Goal: Task Accomplishment & Management: Complete application form

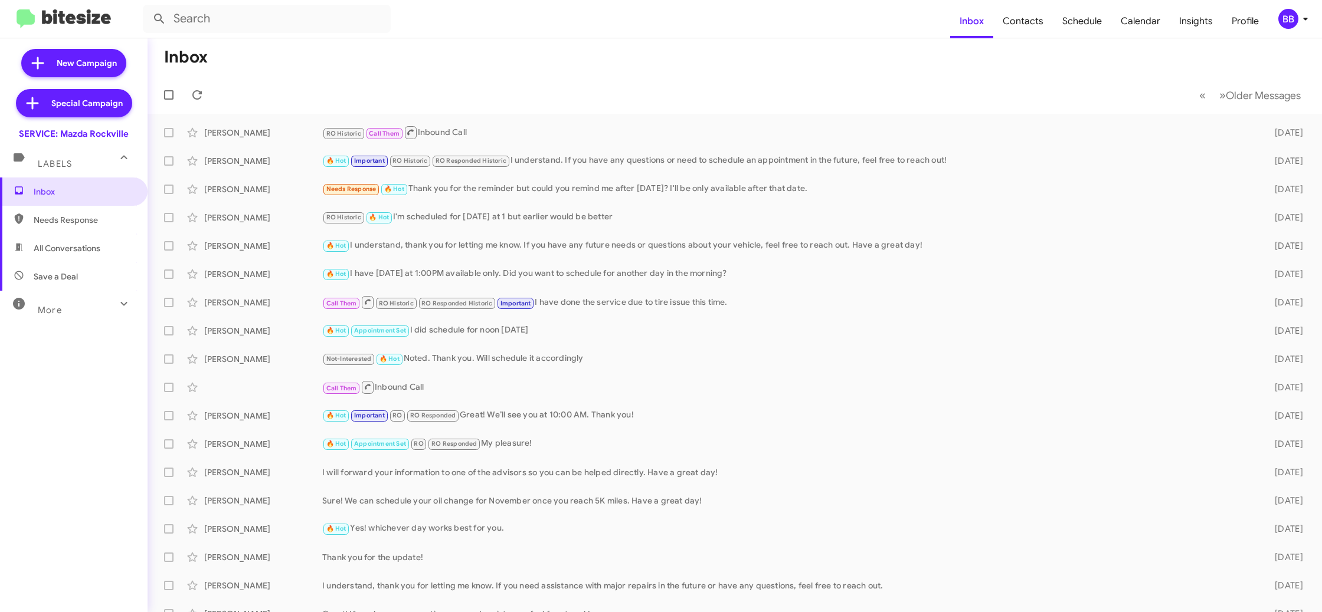
click at [1289, 27] on div "BB" at bounding box center [1288, 19] width 20 height 20
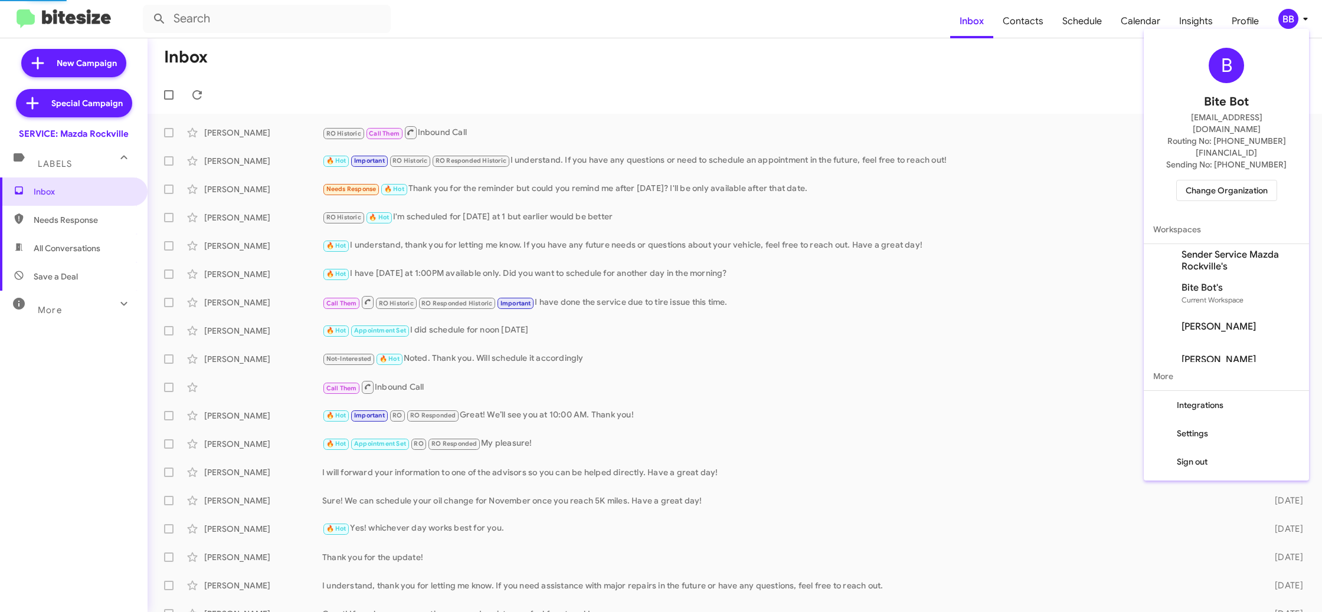
click at [1199, 181] on span "Change Organization" at bounding box center [1226, 191] width 82 height 20
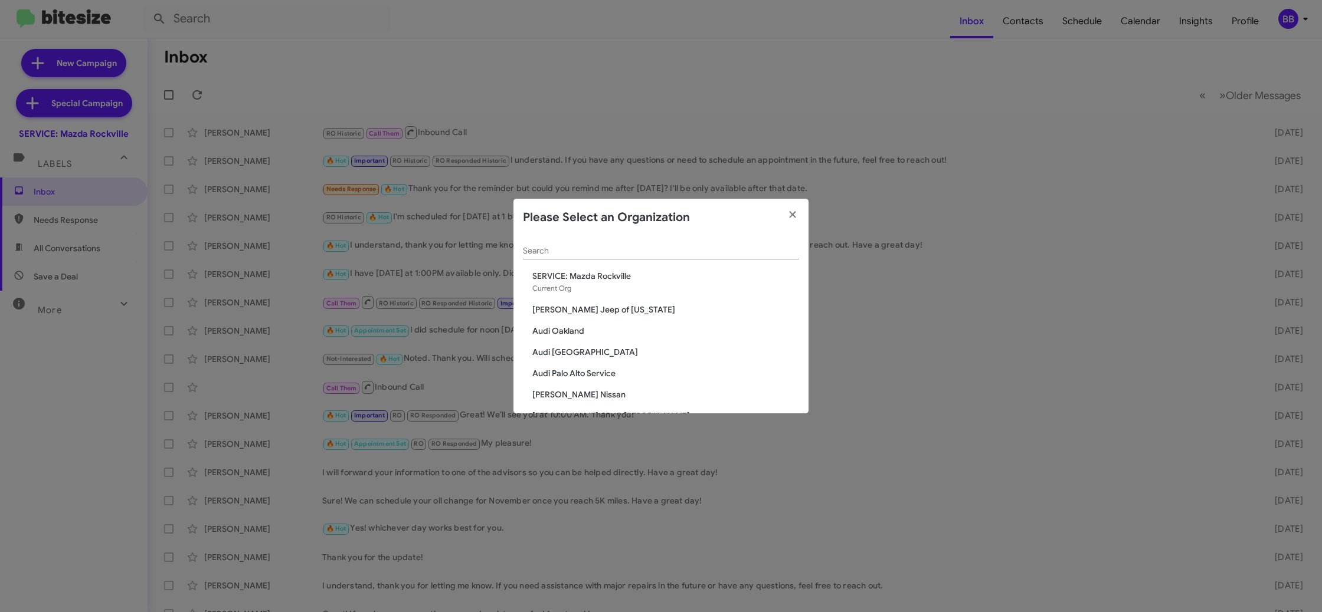
drag, startPoint x: 569, startPoint y: 262, endPoint x: 575, endPoint y: 258, distance: 7.2
click at [569, 262] on div "Search" at bounding box center [661, 254] width 276 height 34
click at [574, 254] on input "Search" at bounding box center [661, 251] width 276 height 9
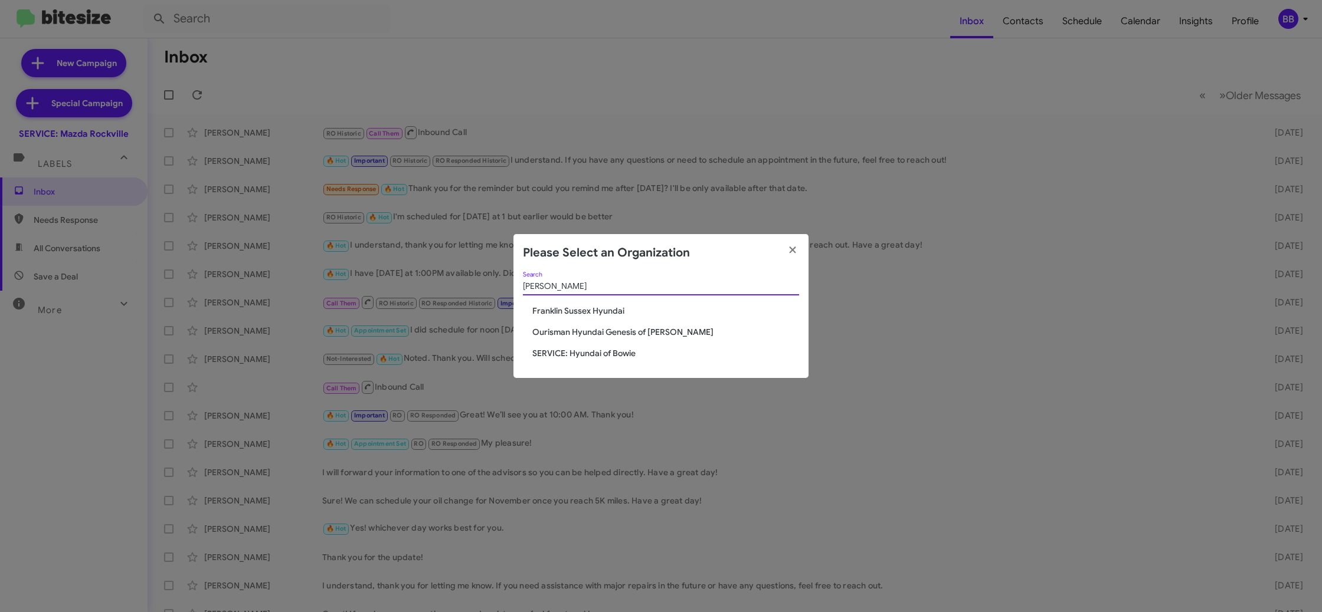
type input "[PERSON_NAME]"
click at [597, 357] on span "SERVICE: Hyundai of Bowie" at bounding box center [665, 354] width 267 height 12
click at [598, 355] on span "SERVICE: Hyundai of Bowie" at bounding box center [665, 354] width 267 height 12
drag, startPoint x: 598, startPoint y: 355, endPoint x: 213, endPoint y: 541, distance: 428.1
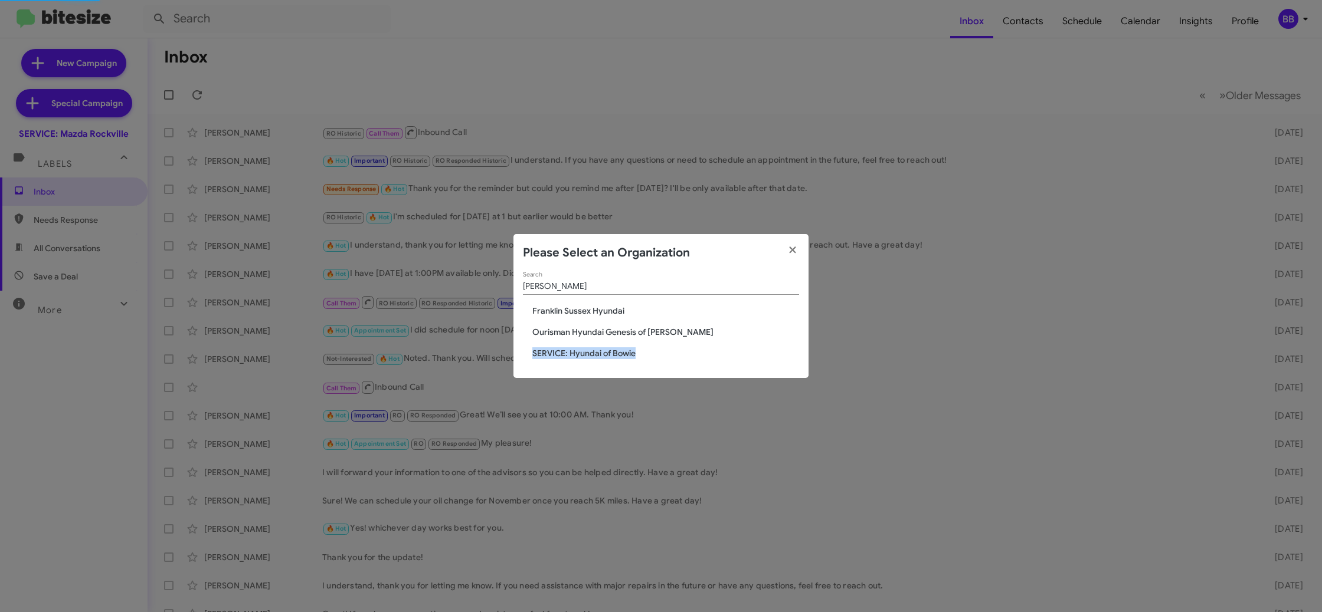
click at [596, 354] on span "SERVICE: Hyundai of Bowie" at bounding box center [665, 354] width 267 height 12
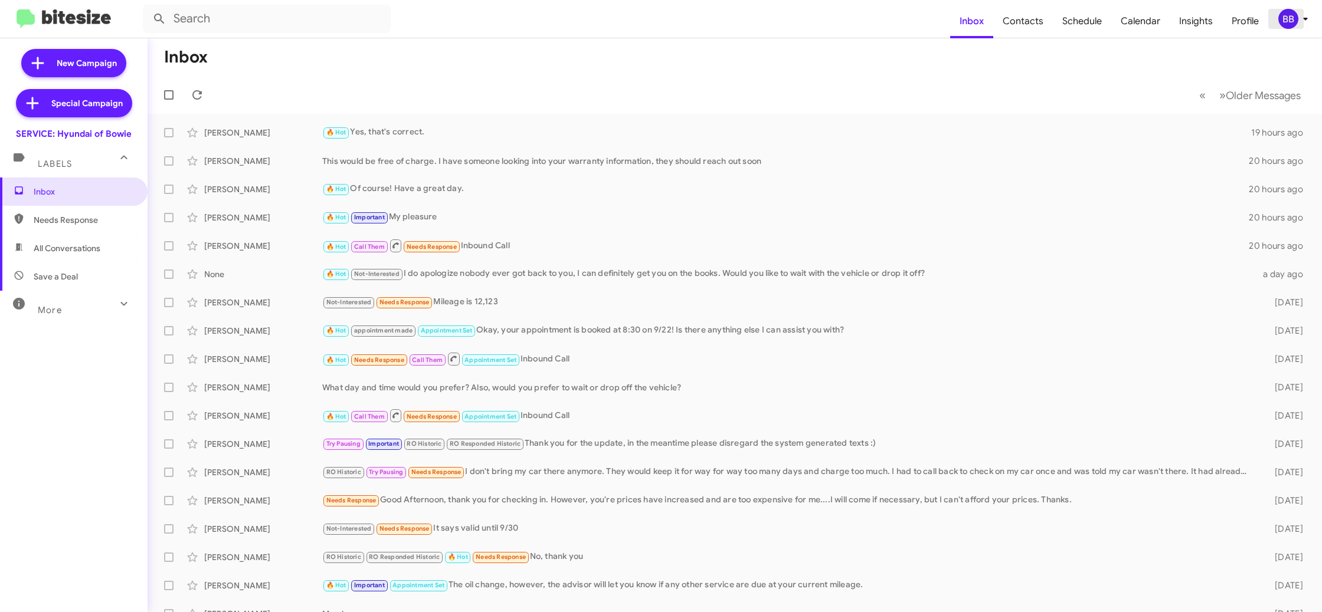
click at [1300, 22] on icon at bounding box center [1305, 19] width 14 height 14
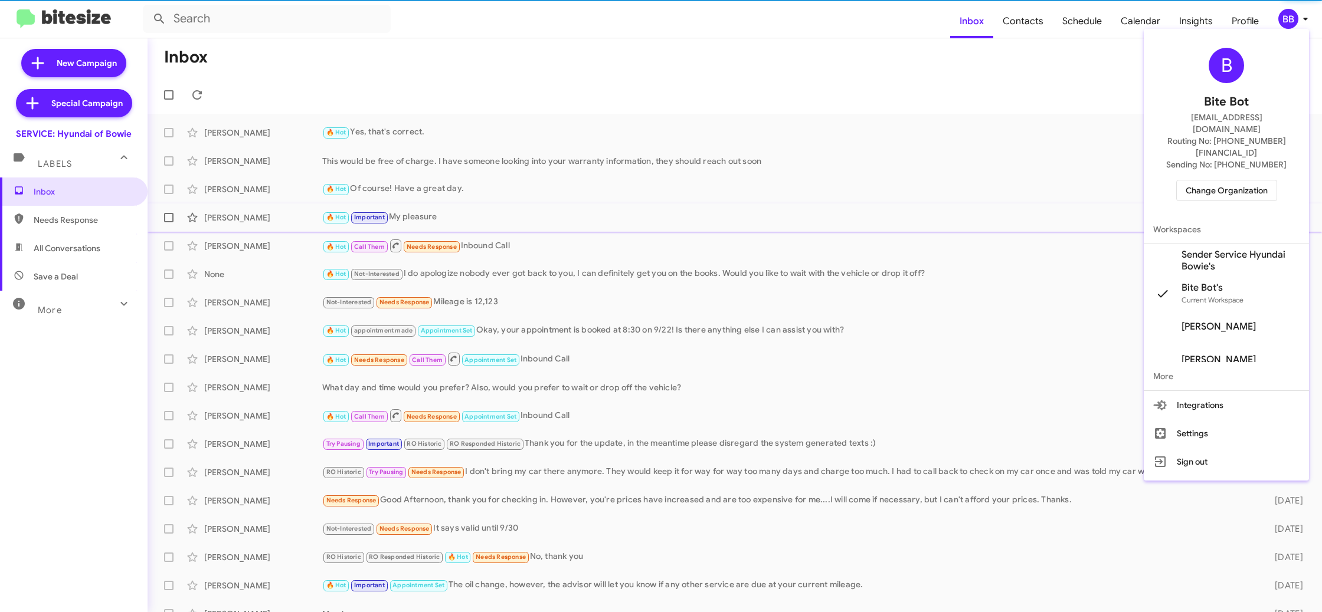
click at [1249, 249] on span "Sender Service Hyundai Bowie's" at bounding box center [1240, 261] width 118 height 24
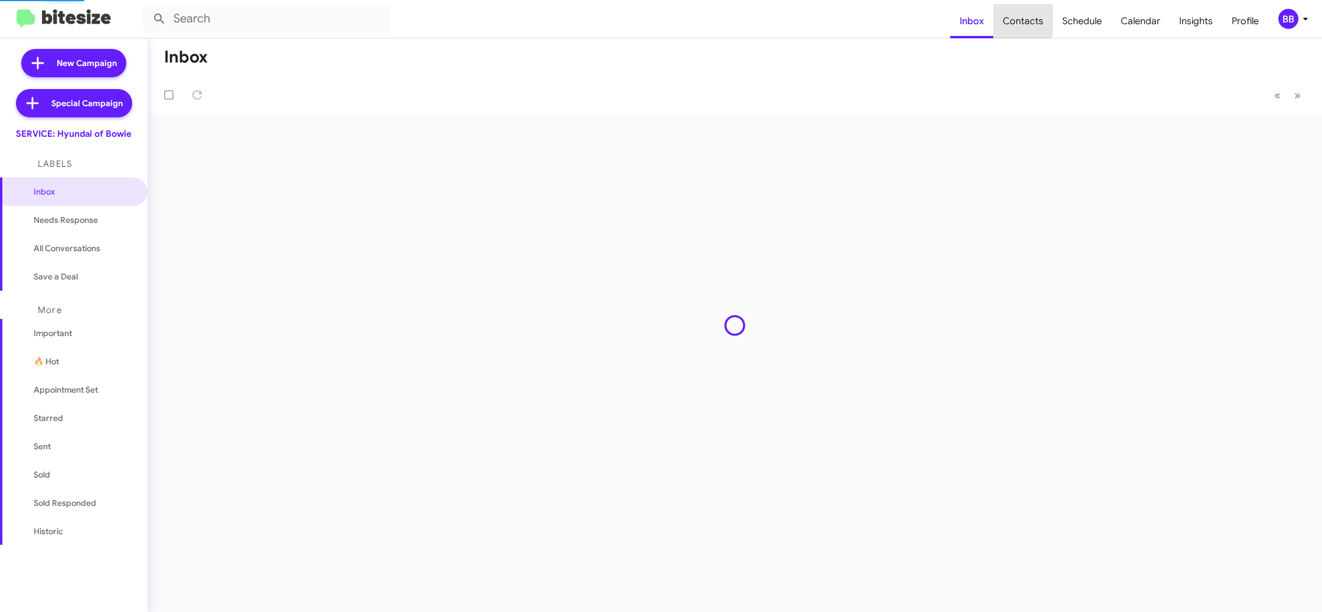
click at [1023, 20] on span "Contacts" at bounding box center [1023, 21] width 60 height 34
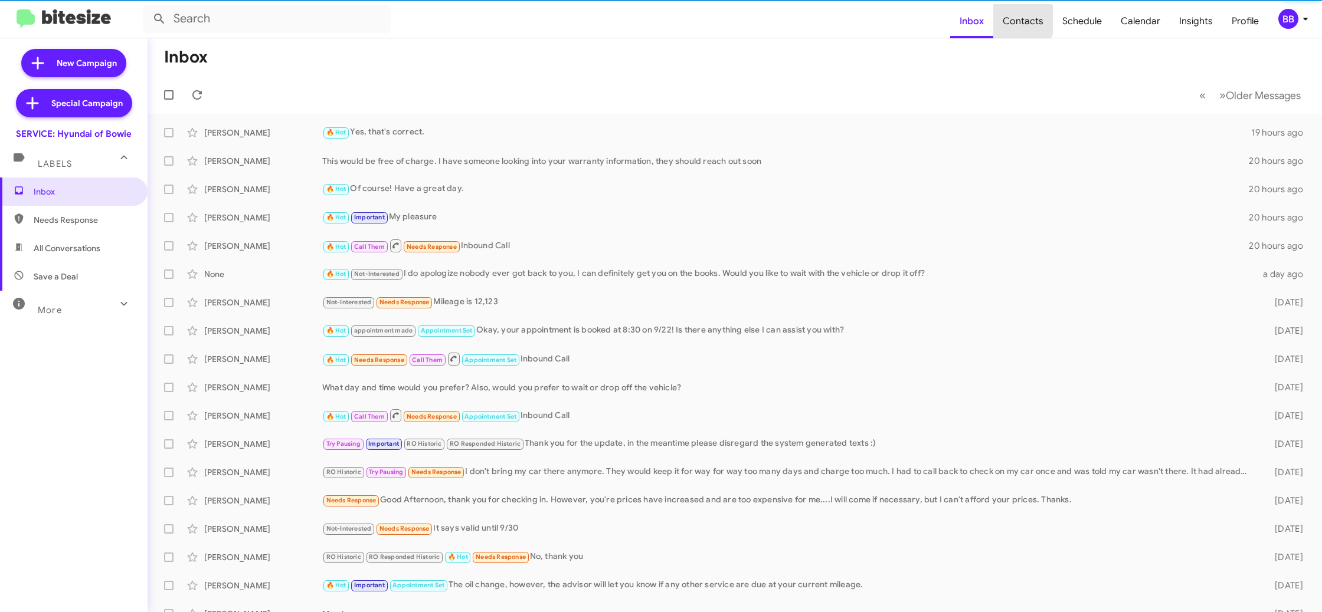
click at [1023, 20] on span "Contacts" at bounding box center [1023, 21] width 60 height 34
type input "in:groups"
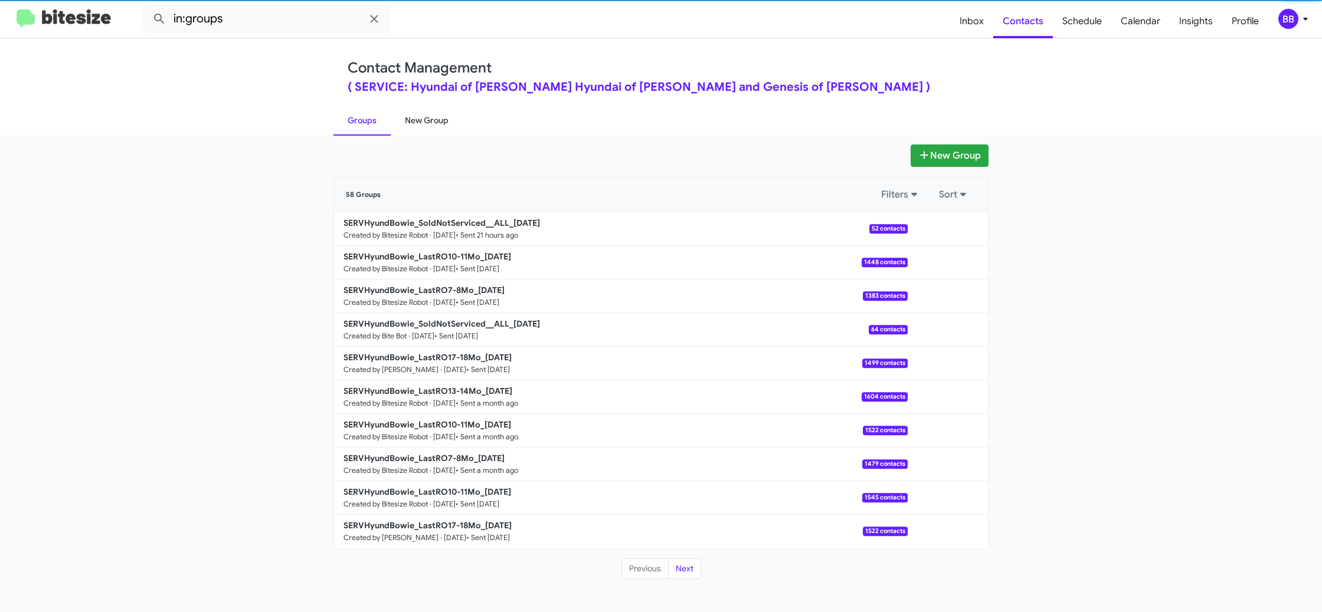
click at [414, 125] on link "New Group" at bounding box center [427, 120] width 72 height 31
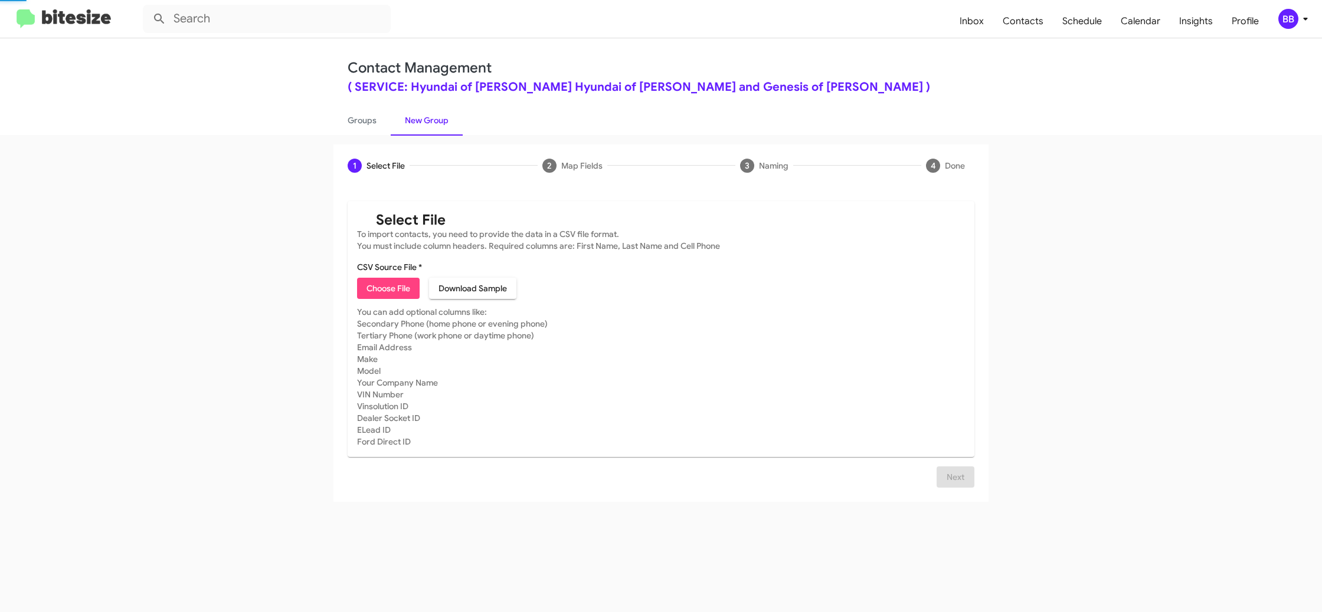
click at [414, 125] on link "New Group" at bounding box center [427, 120] width 72 height 31
click at [361, 127] on link "Groups" at bounding box center [361, 120] width 57 height 31
type input "in:groups"
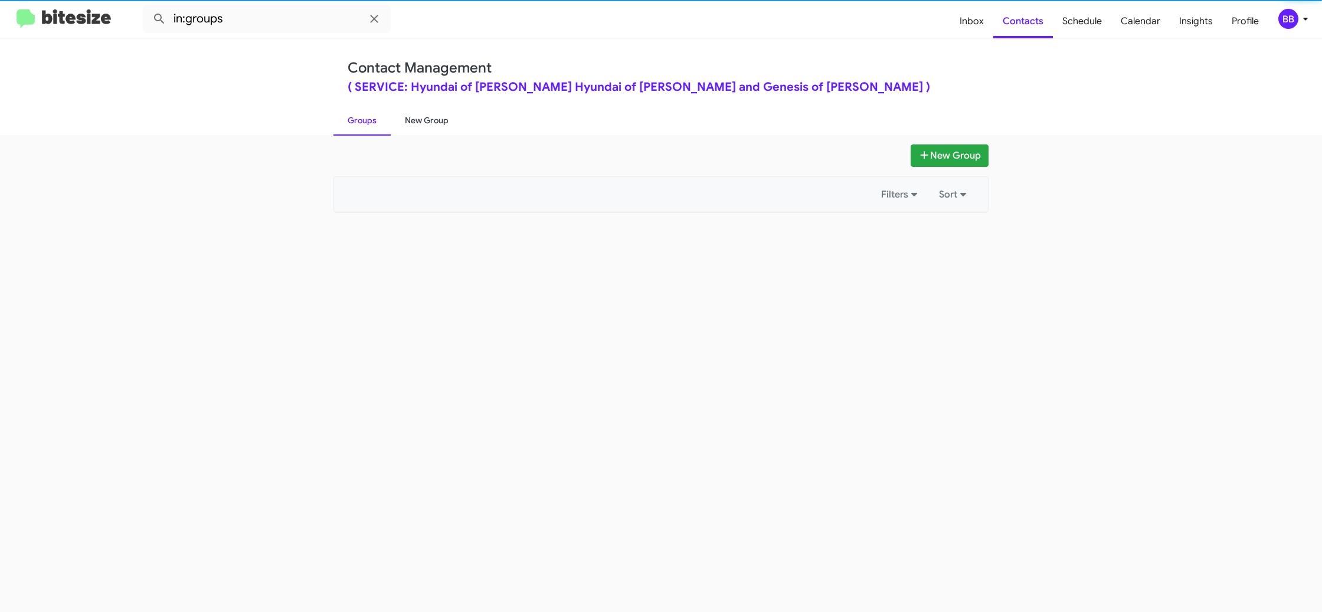
click at [416, 125] on link "New Group" at bounding box center [427, 120] width 72 height 31
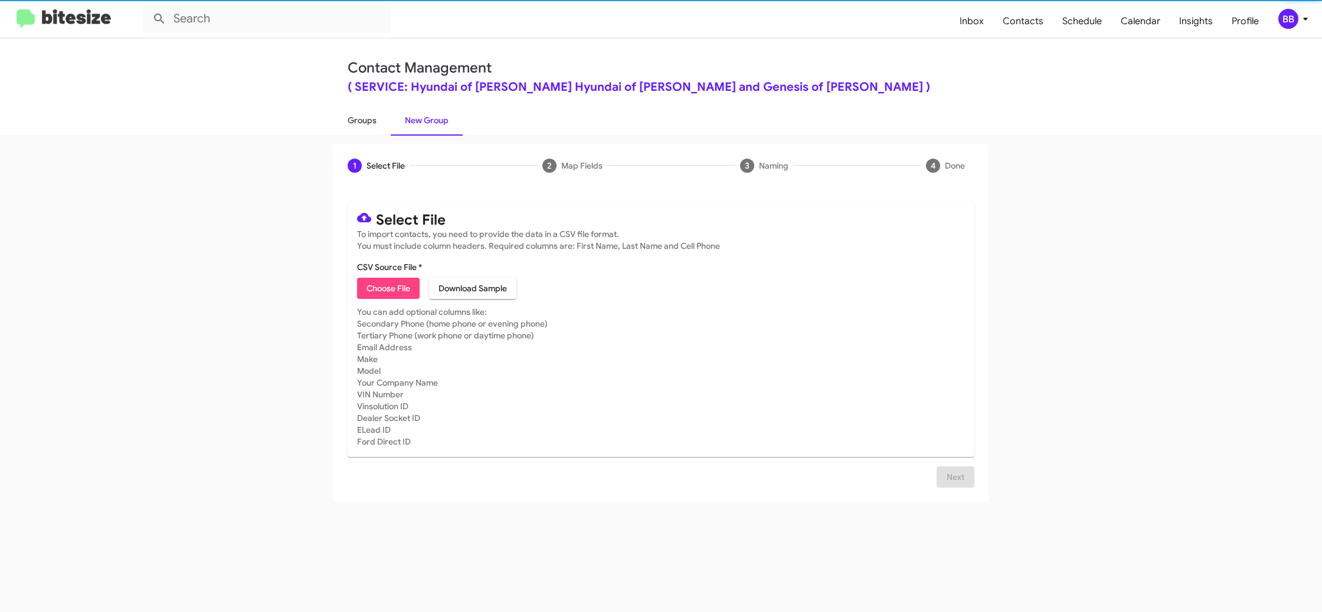
click at [355, 120] on link "Groups" at bounding box center [361, 120] width 57 height 31
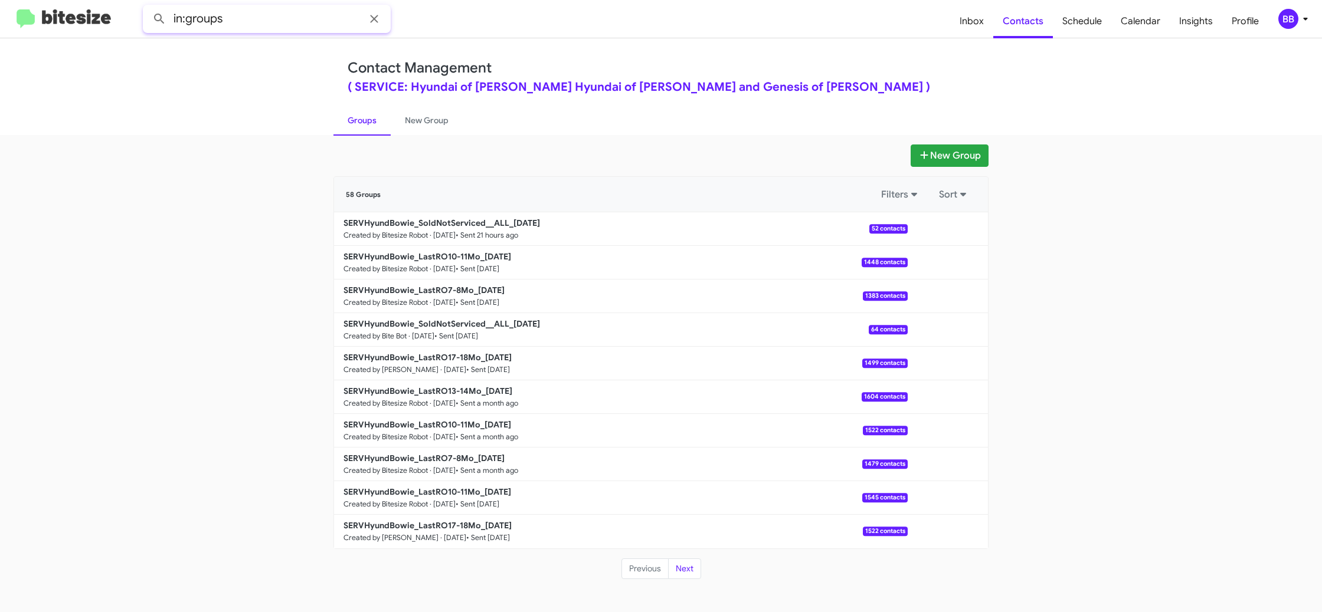
click at [253, 25] on input "in:groups" at bounding box center [267, 19] width 248 height 28
type input "in:groups 13-14"
click at [148, 7] on button at bounding box center [160, 19] width 24 height 24
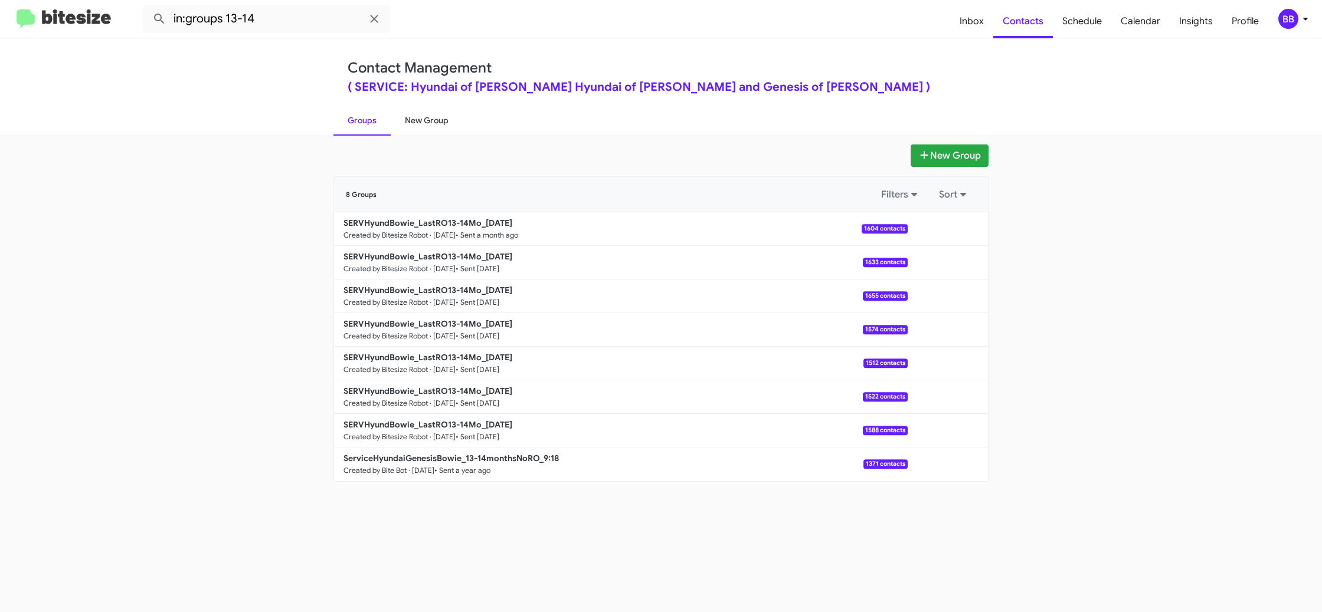
click at [403, 129] on link "New Group" at bounding box center [427, 120] width 72 height 31
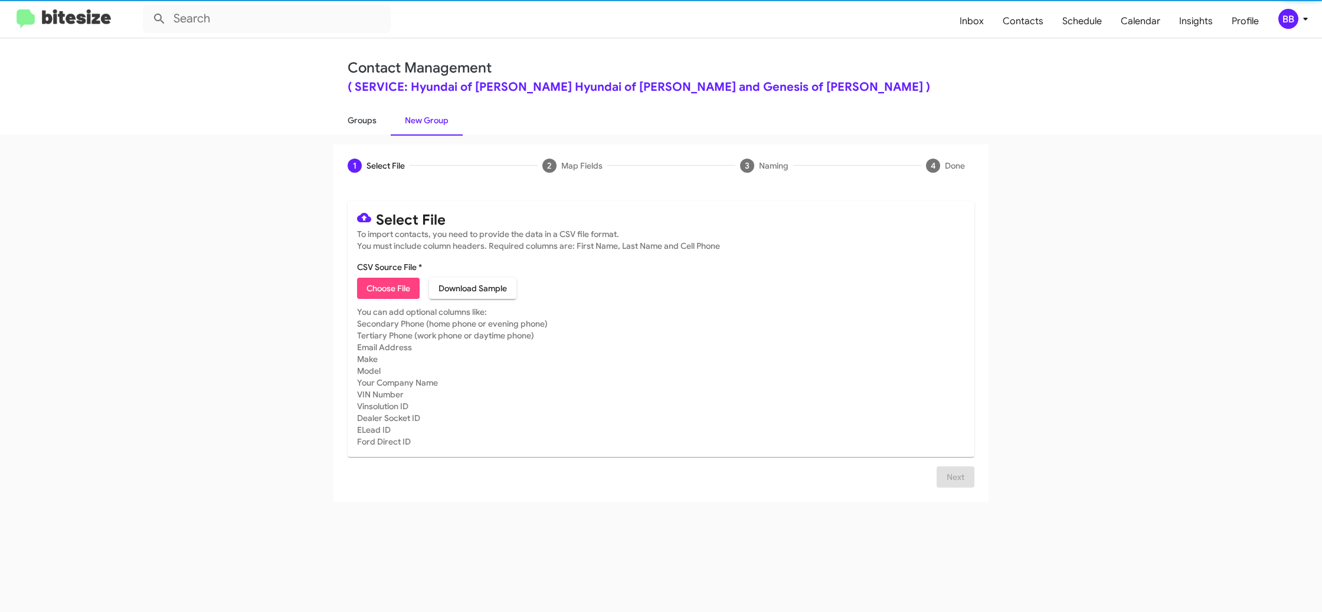
click at [367, 126] on link "Groups" at bounding box center [361, 120] width 57 height 31
type input "in:groups"
click at [367, 126] on link "Groups" at bounding box center [361, 120] width 57 height 31
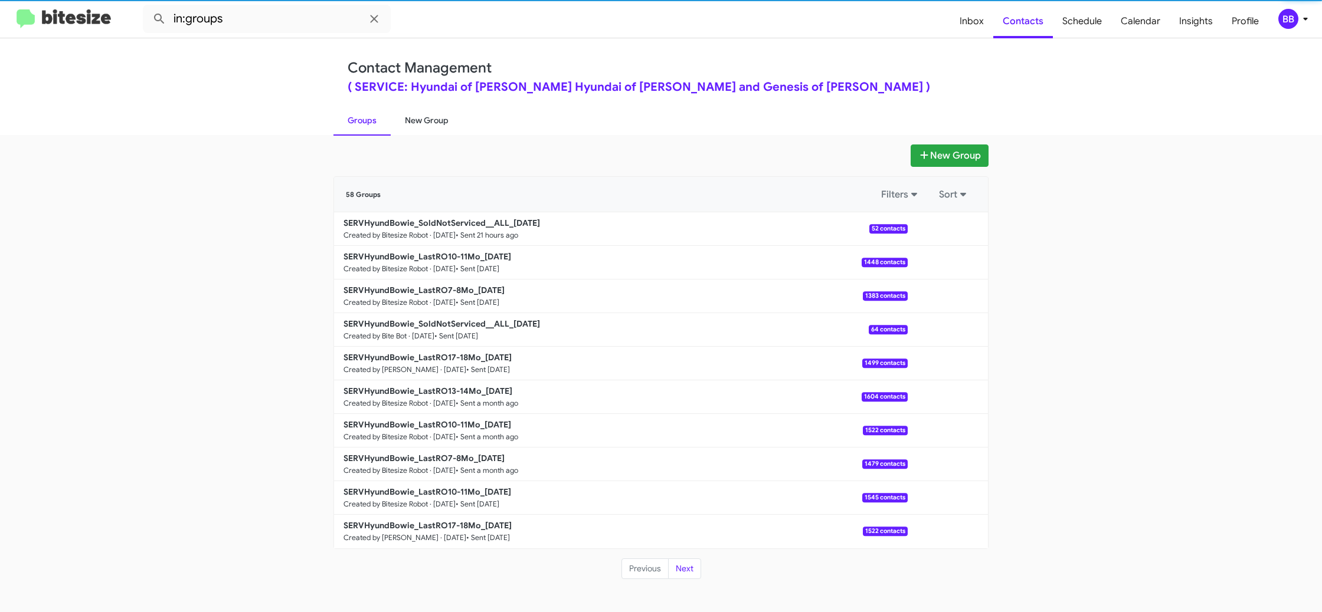
click at [413, 120] on link "New Group" at bounding box center [427, 120] width 72 height 31
drag, startPoint x: 413, startPoint y: 120, endPoint x: 280, endPoint y: 70, distance: 142.5
click at [404, 114] on link "New Group" at bounding box center [427, 120] width 72 height 31
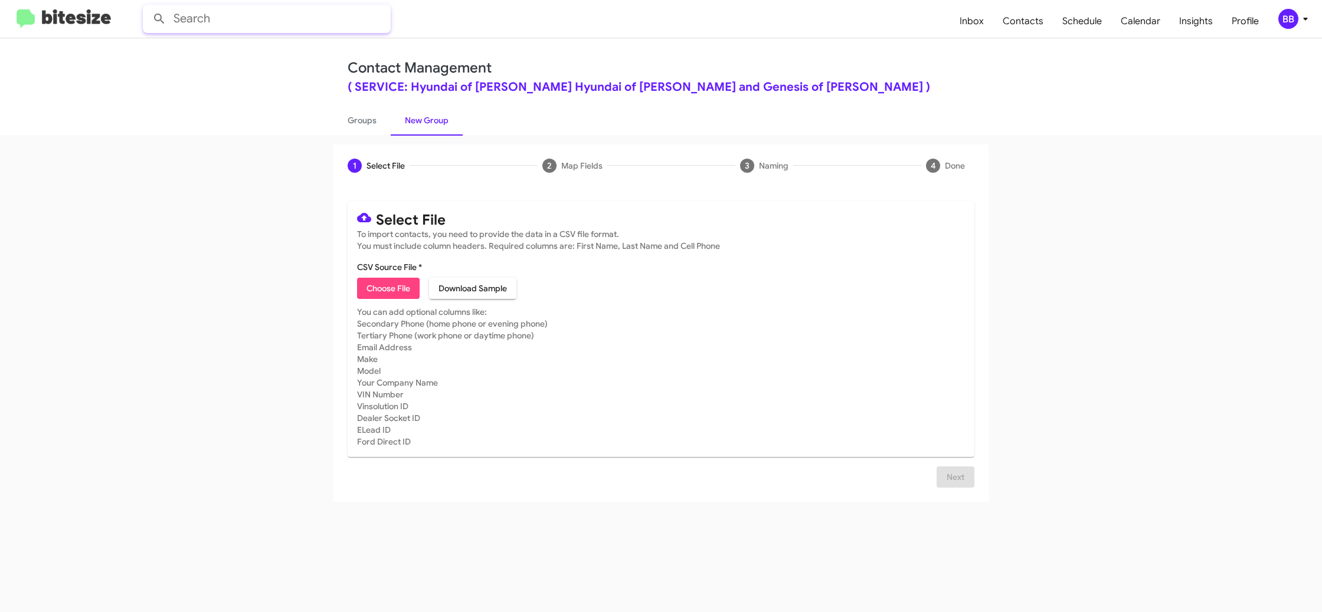
click at [253, 28] on input "text" at bounding box center [267, 19] width 248 height 28
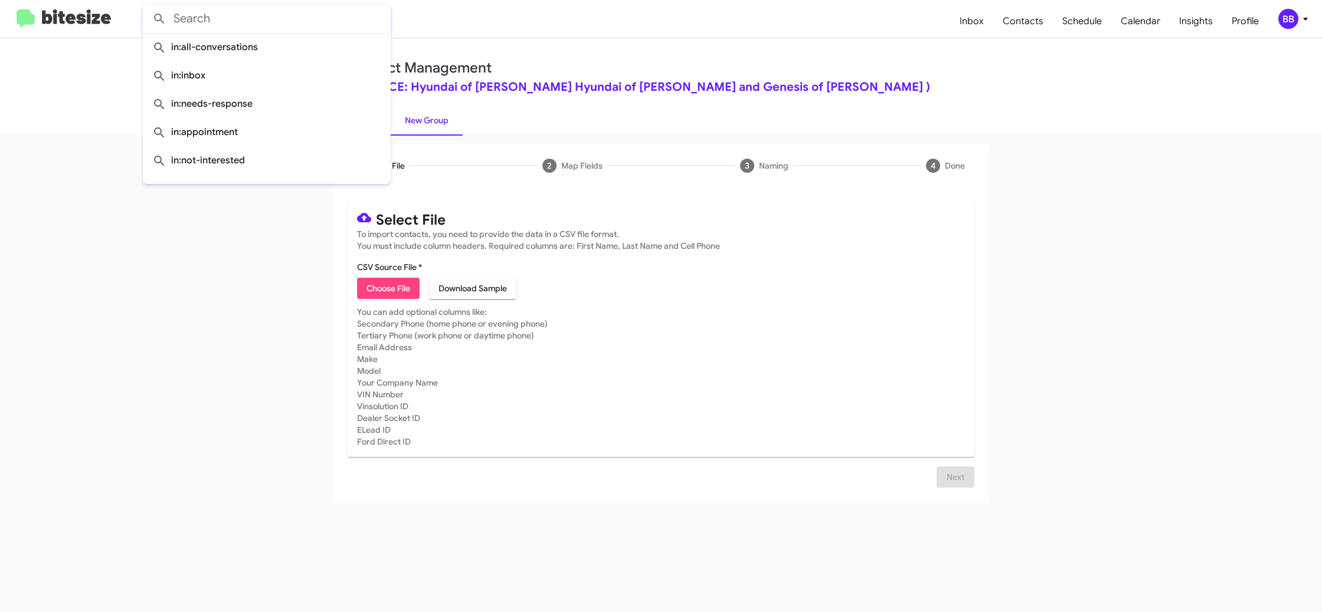
drag, startPoint x: 478, startPoint y: 133, endPoint x: 447, endPoint y: 125, distance: 31.8
click at [472, 131] on ul "Groups New Group" at bounding box center [660, 120] width 655 height 30
click at [356, 124] on link "Groups" at bounding box center [361, 120] width 57 height 31
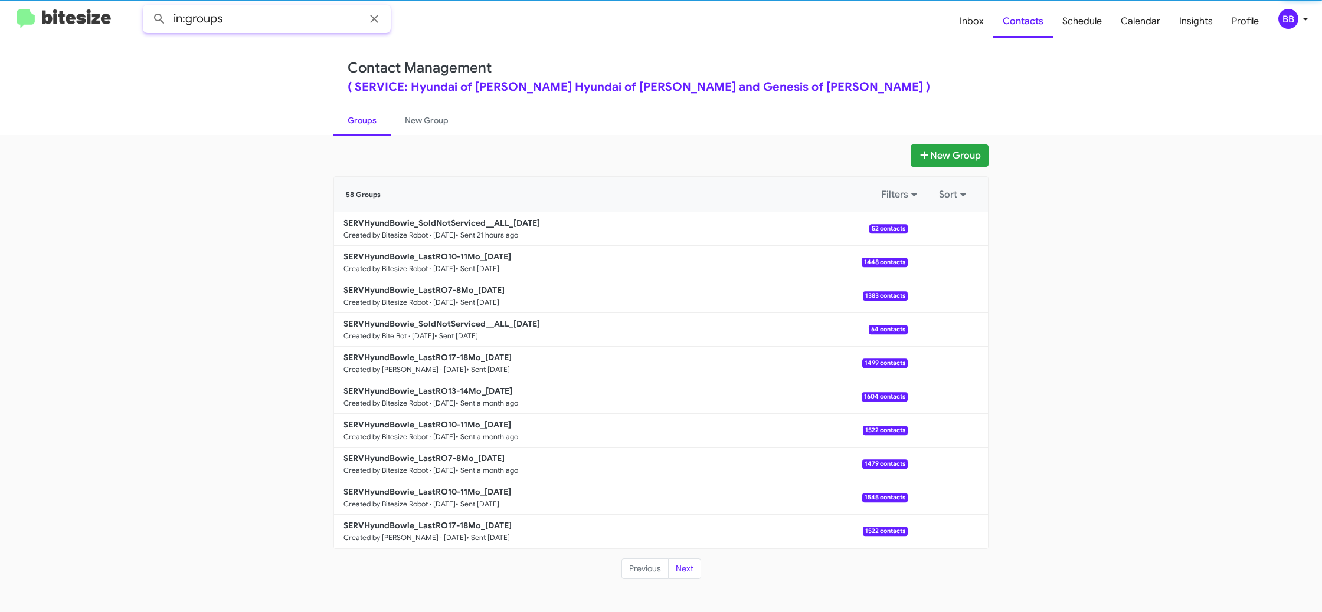
click at [268, 25] on input "in:groups" at bounding box center [267, 19] width 248 height 28
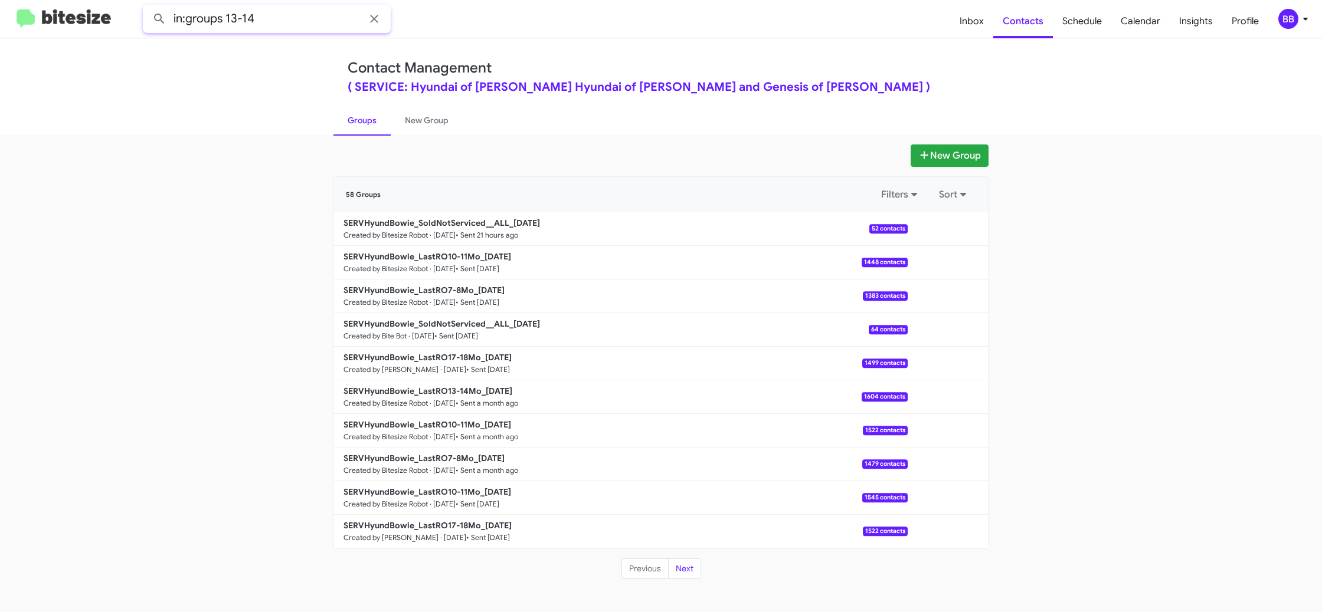
type input "in:groups 13-14"
click at [148, 7] on button at bounding box center [160, 19] width 24 height 24
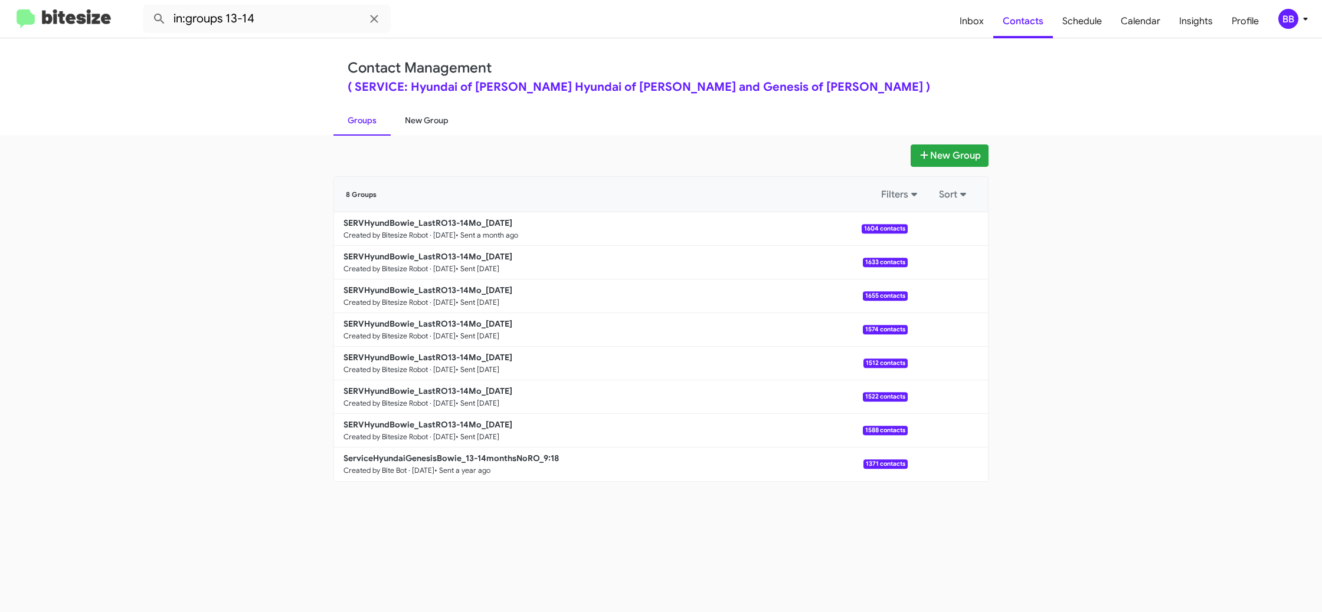
click at [414, 118] on link "New Group" at bounding box center [427, 120] width 72 height 31
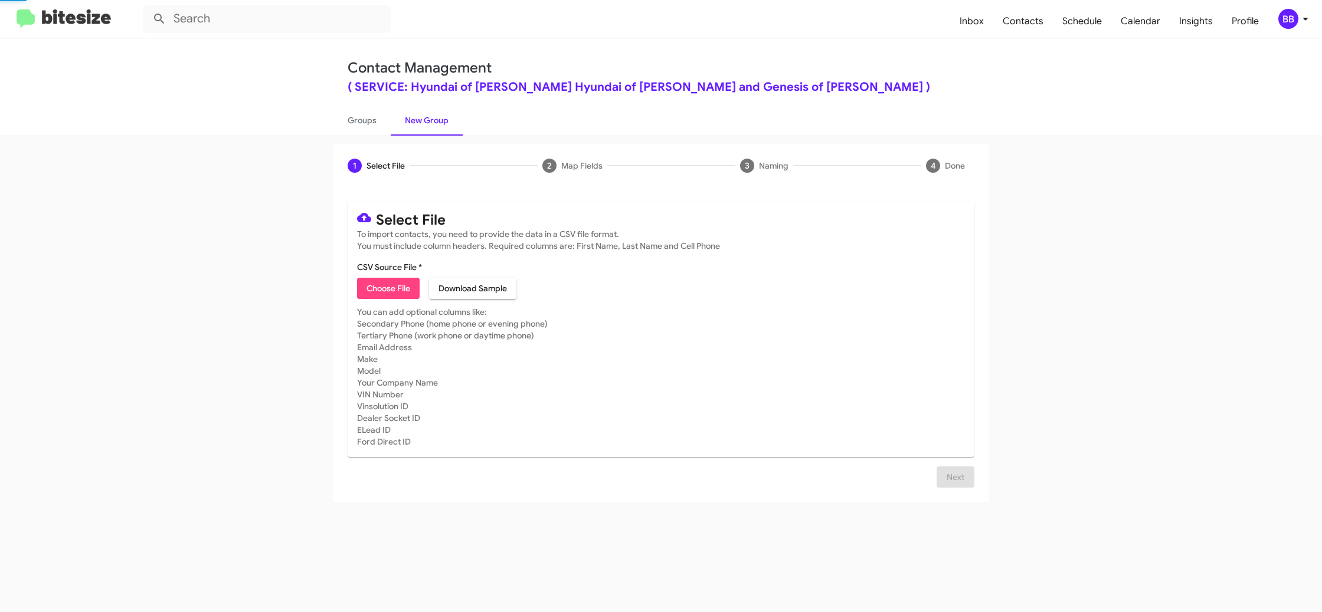
click at [414, 118] on link "New Group" at bounding box center [427, 120] width 72 height 31
drag, startPoint x: 414, startPoint y: 118, endPoint x: 401, endPoint y: 126, distance: 15.1
click at [414, 118] on link "New Group" at bounding box center [427, 120] width 72 height 31
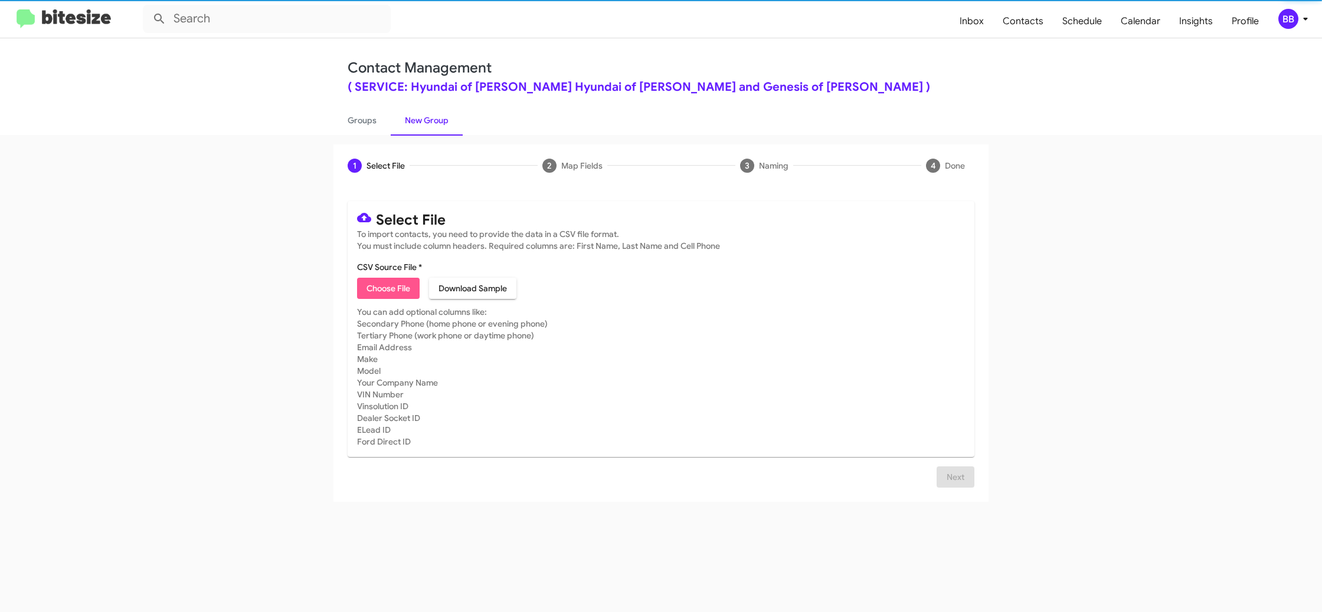
click at [386, 292] on span "Choose File" at bounding box center [388, 288] width 44 height 21
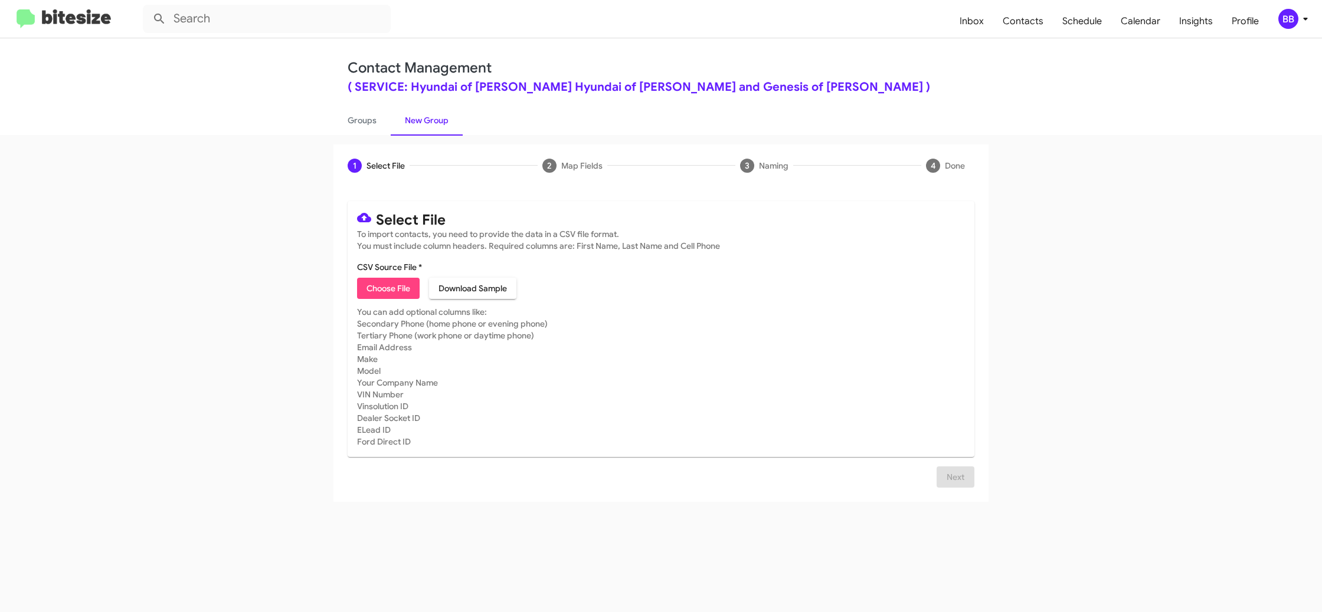
type input "SERVHyundBowie_LastRO13-14Mo_[DATE]"
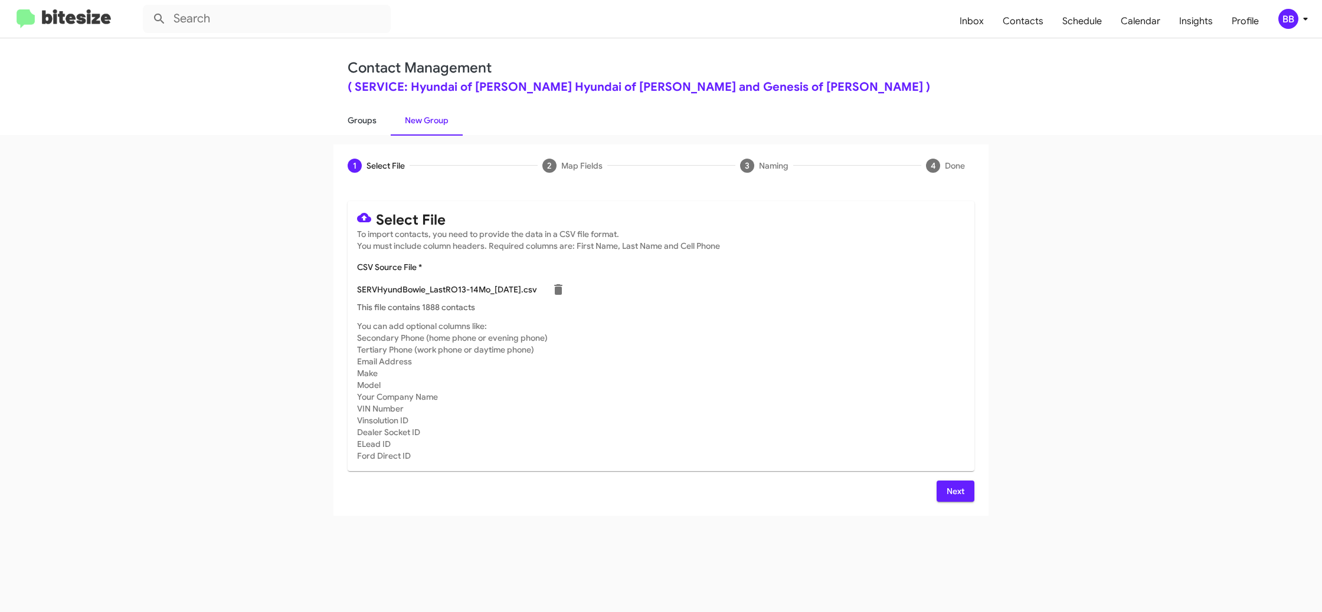
click at [362, 127] on link "Groups" at bounding box center [361, 120] width 57 height 31
type input "in:groups"
drag, startPoint x: 362, startPoint y: 127, endPoint x: 422, endPoint y: 120, distance: 61.2
click at [365, 125] on link "Groups" at bounding box center [361, 120] width 57 height 31
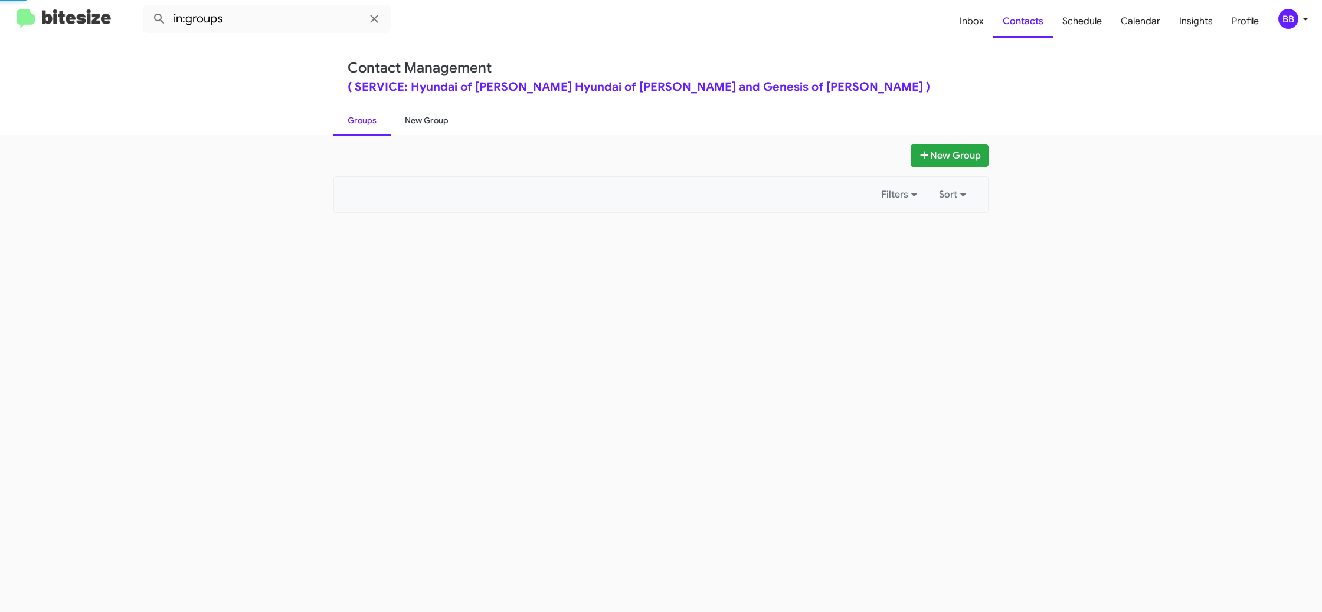
click at [422, 120] on link "New Group" at bounding box center [427, 120] width 72 height 31
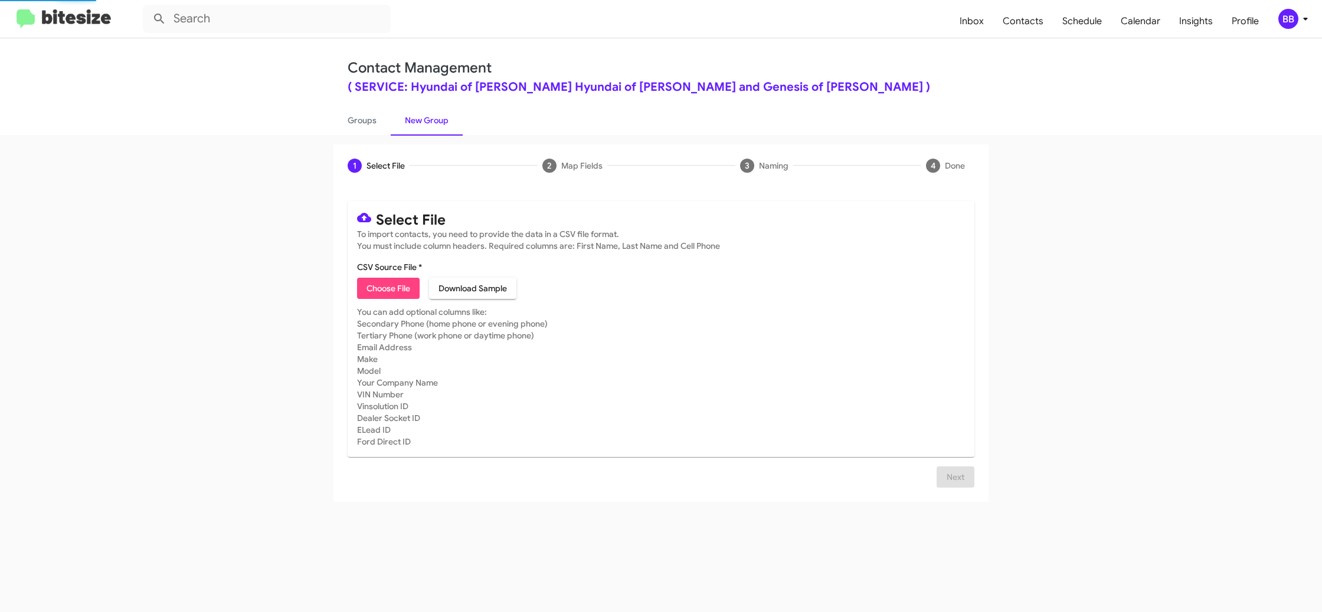
drag, startPoint x: 422, startPoint y: 120, endPoint x: 524, endPoint y: 14, distance: 146.5
click at [425, 117] on link "New Group" at bounding box center [427, 120] width 72 height 31
click at [368, 123] on link "Groups" at bounding box center [361, 120] width 57 height 31
type input "in:groups"
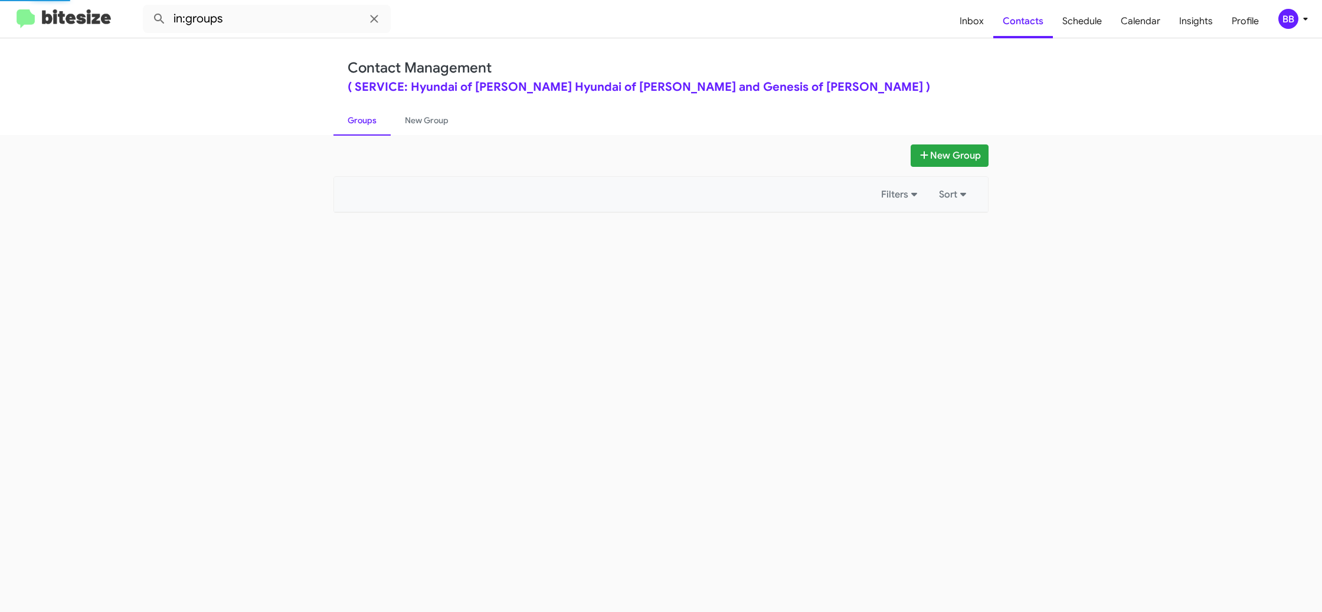
click at [368, 123] on link "Groups" at bounding box center [361, 120] width 57 height 31
click at [446, 117] on link "New Group" at bounding box center [427, 120] width 72 height 31
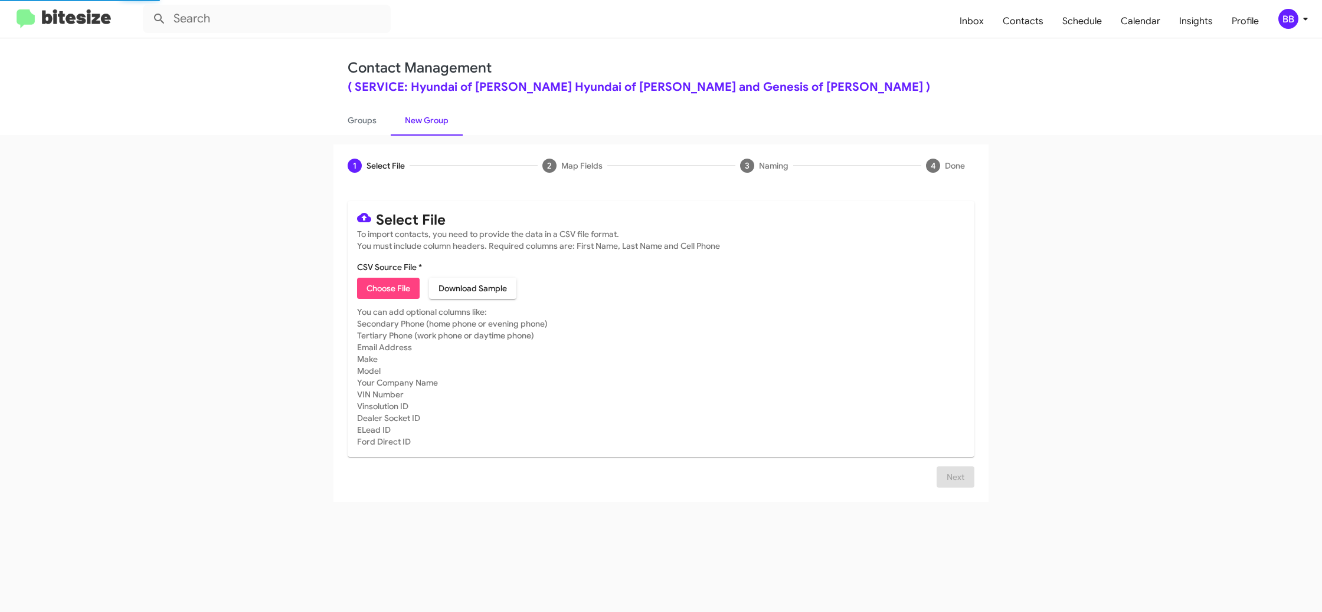
click at [446, 117] on link "New Group" at bounding box center [427, 120] width 72 height 31
drag, startPoint x: 446, startPoint y: 117, endPoint x: 454, endPoint y: 93, distance: 25.6
click at [447, 113] on link "New Group" at bounding box center [427, 120] width 72 height 31
click at [363, 130] on link "Groups" at bounding box center [361, 120] width 57 height 31
type input "in:groups"
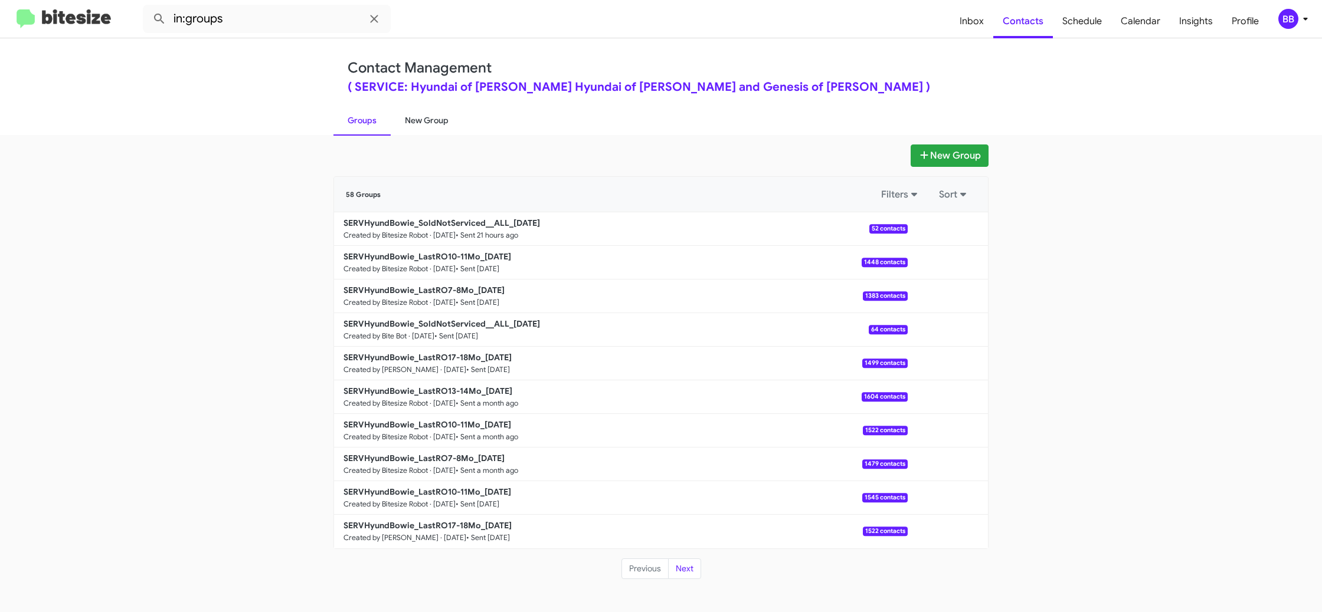
click at [410, 126] on link "New Group" at bounding box center [427, 120] width 72 height 31
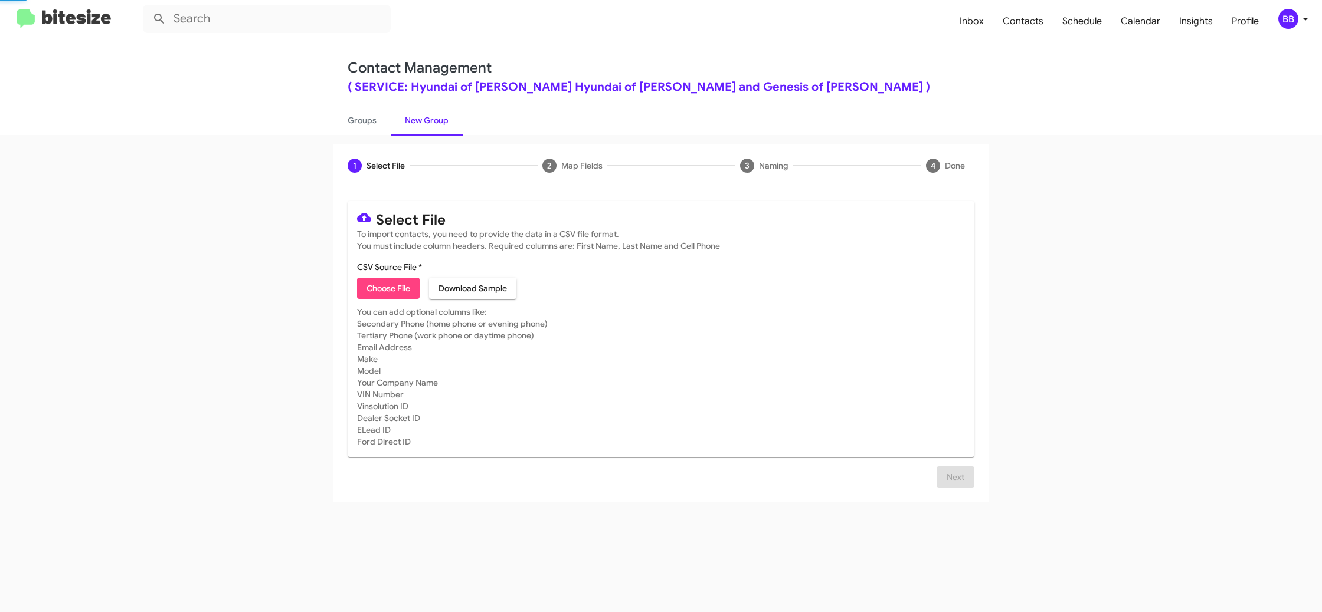
click at [410, 126] on link "New Group" at bounding box center [427, 120] width 72 height 31
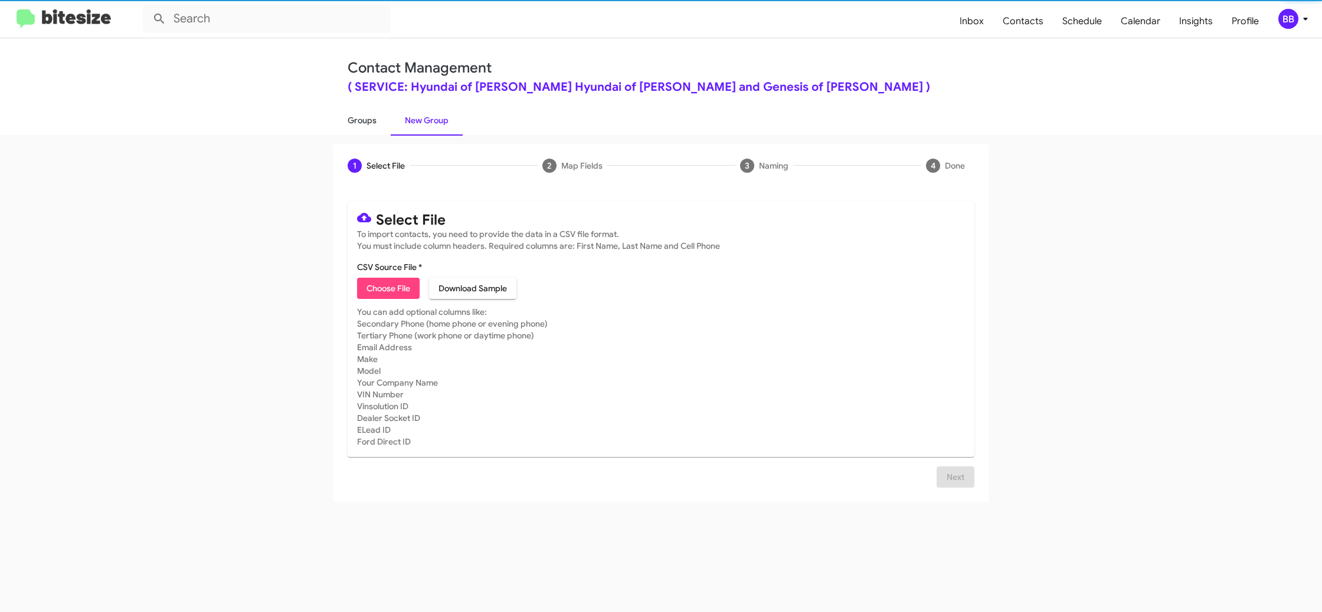
click at [359, 121] on link "Groups" at bounding box center [361, 120] width 57 height 31
type input "in:groups"
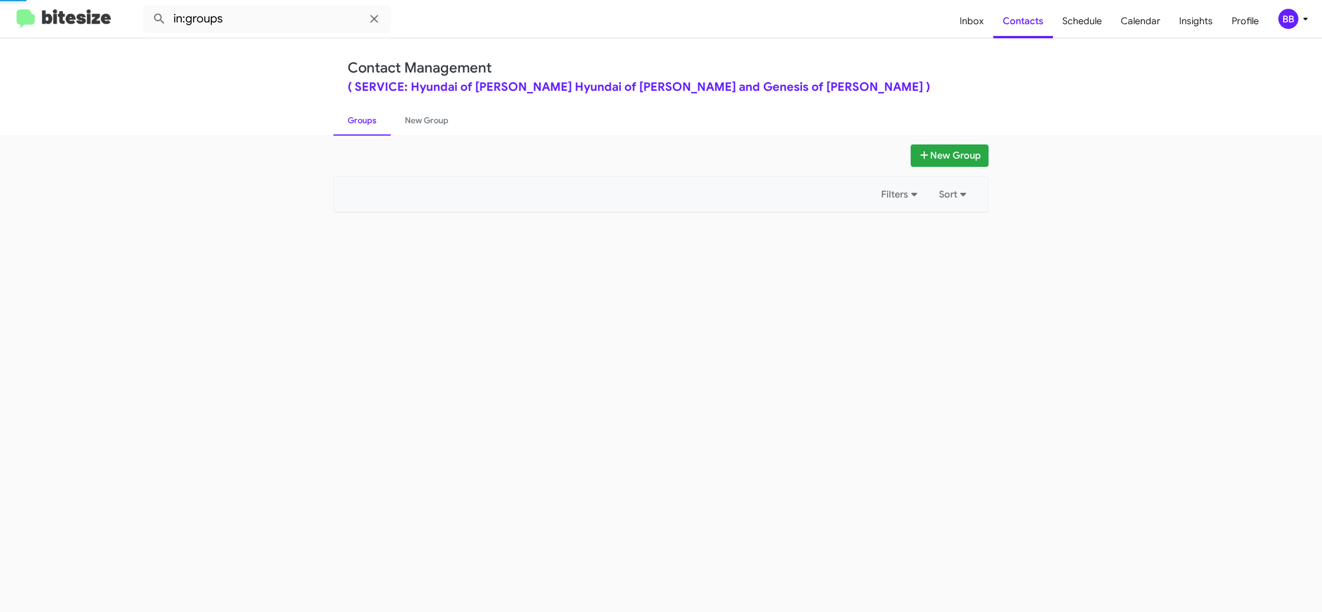
click at [359, 121] on link "Groups" at bounding box center [361, 120] width 57 height 31
drag, startPoint x: 359, startPoint y: 121, endPoint x: 376, endPoint y: 121, distance: 17.1
click at [361, 120] on link "Groups" at bounding box center [361, 120] width 57 height 31
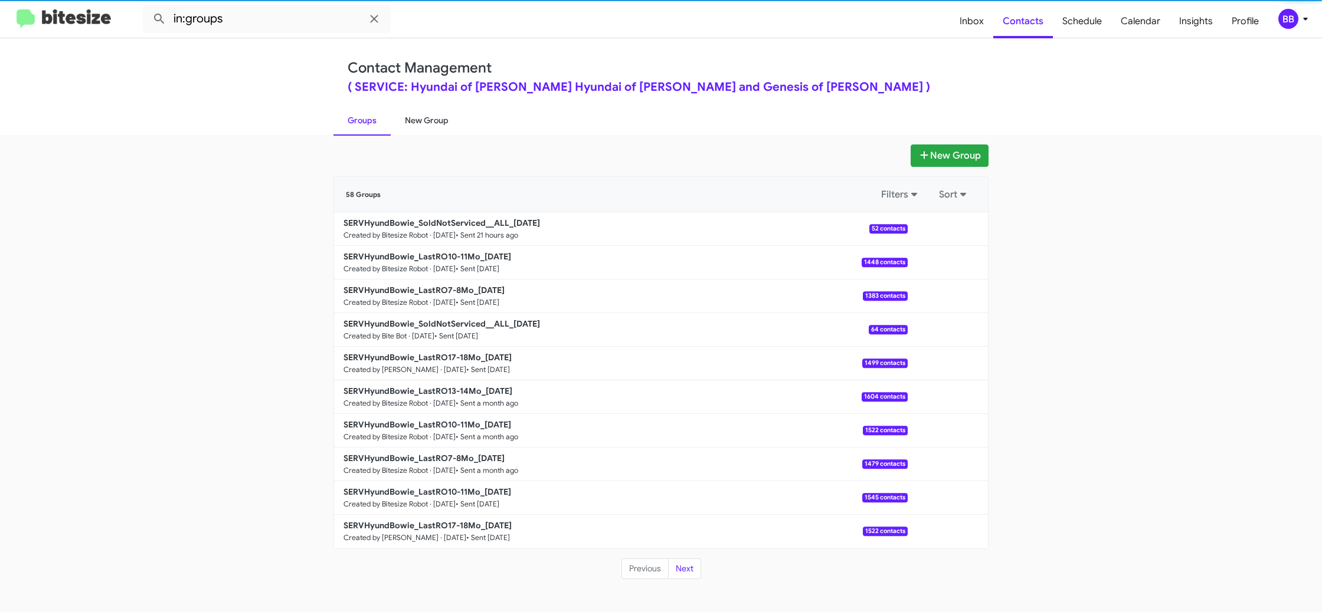
click at [405, 122] on link "New Group" at bounding box center [427, 120] width 72 height 31
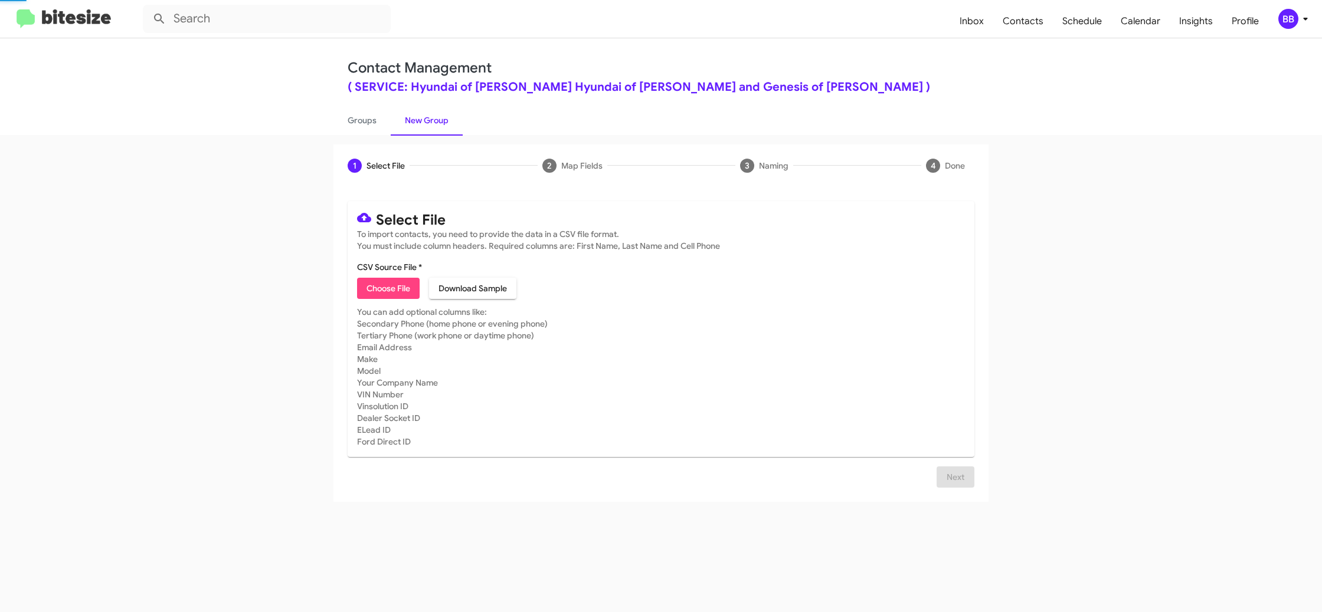
drag, startPoint x: 405, startPoint y: 122, endPoint x: 397, endPoint y: 191, distance: 69.5
click at [405, 120] on link "New Group" at bounding box center [427, 120] width 72 height 31
click at [397, 288] on span "Choose File" at bounding box center [388, 288] width 44 height 21
type input "SERVHyundBowie_LastRO13-14Mo_[DATE]"
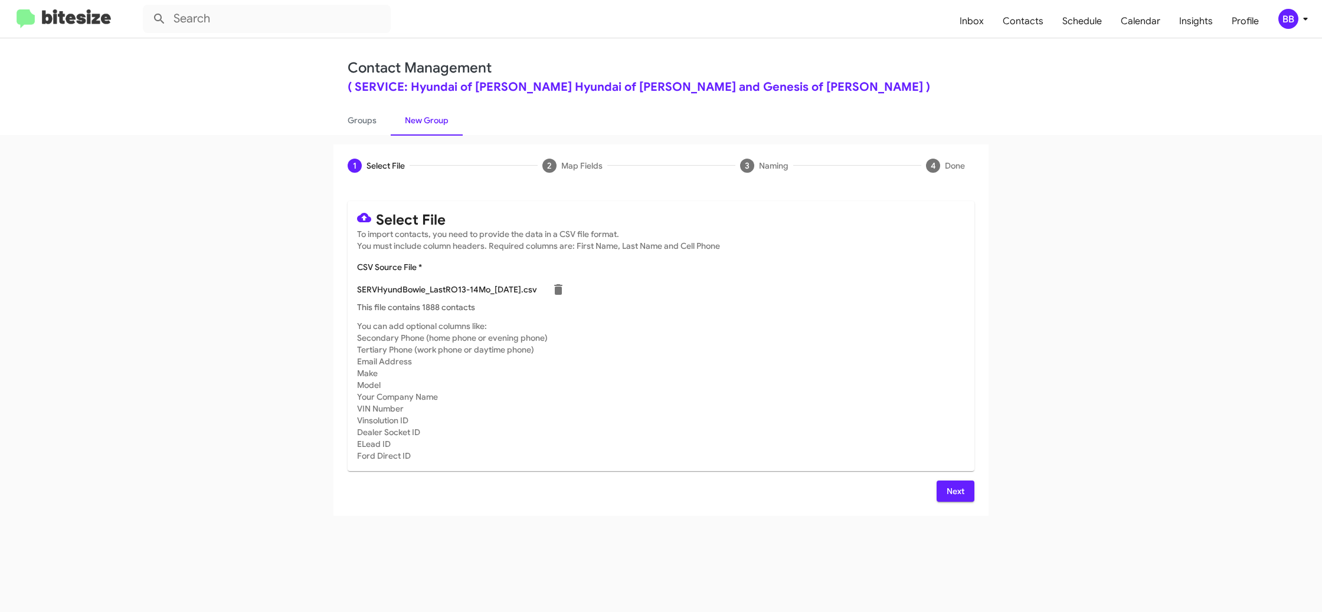
drag, startPoint x: 945, startPoint y: 477, endPoint x: 905, endPoint y: 462, distance: 42.7
click at [942, 476] on div "Select File To import contacts, you need to provide the data in a CSV file form…" at bounding box center [661, 351] width 627 height 301
click at [961, 495] on span "Next" at bounding box center [955, 491] width 19 height 21
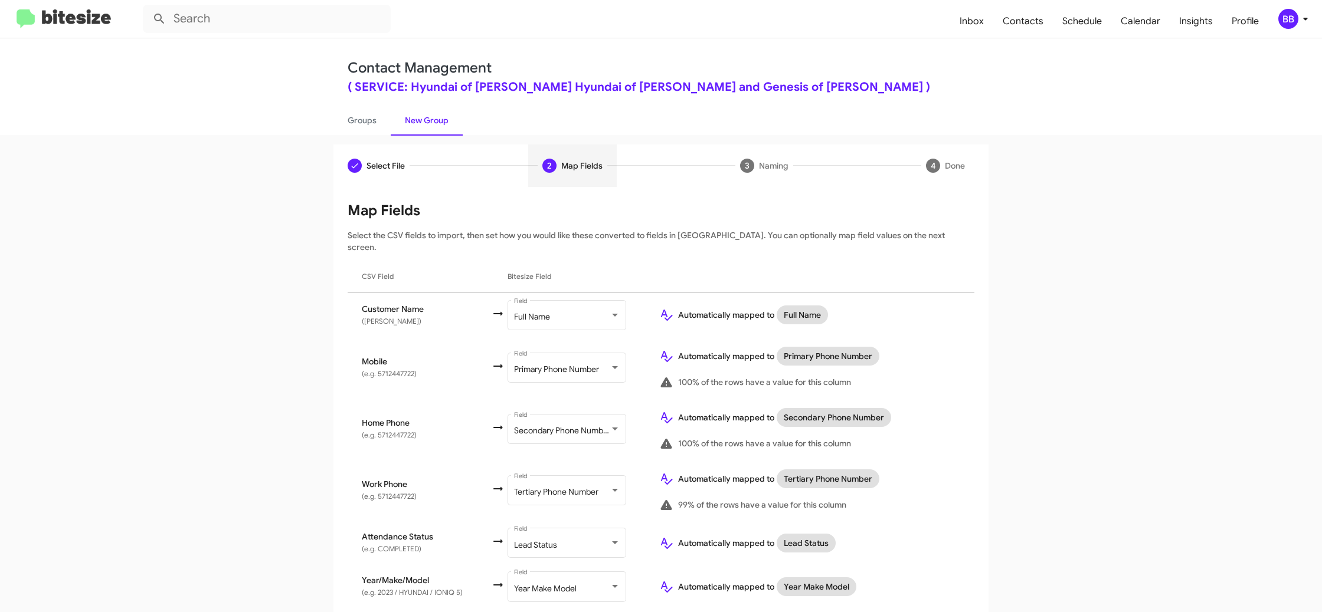
scroll to position [119, 0]
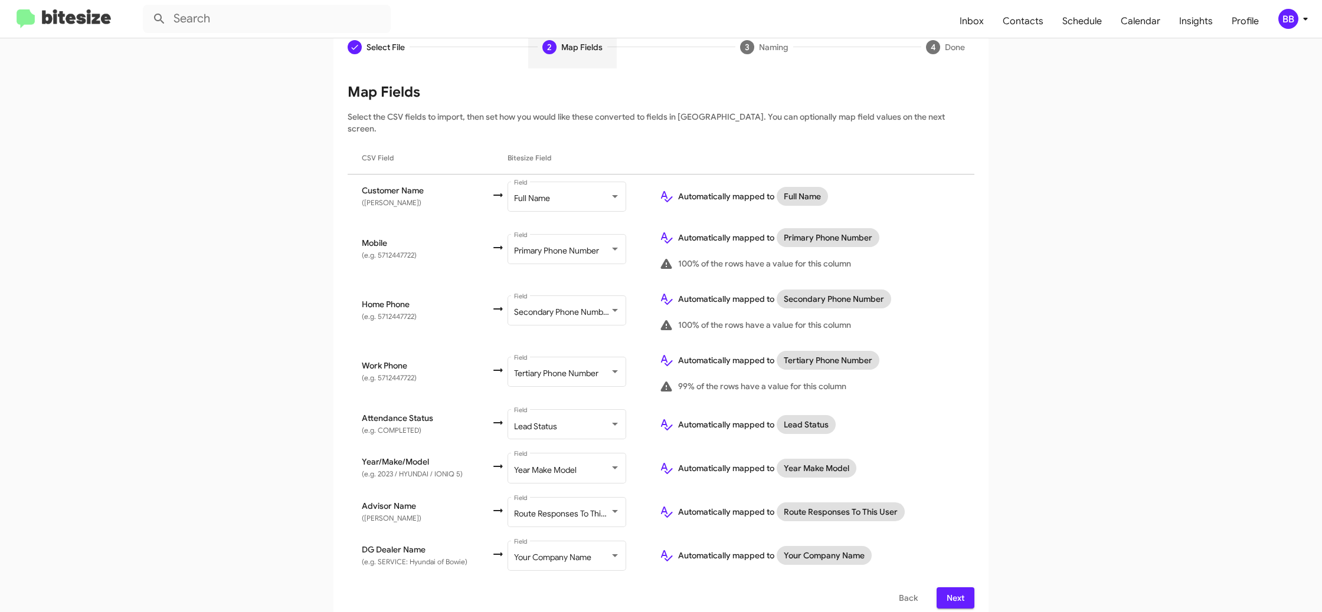
click at [956, 591] on span "Next" at bounding box center [955, 598] width 19 height 21
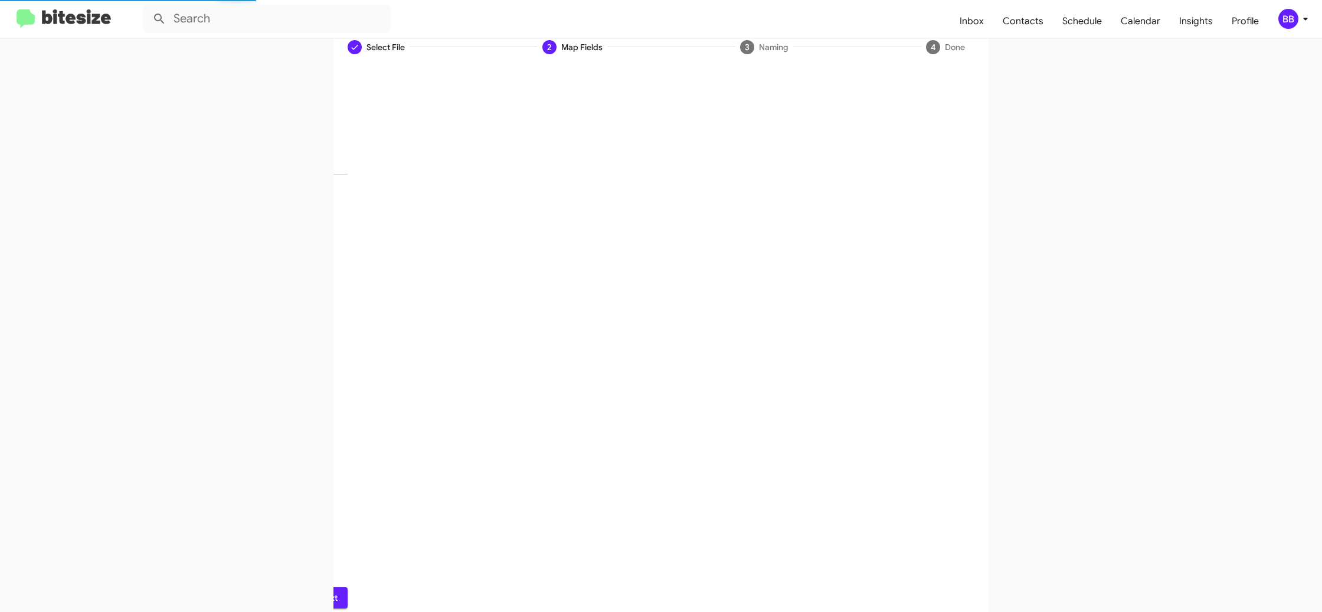
scroll to position [0, 0]
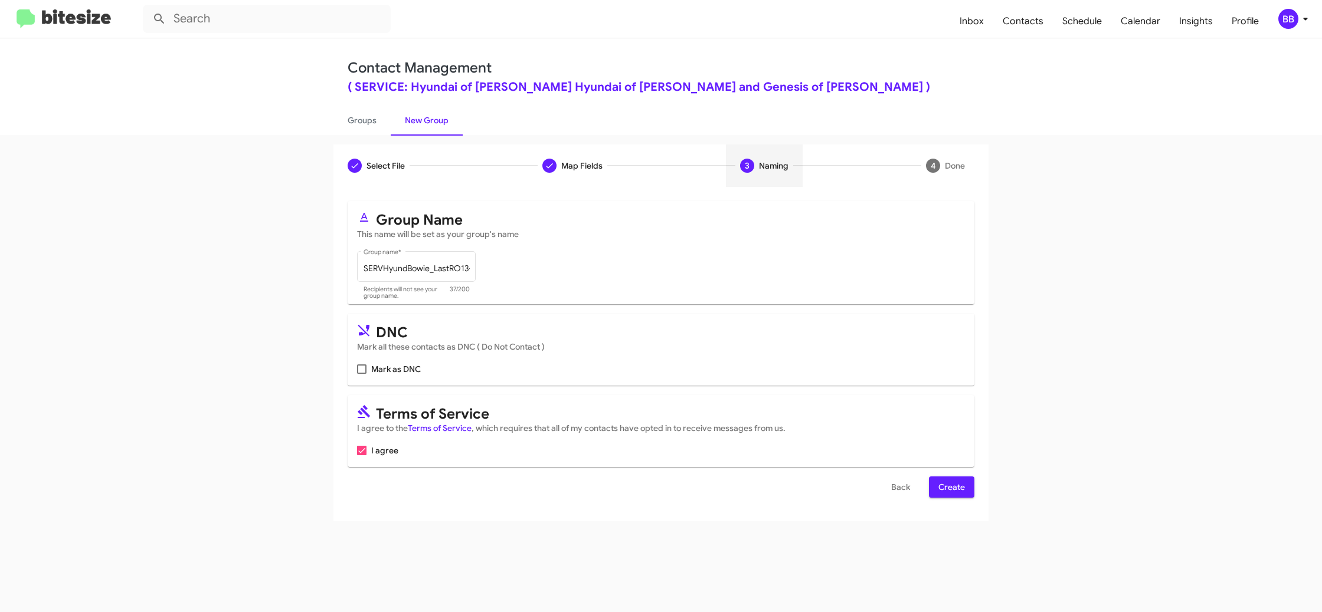
drag, startPoint x: 944, startPoint y: 486, endPoint x: 902, endPoint y: 443, distance: 60.1
click at [945, 488] on span "Create" at bounding box center [951, 487] width 27 height 21
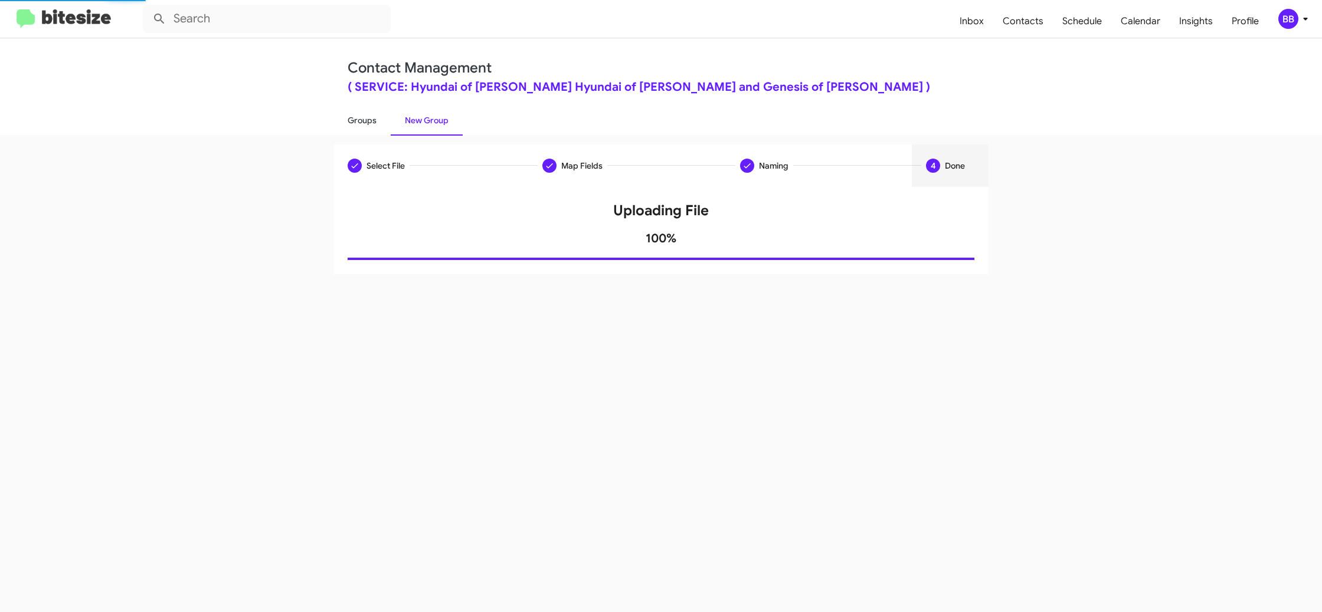
click at [374, 111] on link "Groups" at bounding box center [361, 120] width 57 height 31
type input "in:groups"
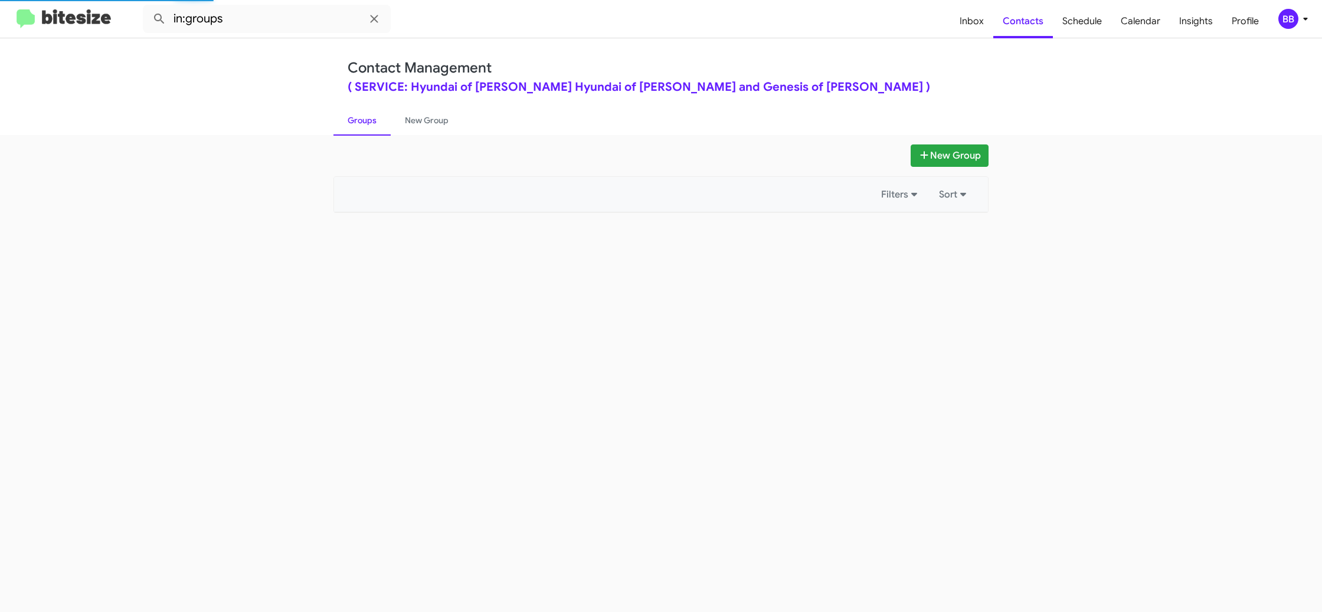
click at [374, 111] on link "Groups" at bounding box center [361, 120] width 57 height 31
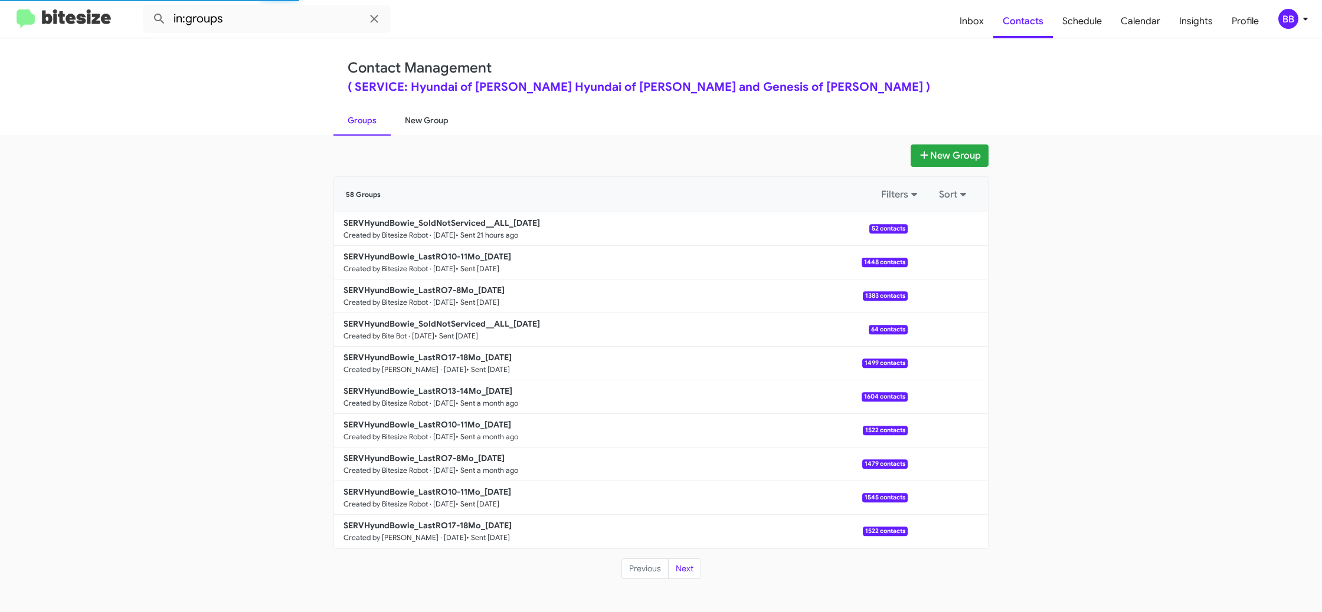
click at [418, 110] on link "New Group" at bounding box center [427, 120] width 72 height 31
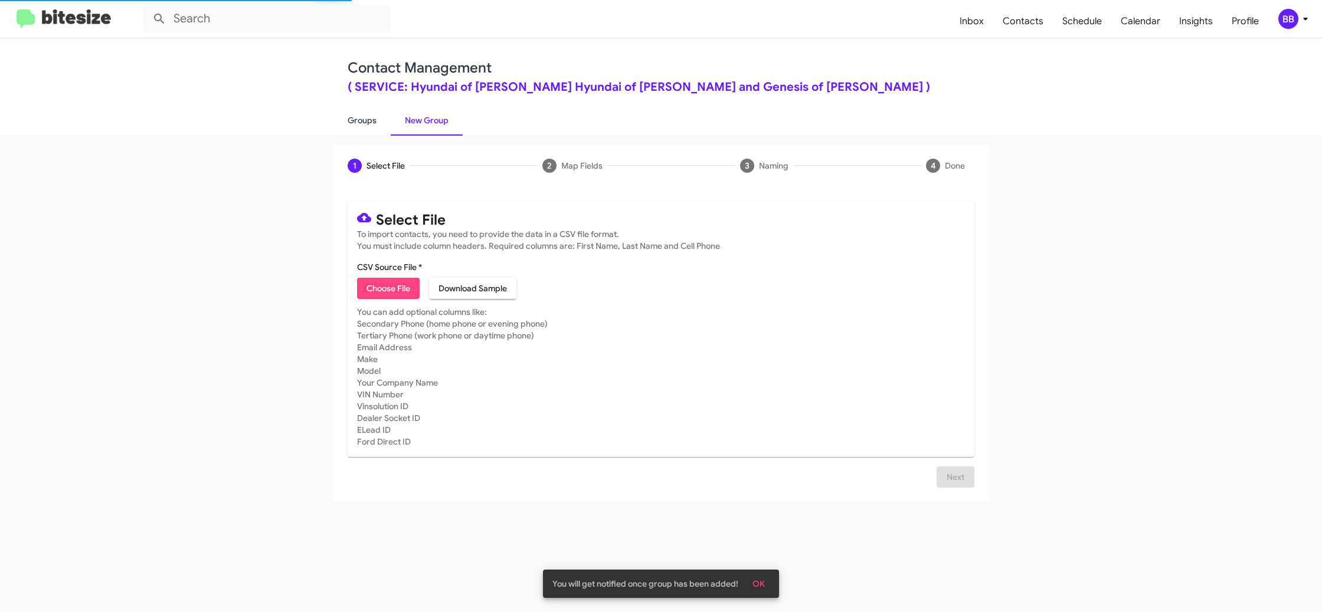
click at [367, 119] on link "Groups" at bounding box center [361, 120] width 57 height 31
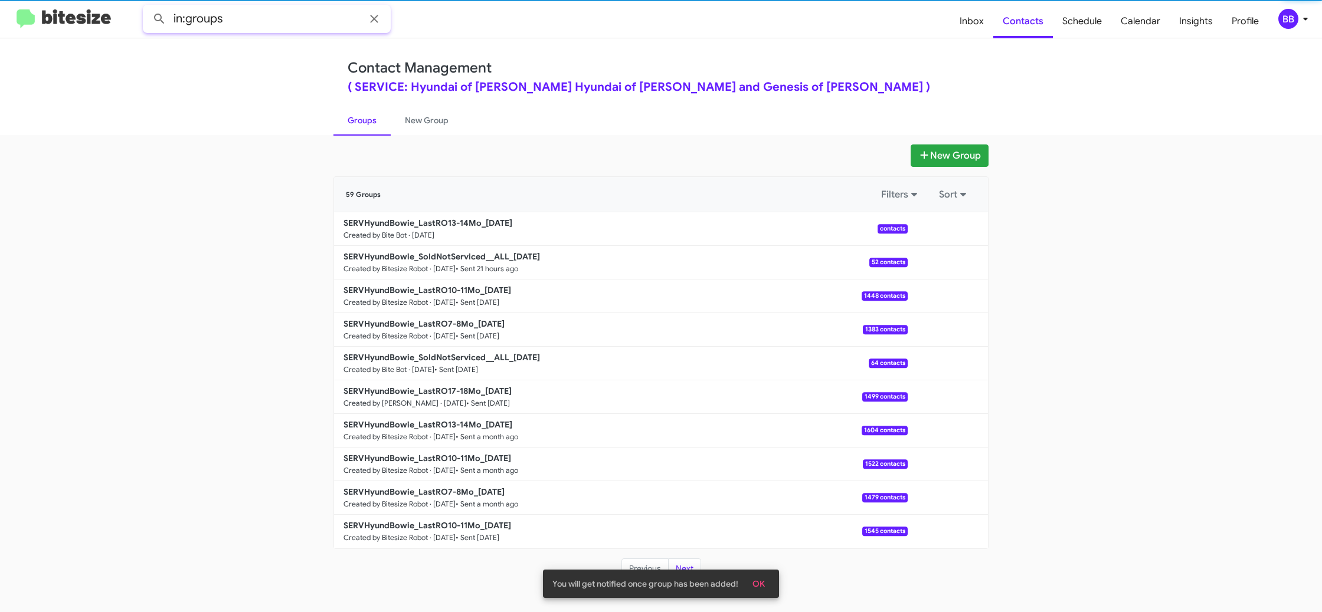
click at [294, 24] on input "in:groups" at bounding box center [267, 19] width 248 height 28
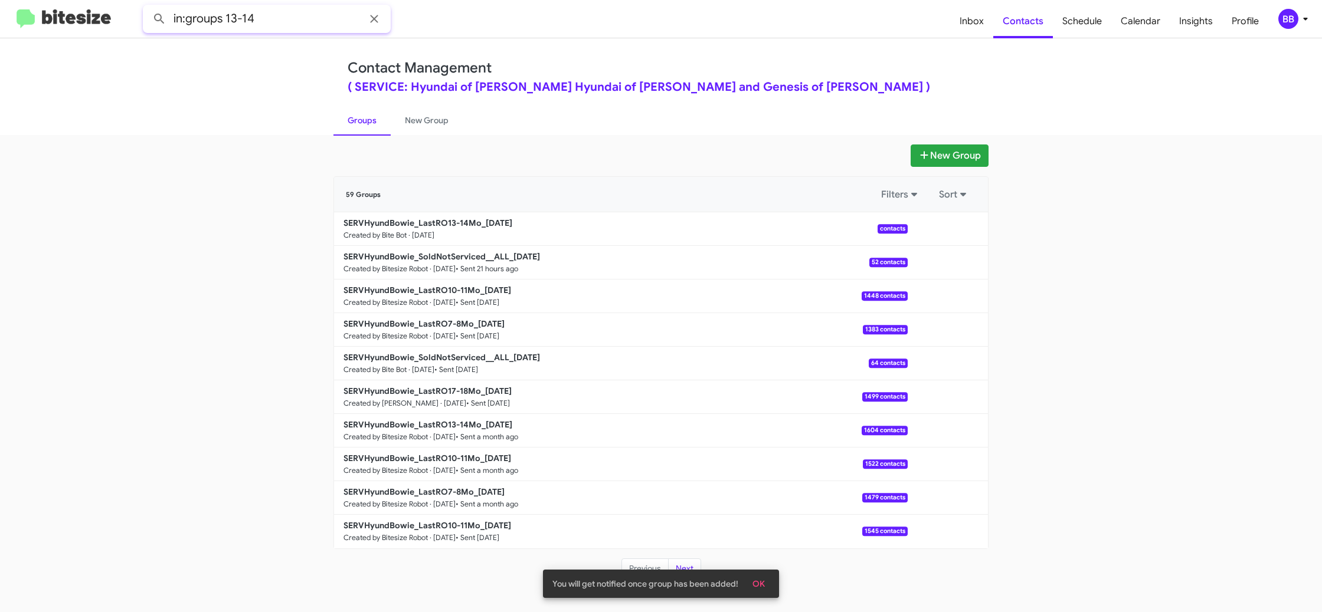
type input "in:groups 13-14"
click at [148, 7] on button at bounding box center [160, 19] width 24 height 24
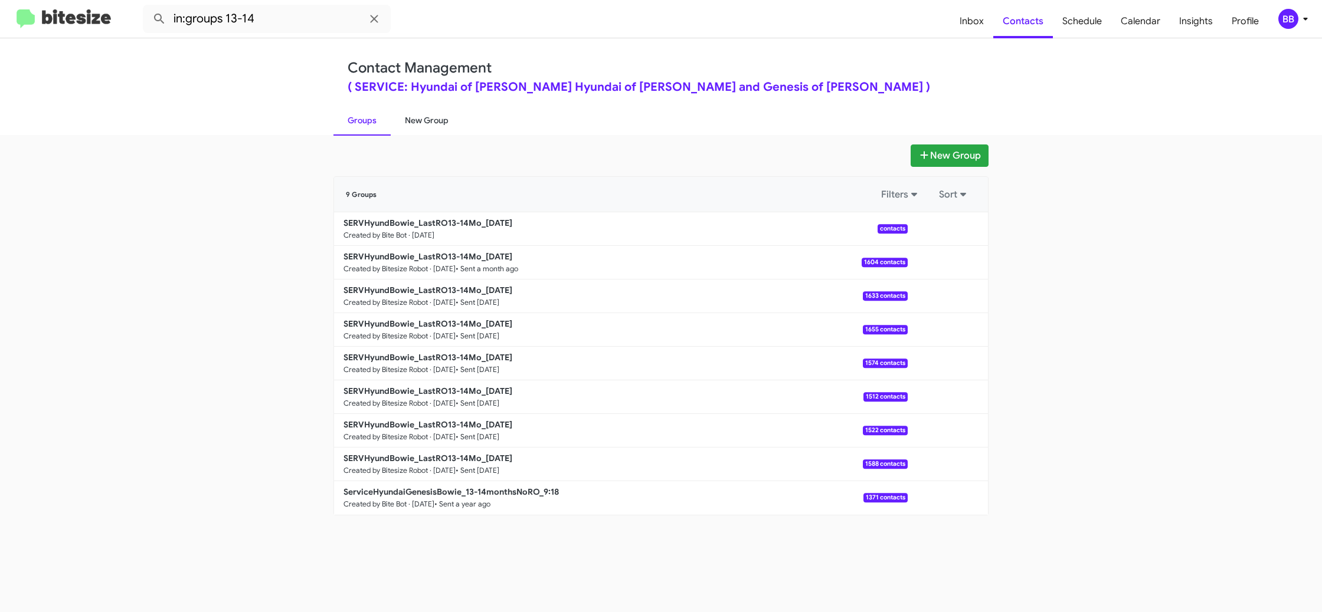
click at [432, 113] on link "New Group" at bounding box center [427, 120] width 72 height 31
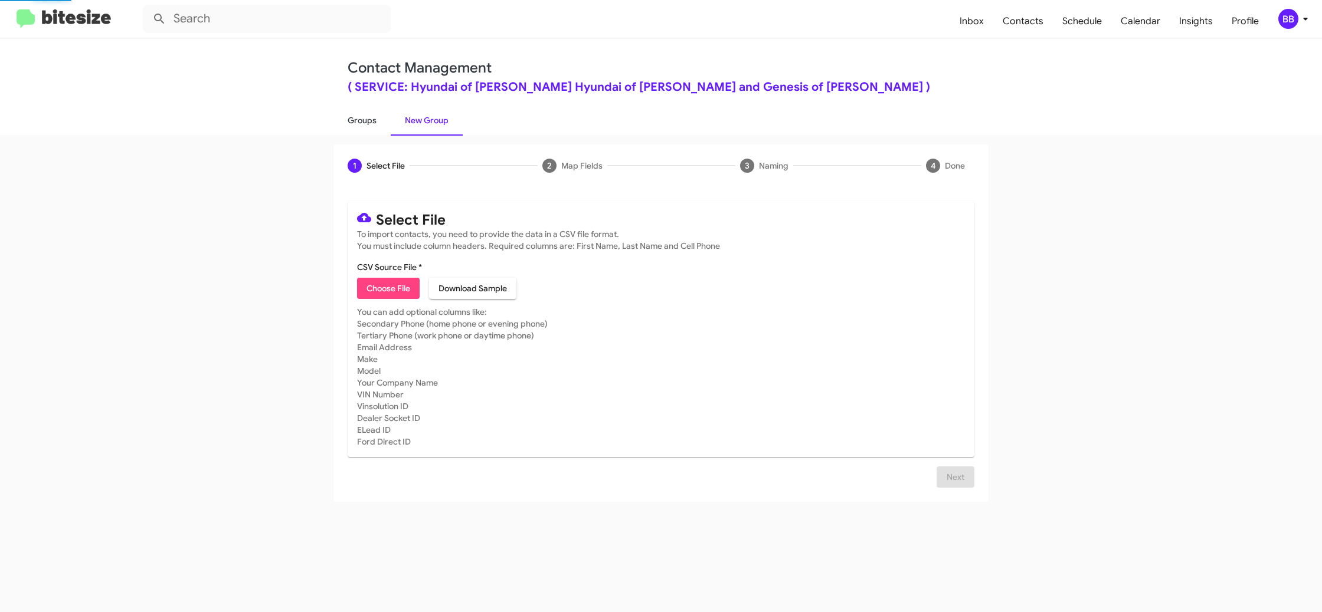
click at [365, 117] on link "Groups" at bounding box center [361, 120] width 57 height 31
type input "in:groups"
click at [365, 117] on link "Groups" at bounding box center [361, 120] width 57 height 31
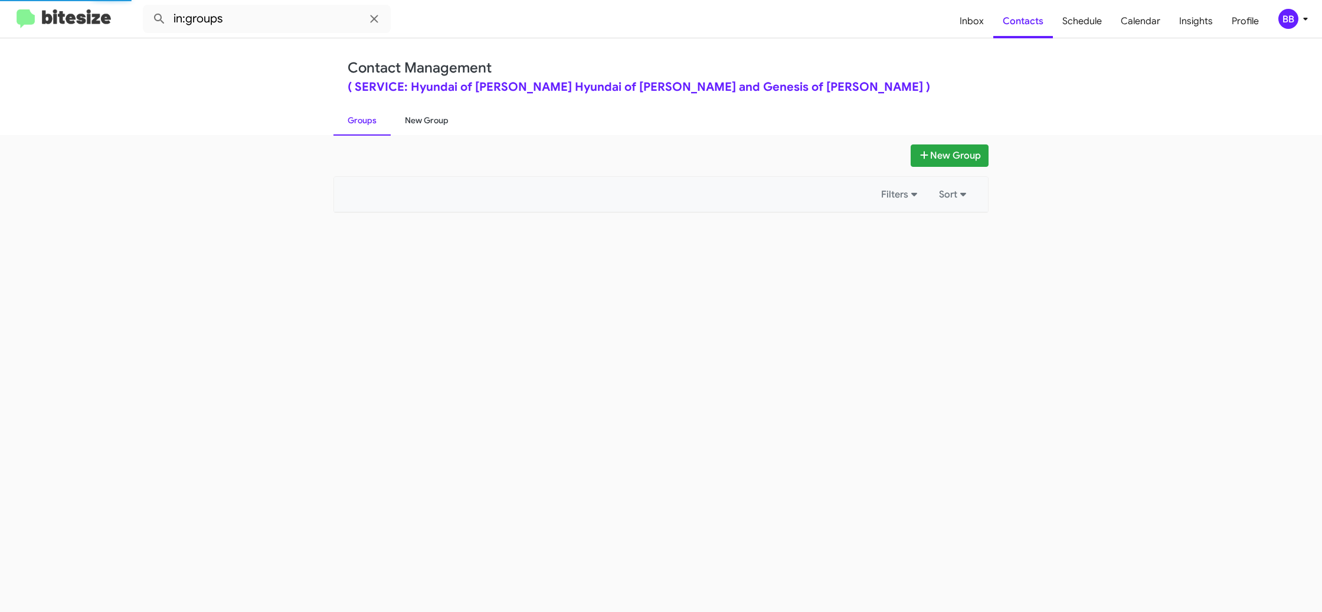
click at [413, 113] on link "New Group" at bounding box center [427, 120] width 72 height 31
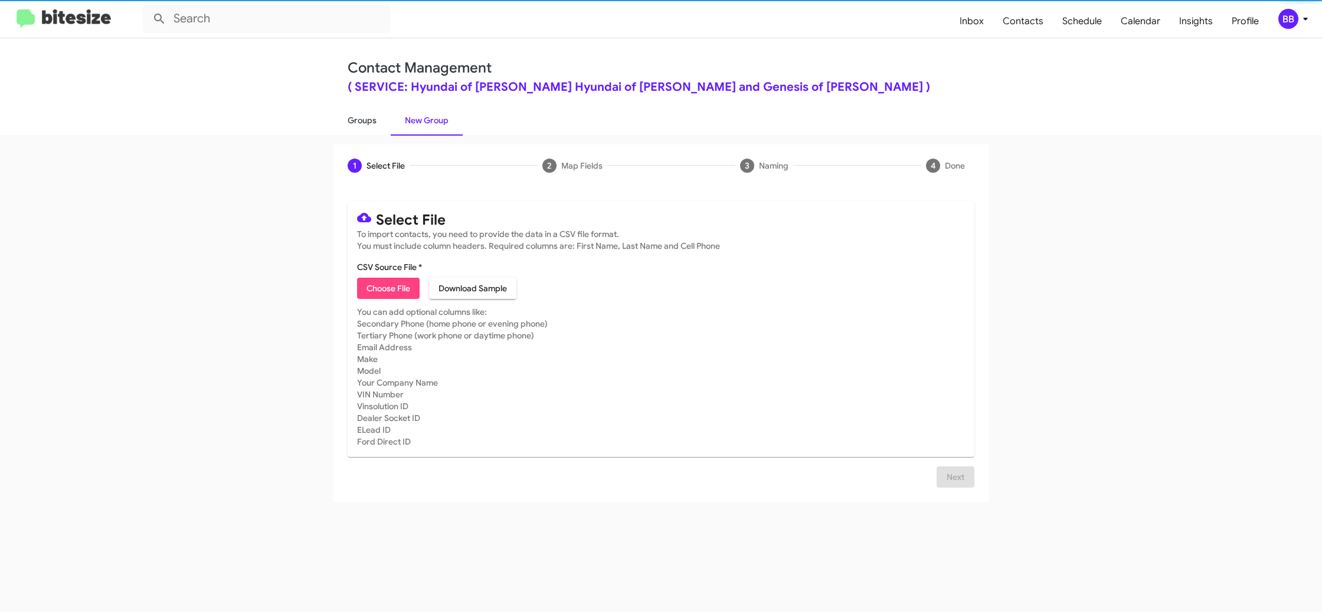
click at [383, 117] on link "Groups" at bounding box center [361, 120] width 57 height 31
type input "in:groups"
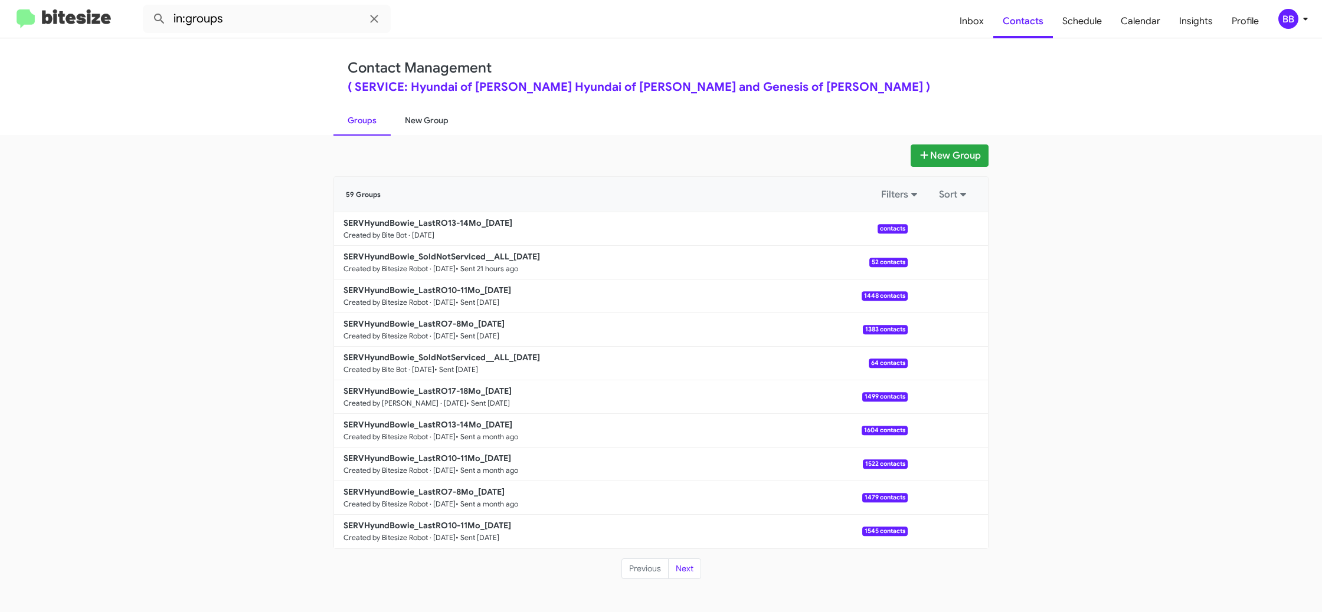
click at [437, 120] on link "New Group" at bounding box center [427, 120] width 72 height 31
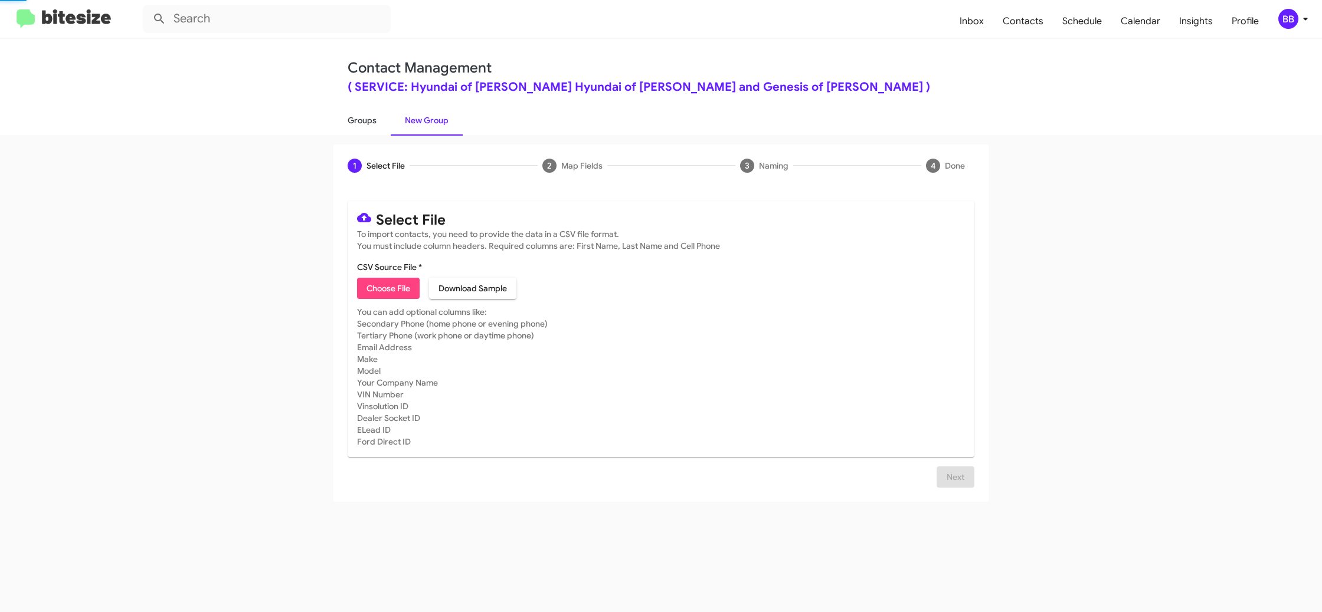
click at [363, 120] on link "Groups" at bounding box center [361, 120] width 57 height 31
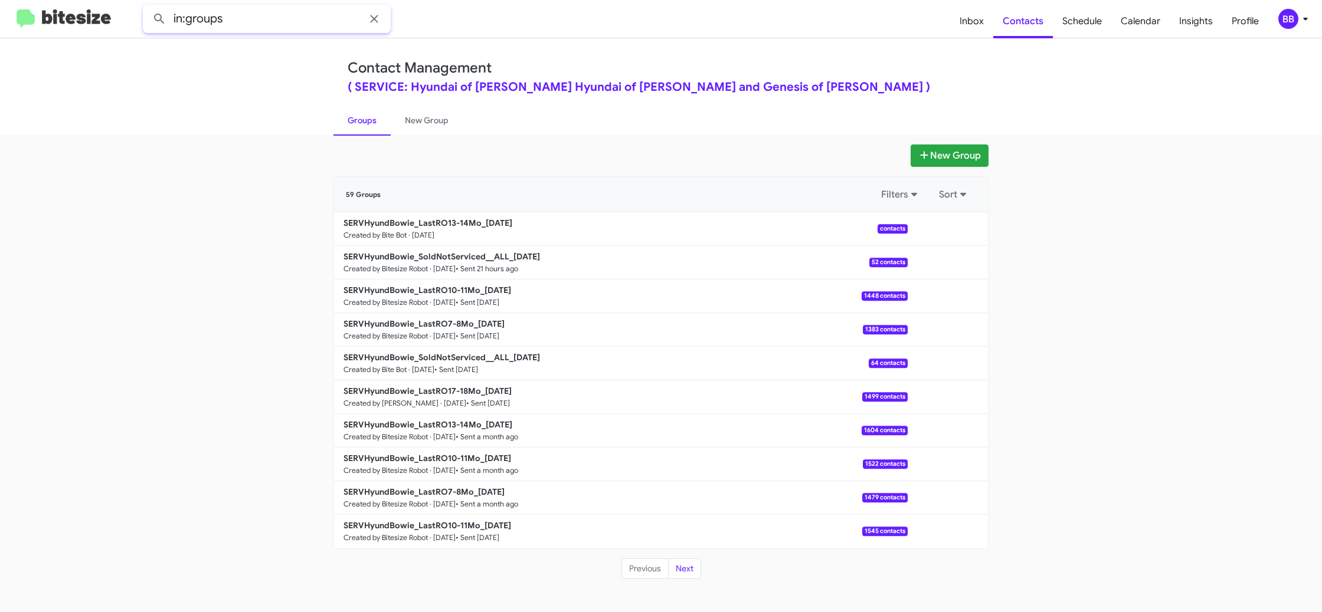
click at [255, 30] on input "in:groups" at bounding box center [267, 19] width 248 height 28
type input "in:groups 13-14"
click at [148, 7] on button at bounding box center [160, 19] width 24 height 24
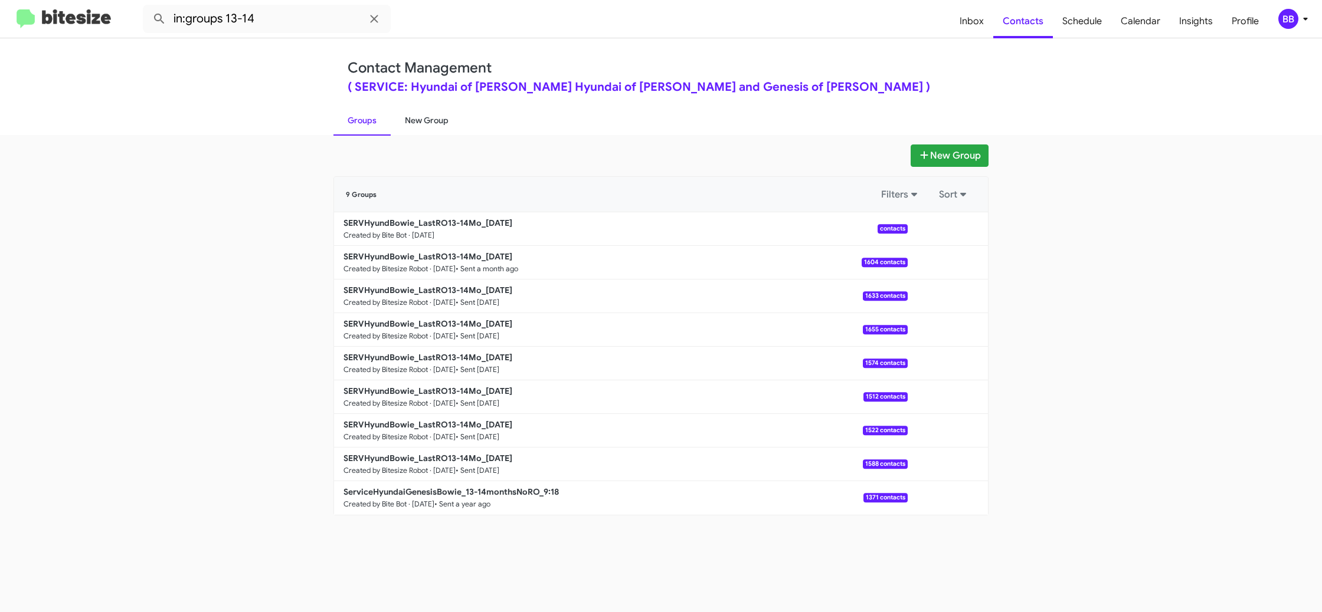
click at [421, 126] on link "New Group" at bounding box center [427, 120] width 72 height 31
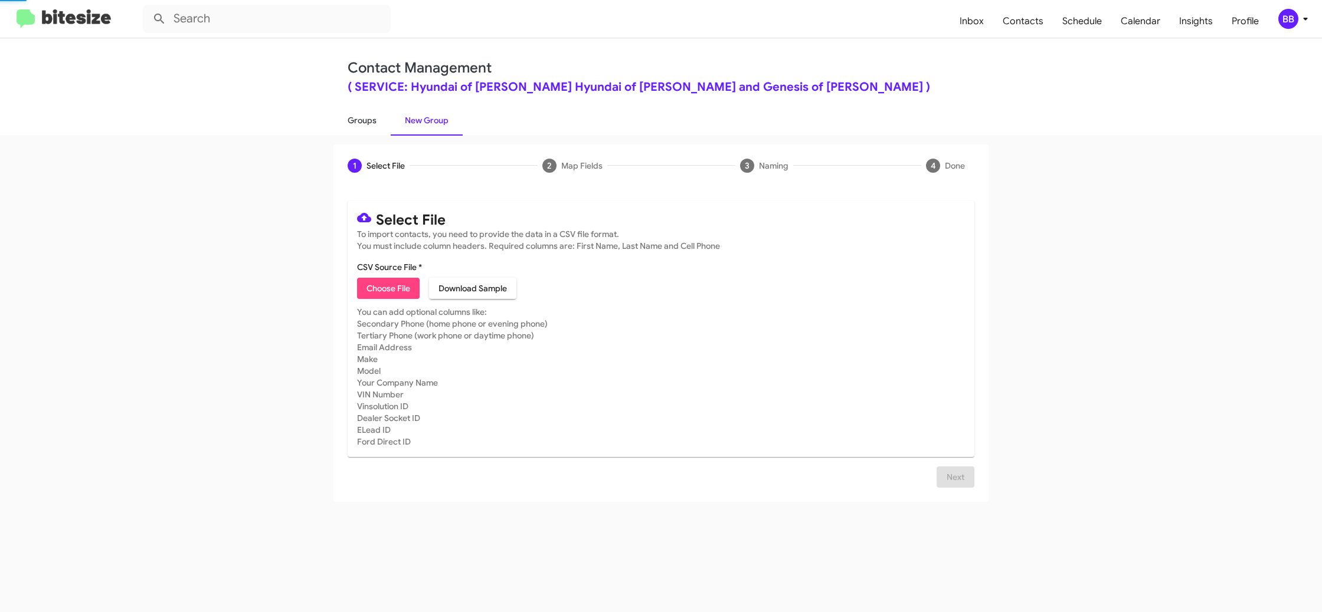
click at [373, 126] on link "Groups" at bounding box center [361, 120] width 57 height 31
type input "in:groups"
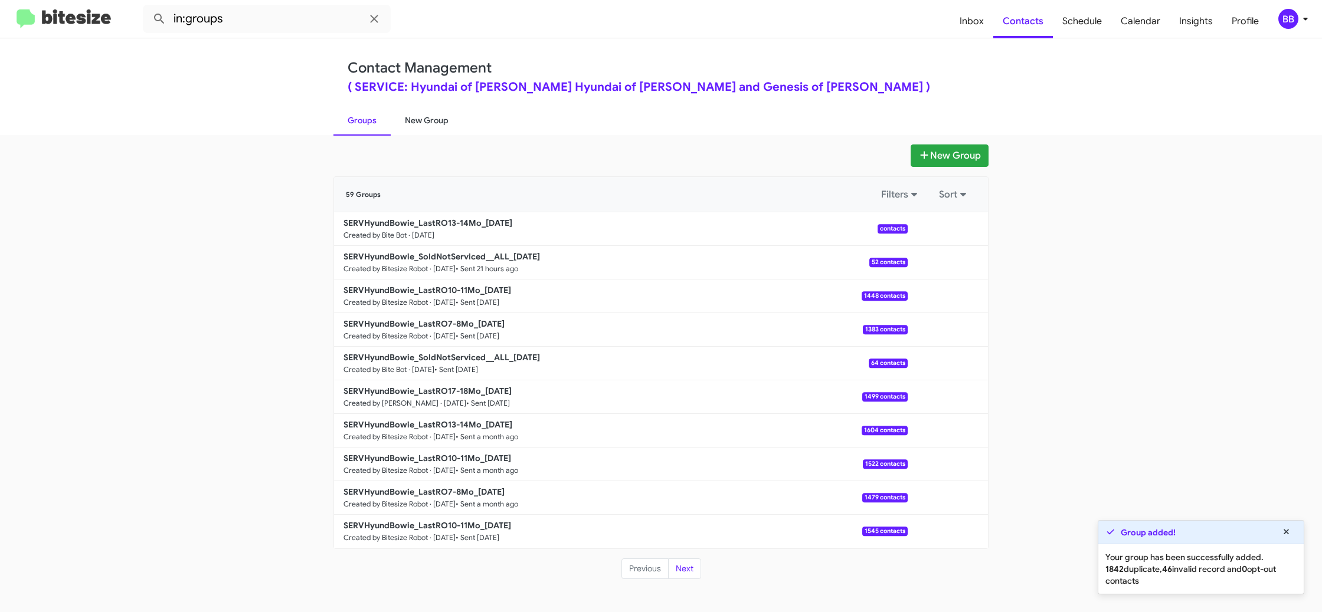
click at [422, 115] on link "New Group" at bounding box center [427, 120] width 72 height 31
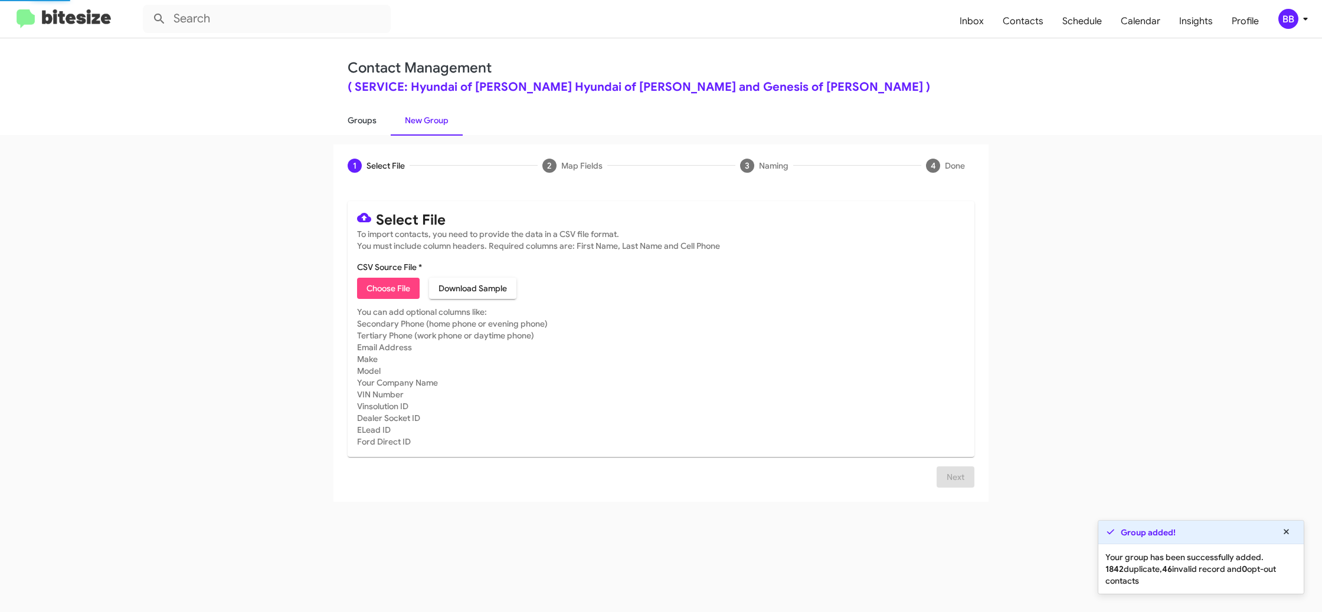
click at [374, 122] on link "Groups" at bounding box center [361, 120] width 57 height 31
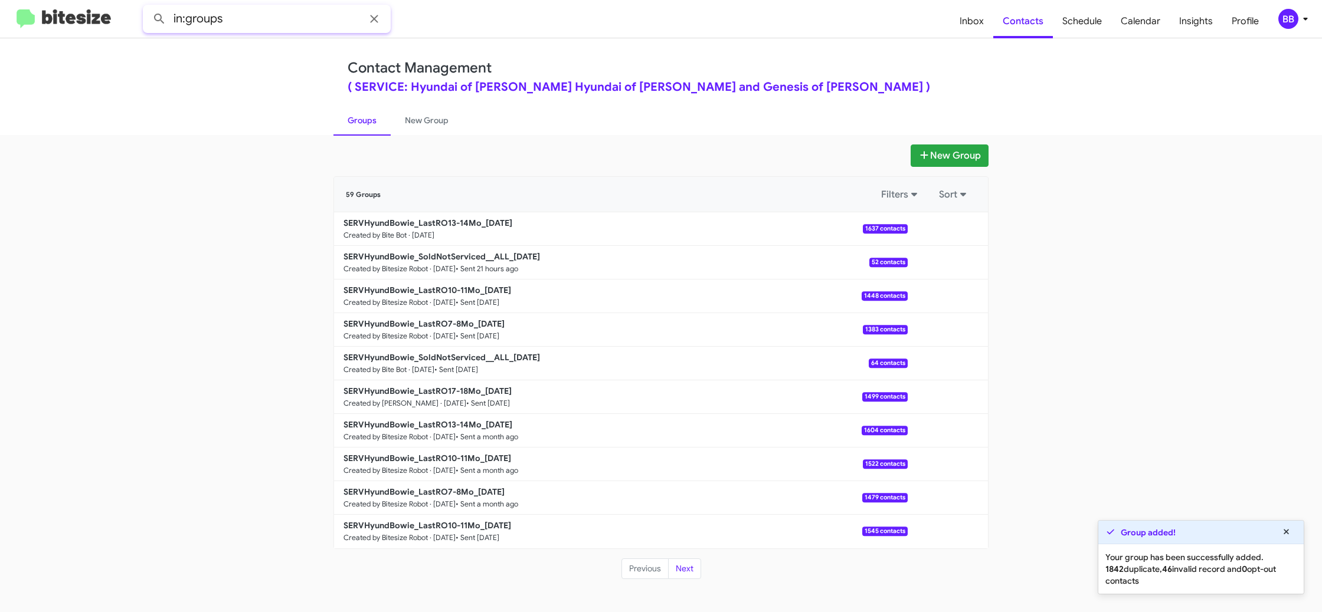
click at [307, 27] on input "in:groups" at bounding box center [267, 19] width 248 height 28
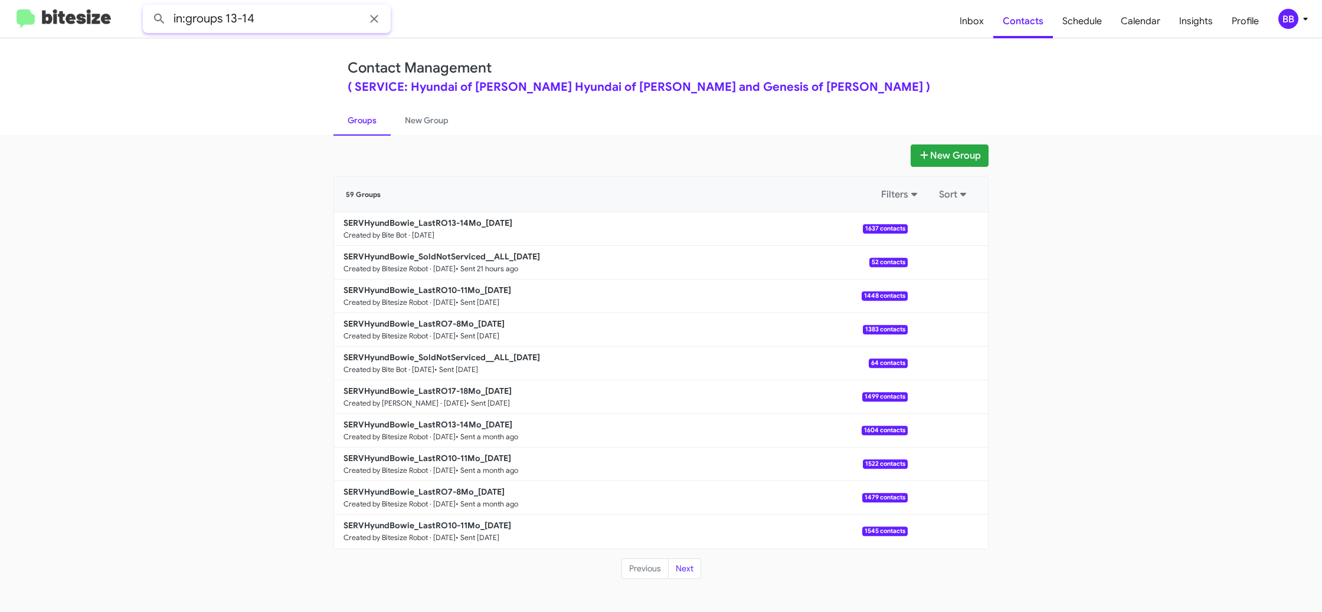
click at [148, 7] on button at bounding box center [160, 19] width 24 height 24
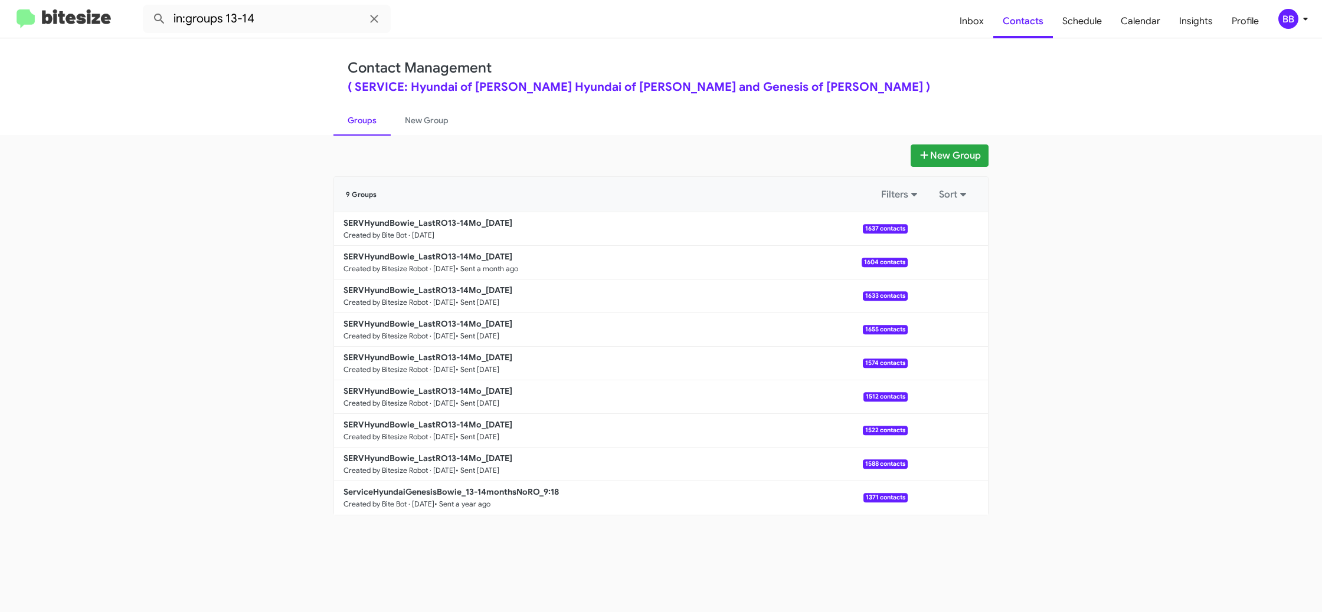
click at [384, 114] on link "Groups" at bounding box center [361, 120] width 57 height 31
type input "in:groups"
click at [362, 119] on link "Groups" at bounding box center [361, 120] width 57 height 31
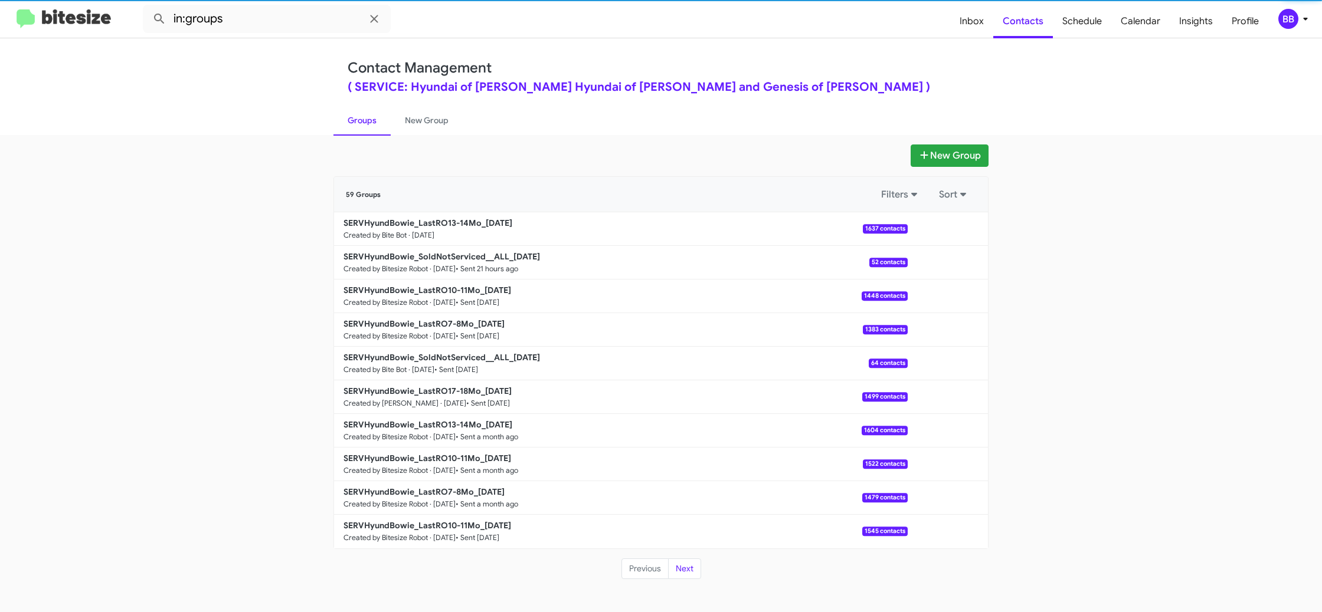
click at [362, 119] on link "Groups" at bounding box center [361, 120] width 57 height 31
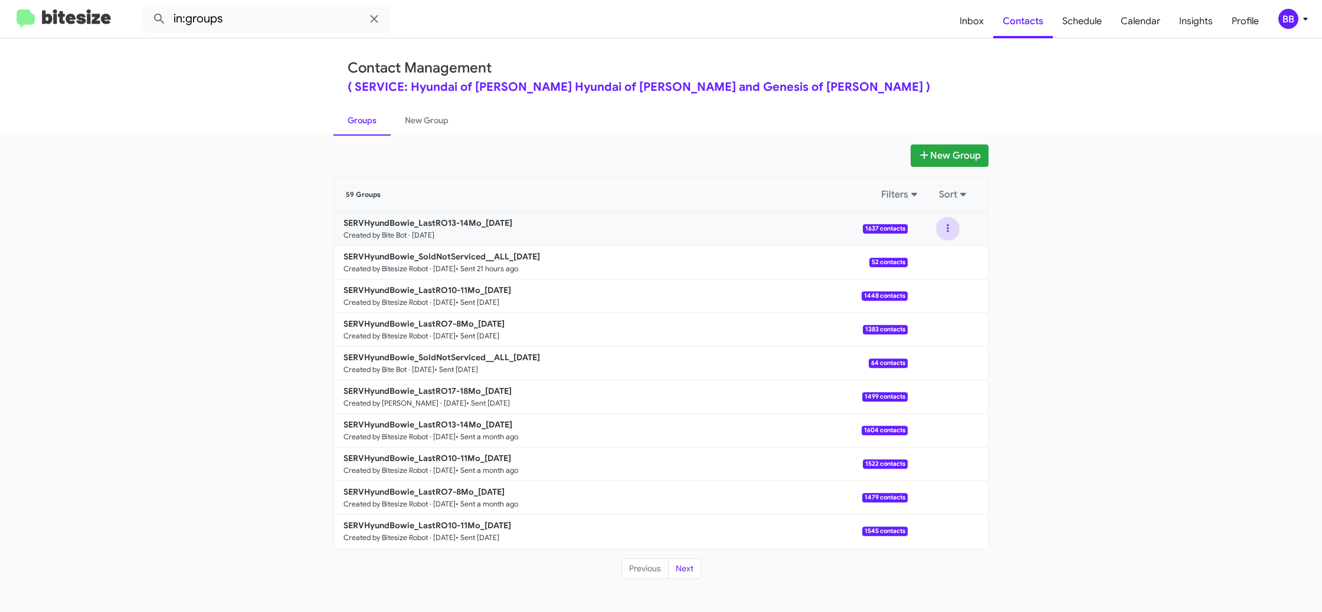
click at [952, 234] on button at bounding box center [948, 229] width 24 height 24
click at [945, 258] on button "View contacts" at bounding box center [912, 261] width 94 height 28
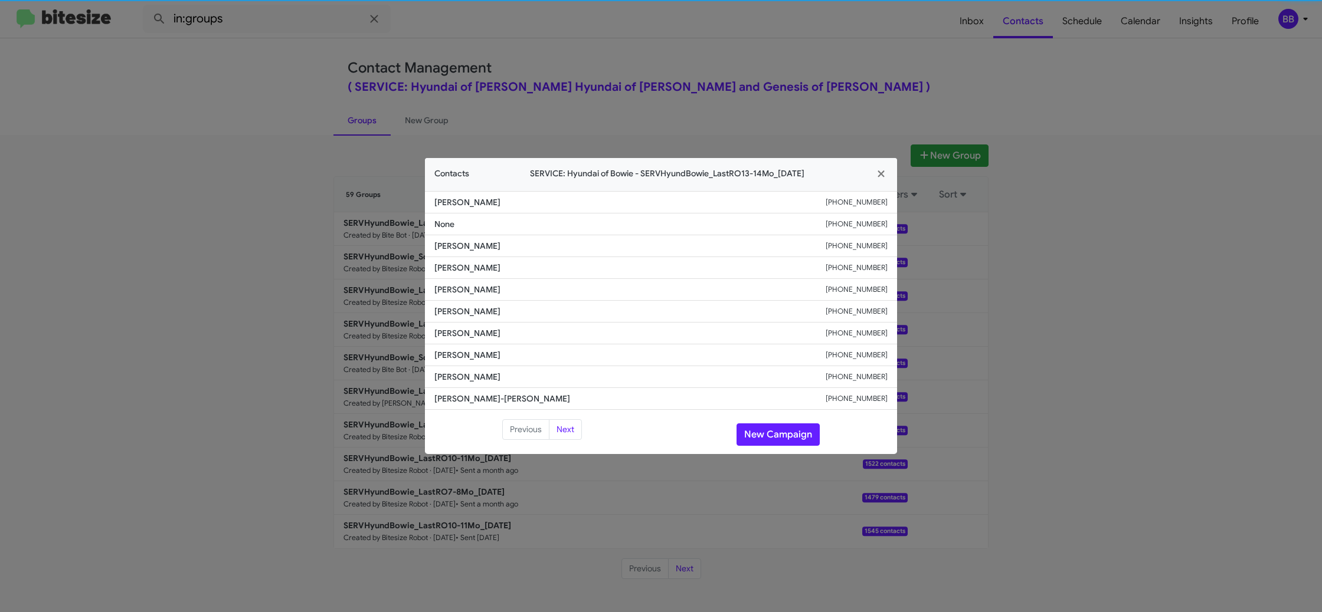
click at [469, 293] on span "[PERSON_NAME]" at bounding box center [629, 290] width 391 height 12
copy span "[PERSON_NAME]"
click at [773, 432] on button "New Campaign" at bounding box center [777, 435] width 83 height 22
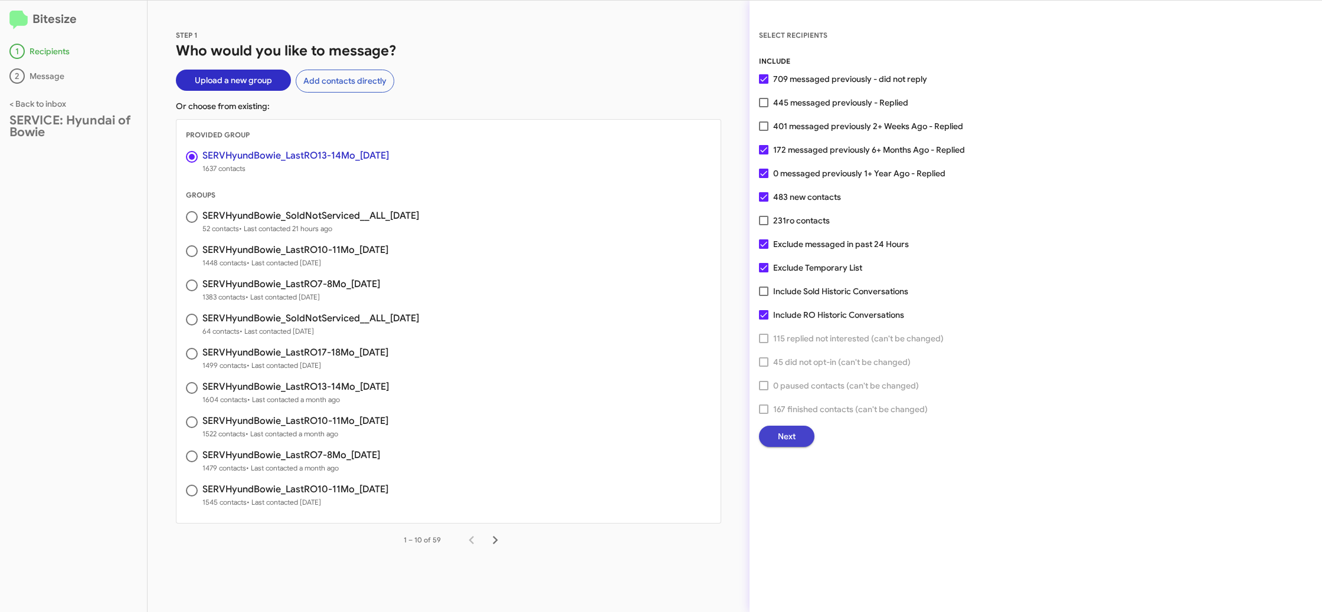
click at [781, 434] on span "Next" at bounding box center [787, 436] width 18 height 21
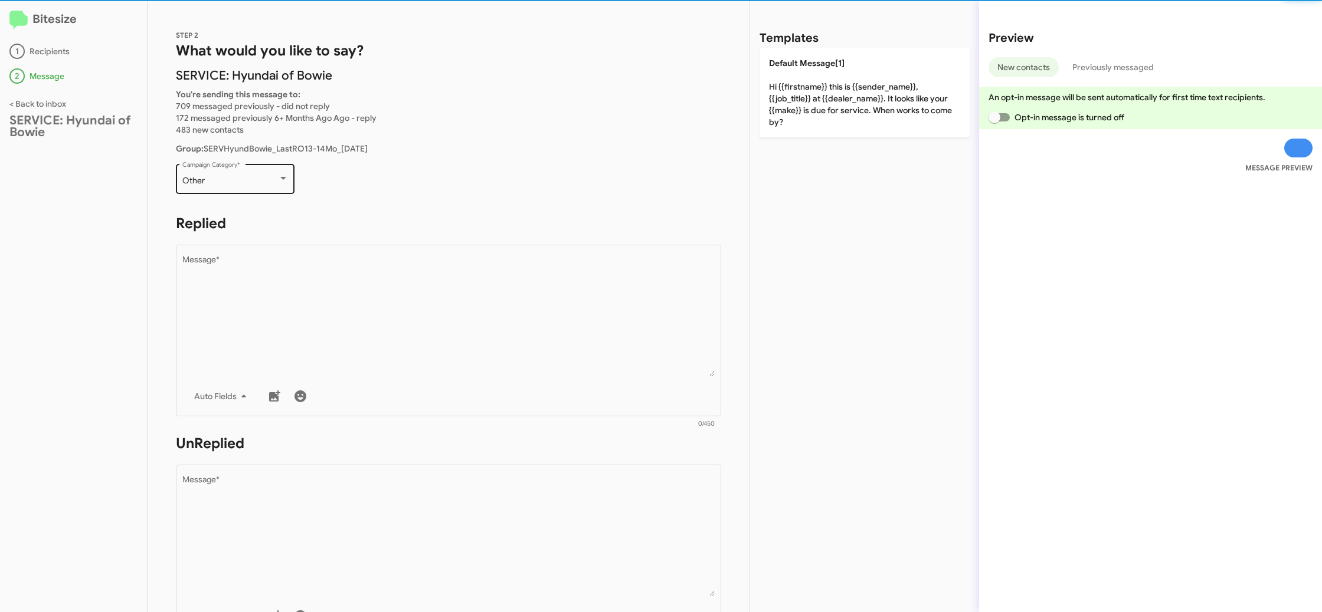
click at [240, 191] on div "Other Campaign Category *" at bounding box center [235, 178] width 106 height 32
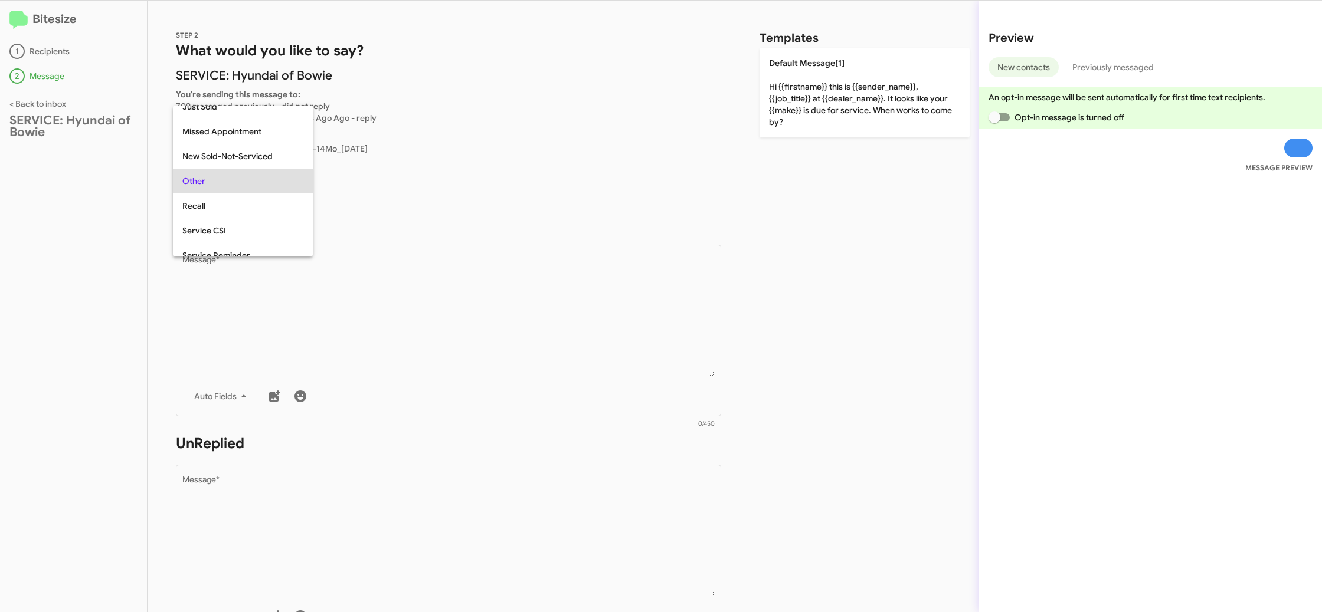
scroll to position [25, 0]
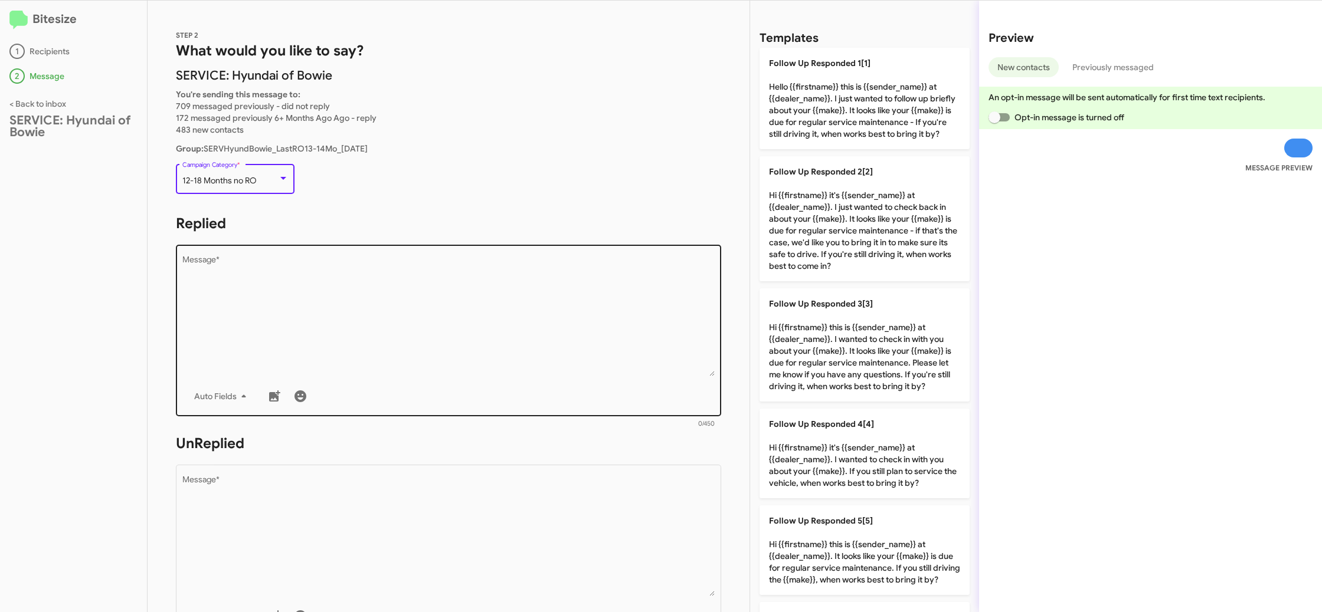
click at [389, 340] on textarea "Message *" at bounding box center [448, 316] width 533 height 120
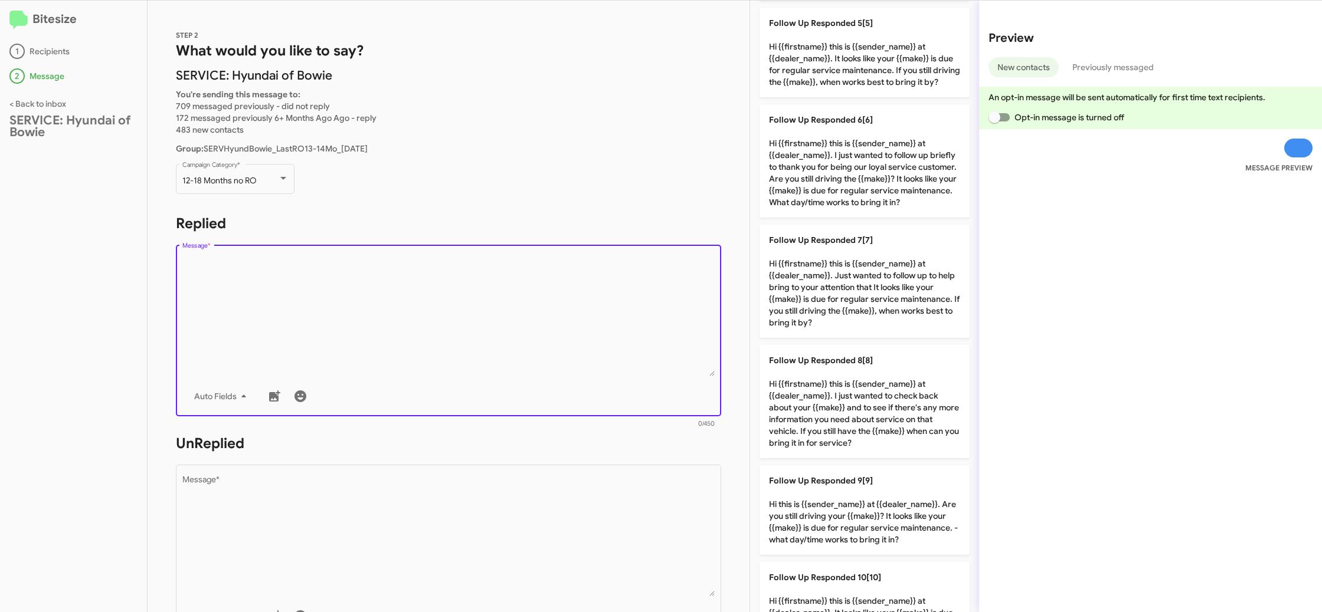
scroll to position [665, 0]
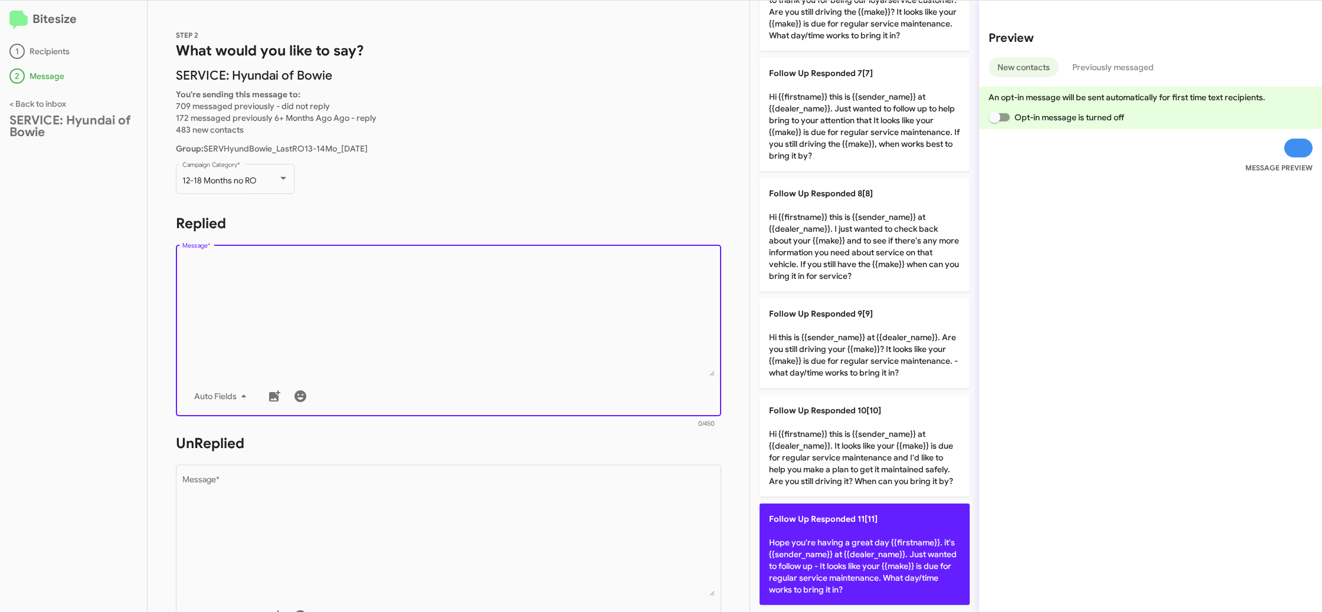
drag, startPoint x: 856, startPoint y: 532, endPoint x: 828, endPoint y: 530, distance: 27.2
click at [855, 532] on p "Follow Up Responded 11[11] Hope you're having a great day {{firstname}}. it's {…" at bounding box center [864, 554] width 210 height 101
type textarea "Hope you're having a great day {{firstname}}. it's {{sender_name}} at {{dealer_…"
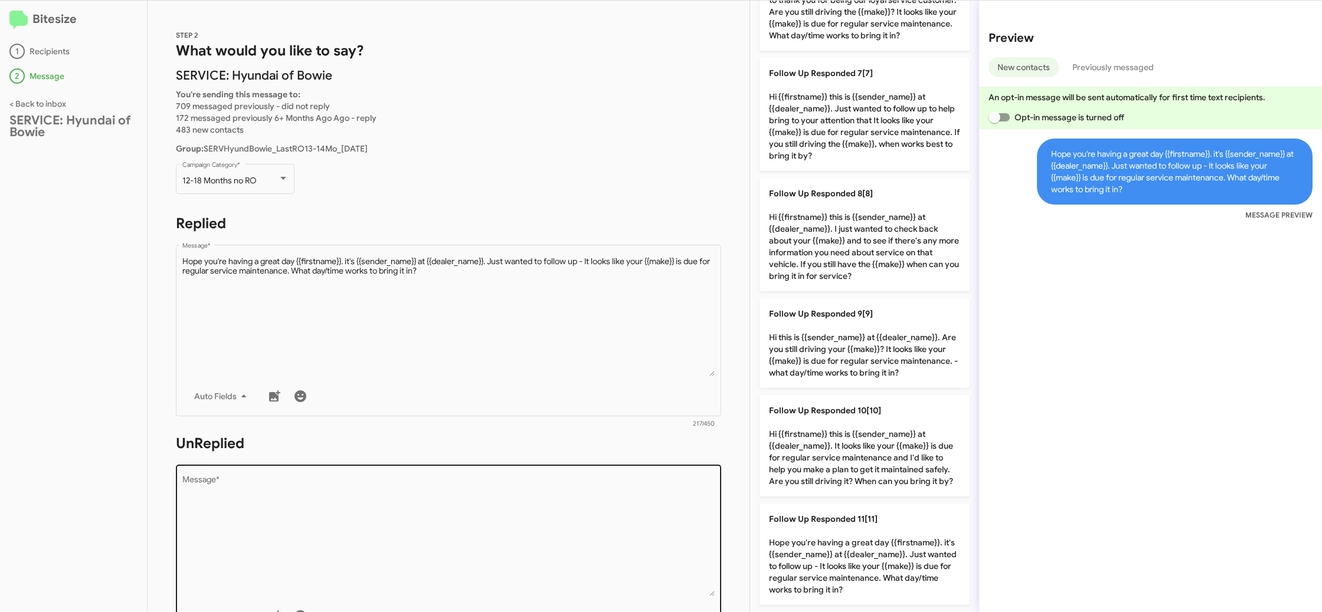
click at [438, 497] on textarea "Message *" at bounding box center [448, 536] width 533 height 120
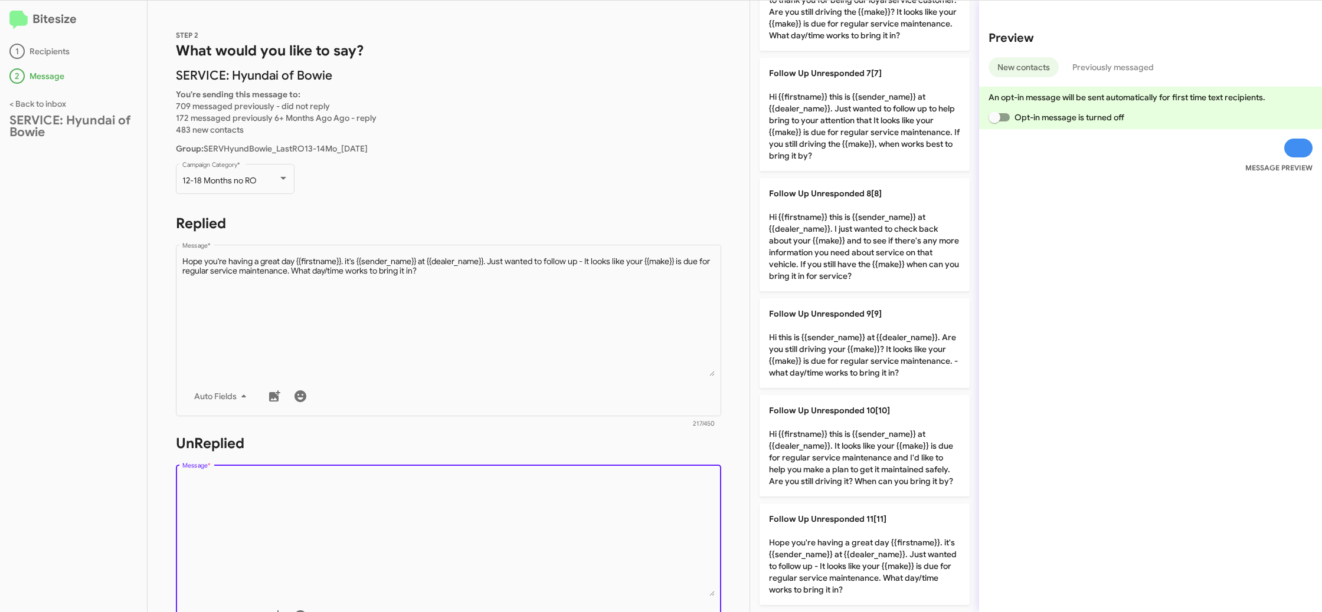
click at [446, 500] on textarea "Message *" at bounding box center [448, 536] width 533 height 120
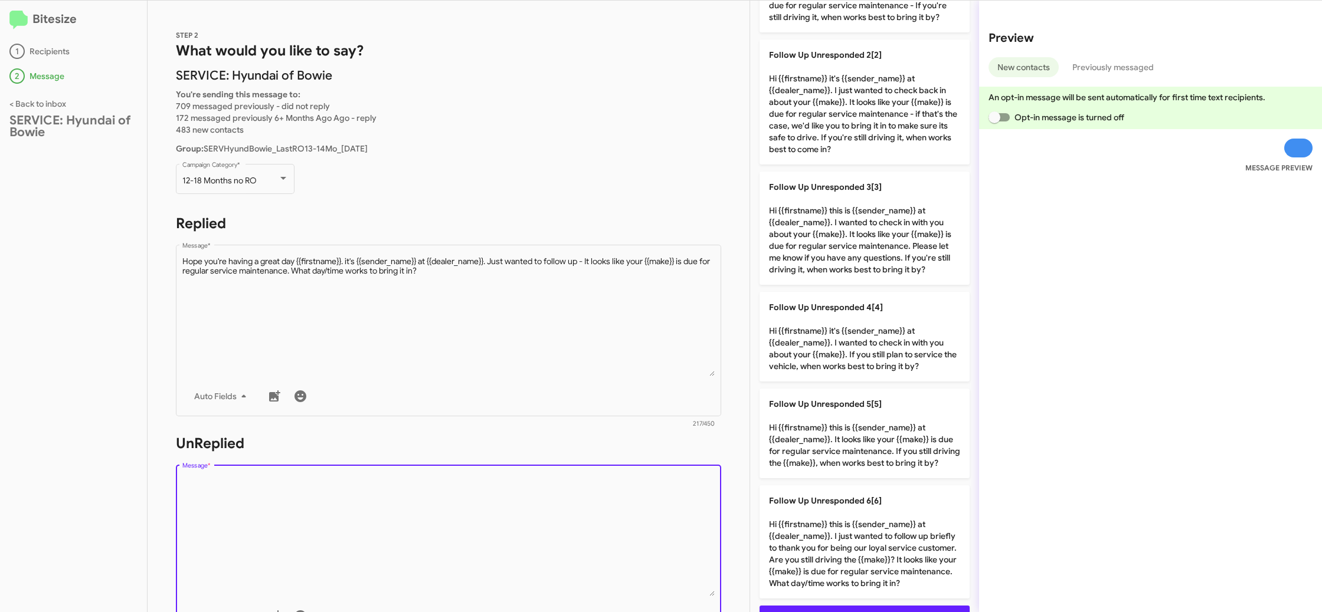
scroll to position [0, 0]
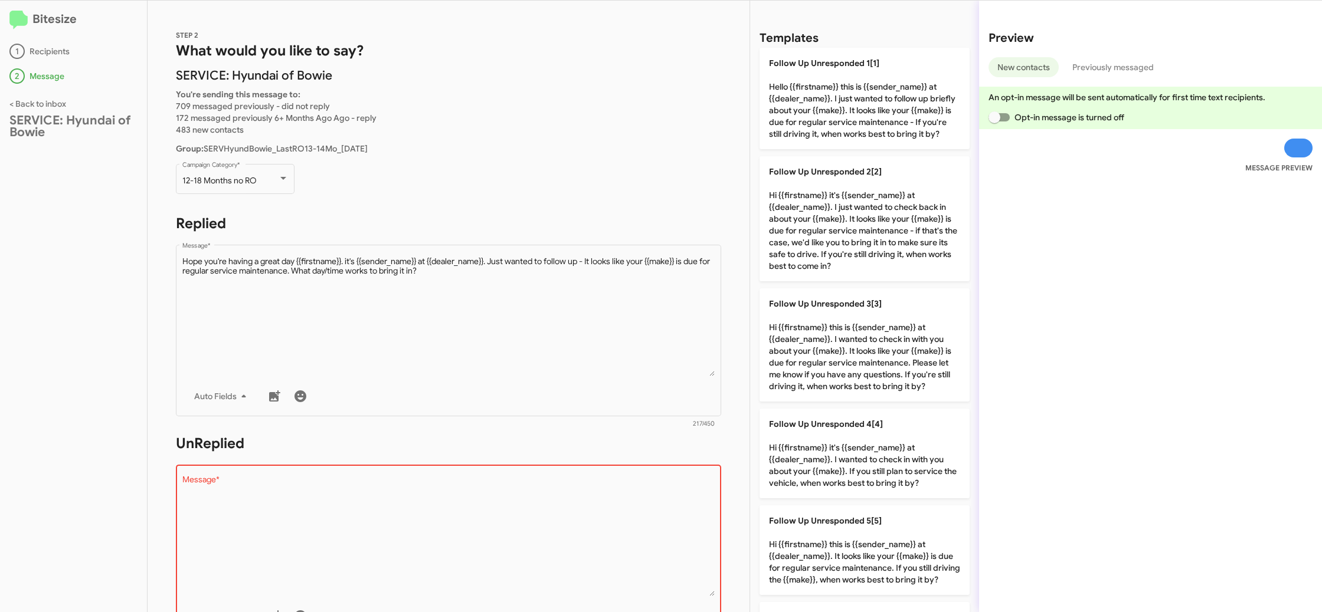
drag, startPoint x: 811, startPoint y: 115, endPoint x: 506, endPoint y: 221, distance: 322.3
click at [809, 116] on p "Follow Up Unresponded 1[1] Hello {{firstname}} this is {{sender_name}} at {{dea…" at bounding box center [864, 98] width 210 height 101
type textarea "Hello {{firstname}} this is {{sender_name}} at {{dealer_name}}. I just wanted t…"
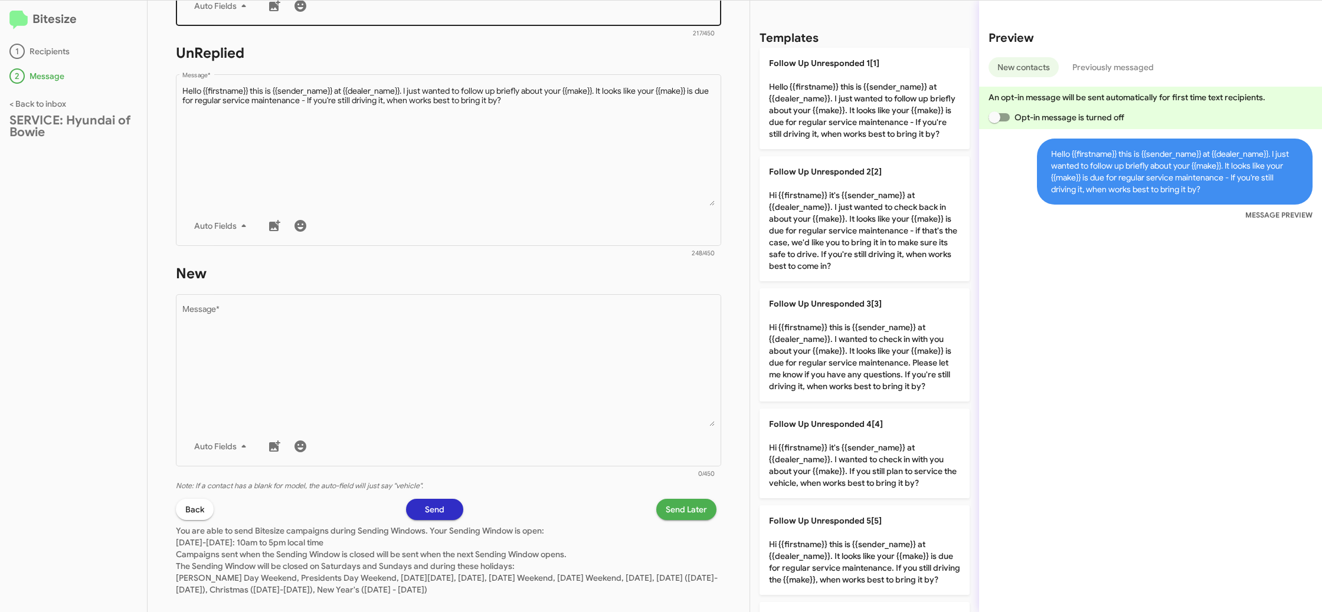
scroll to position [410, 0]
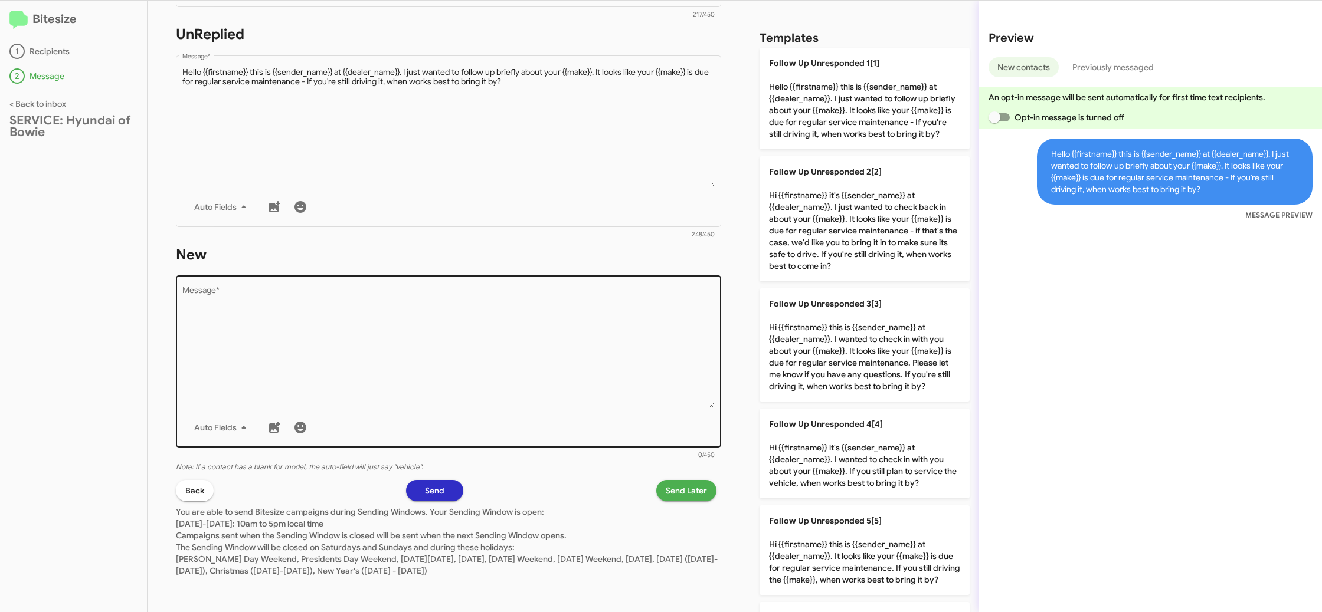
click at [454, 335] on textarea "Message *" at bounding box center [448, 347] width 533 height 120
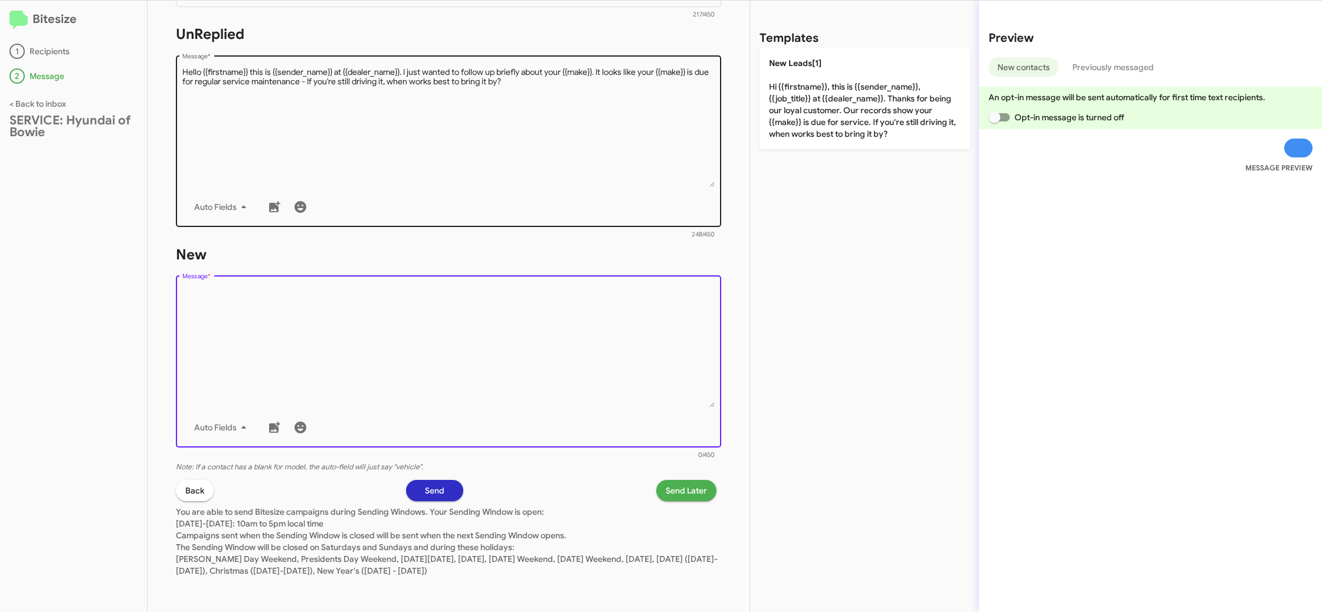
drag, startPoint x: 454, startPoint y: 335, endPoint x: 702, endPoint y: 145, distance: 312.7
click at [457, 329] on textarea "Message *" at bounding box center [448, 347] width 533 height 120
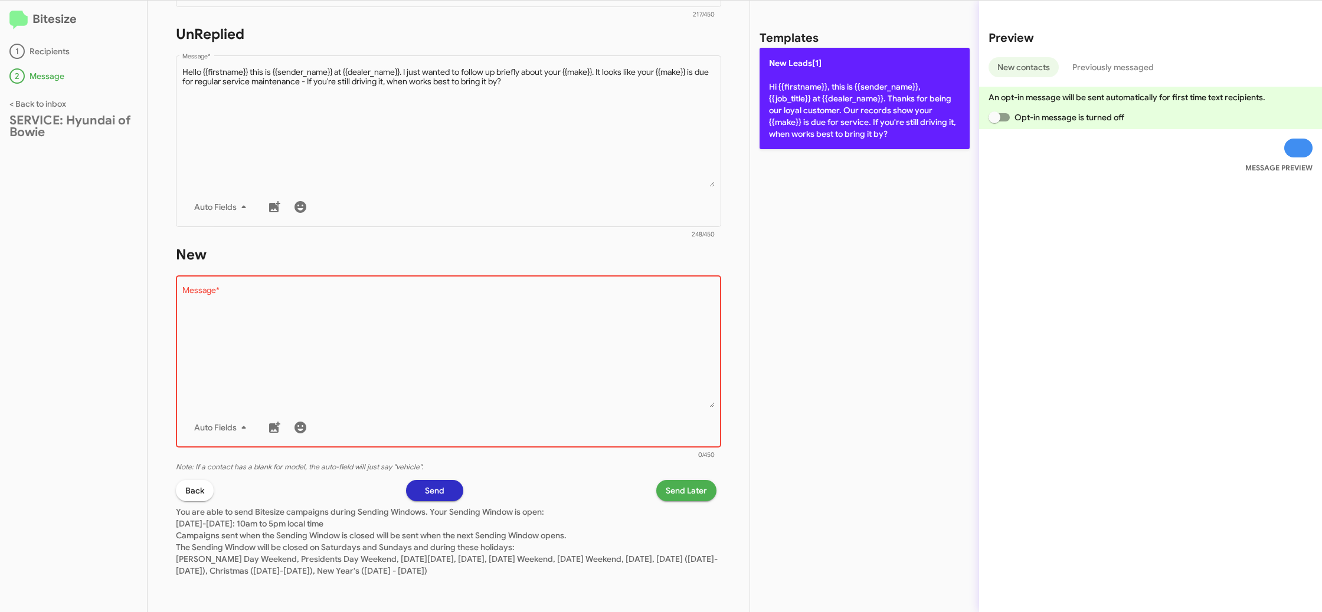
click at [786, 112] on p "New Leads[1] Hi {{firstname}}, this is {{sender_name}}, {{job_title}} at {{deal…" at bounding box center [864, 98] width 210 height 101
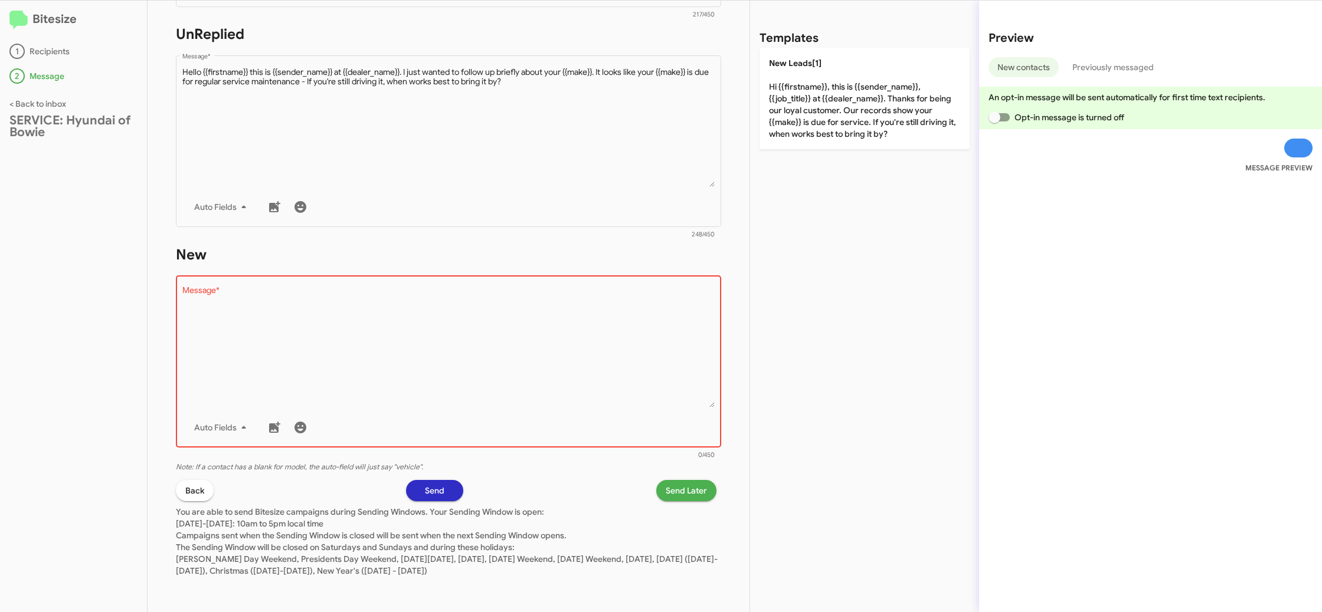
type textarea "Hi {{firstname}}, this is {{sender_name}}, {{job_title}} at {{dealer_name}}. Th…"
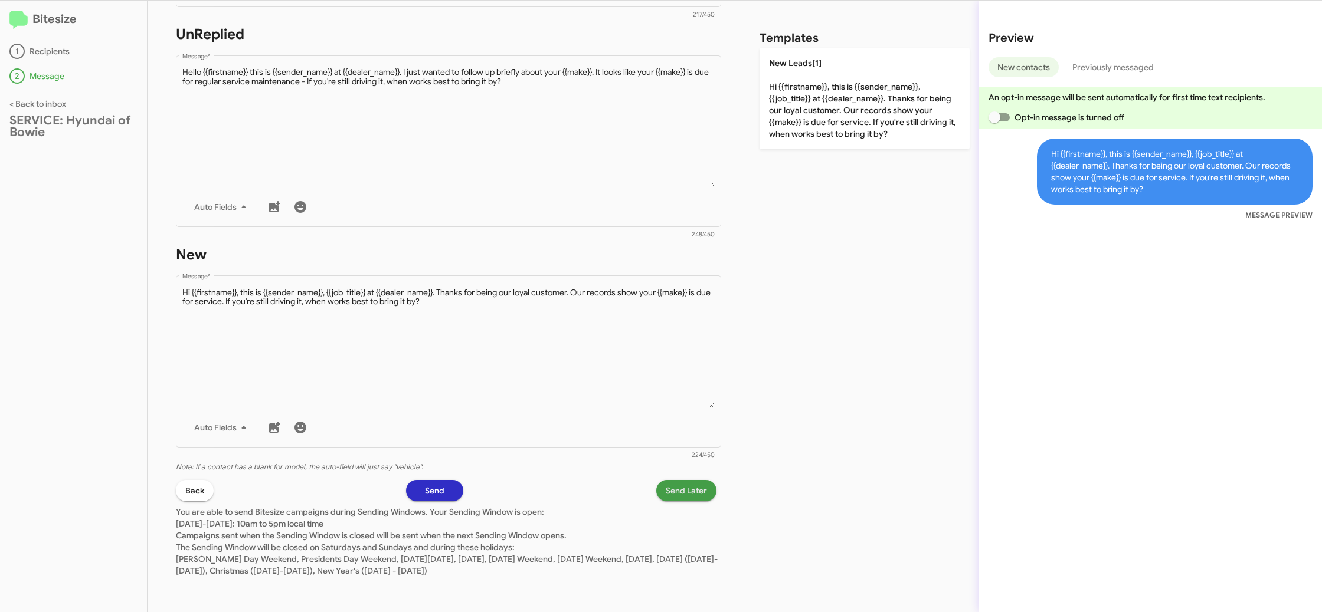
click at [694, 499] on span "Send Later" at bounding box center [686, 490] width 41 height 21
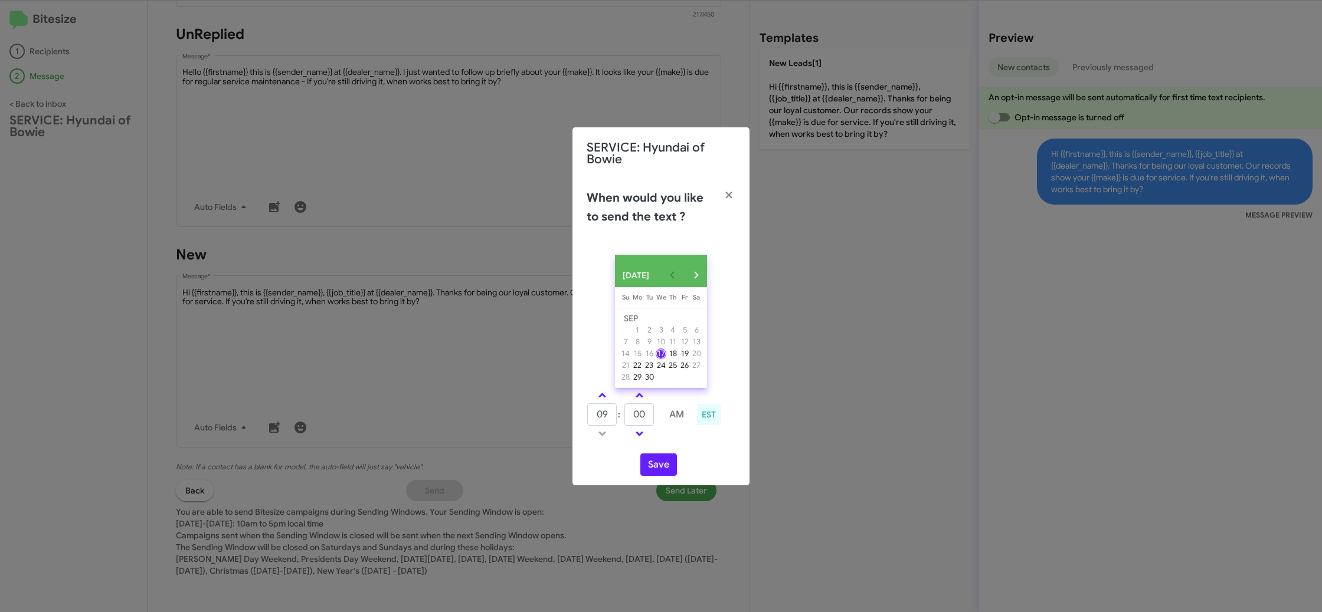
click at [608, 396] on link at bounding box center [602, 396] width 21 height 14
type input "10"
click at [659, 424] on td at bounding box center [657, 415] width 6 height 24
click at [654, 423] on input "00" at bounding box center [639, 415] width 30 height 22
type input "03"
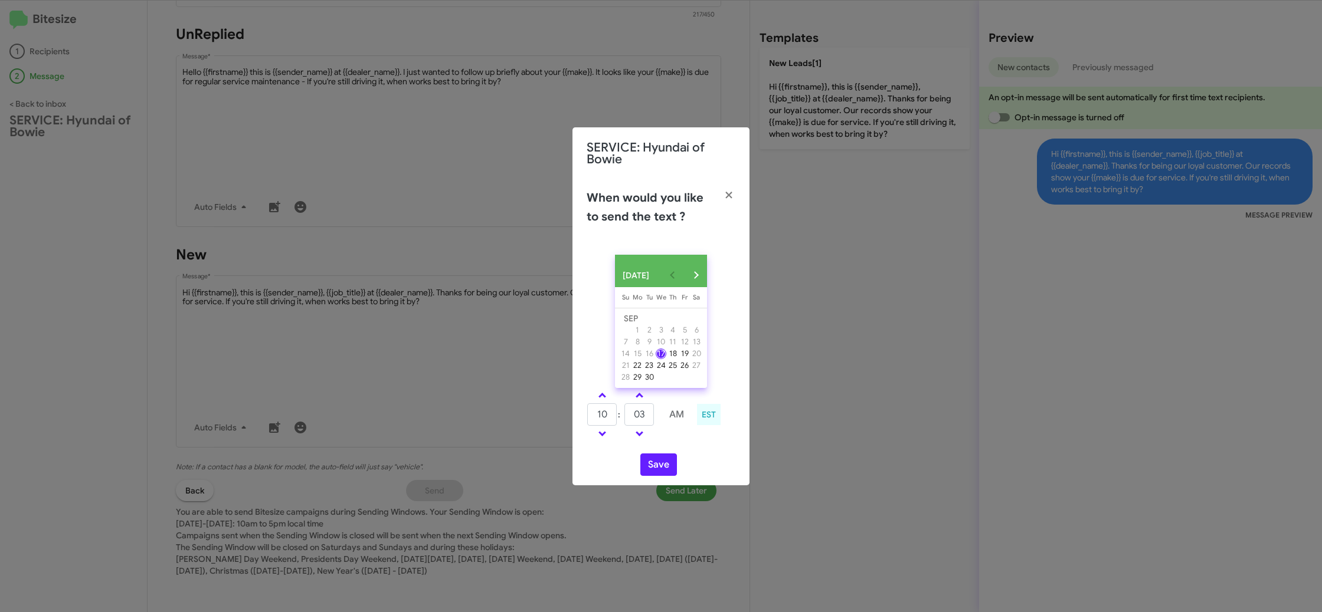
click at [672, 444] on div "10 : 03 AM EST" at bounding box center [661, 416] width 166 height 56
click at [664, 467] on button "Save" at bounding box center [658, 465] width 37 height 22
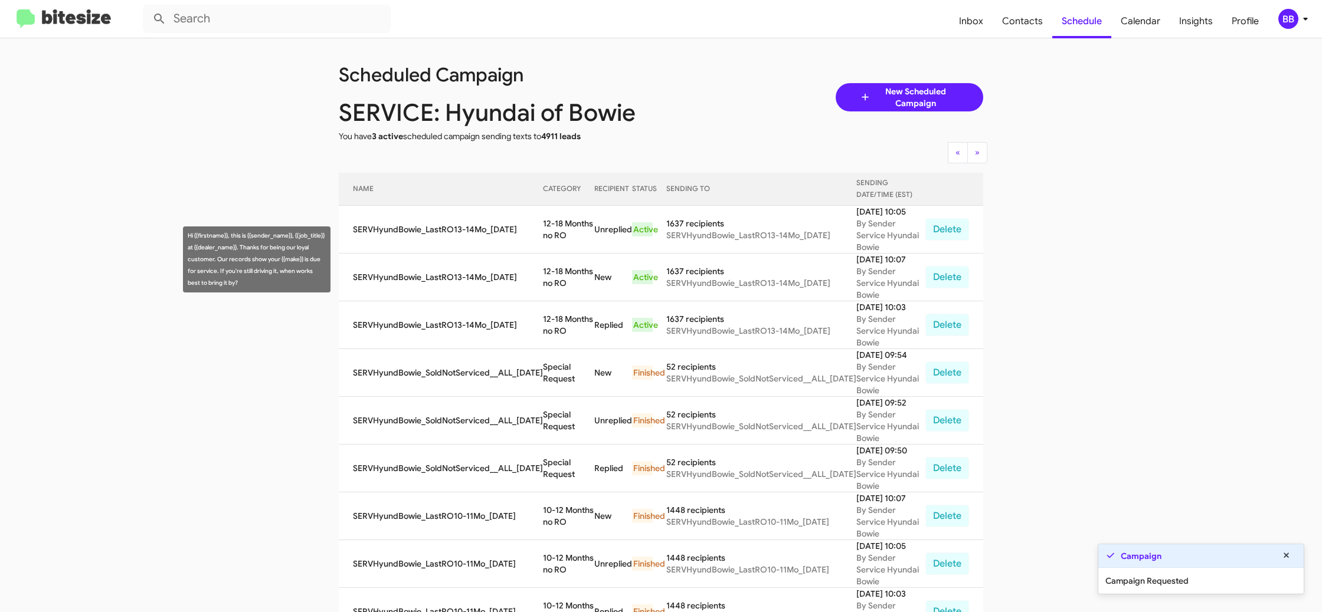
click at [566, 302] on td "12-18 Months no RO" at bounding box center [568, 326] width 51 height 48
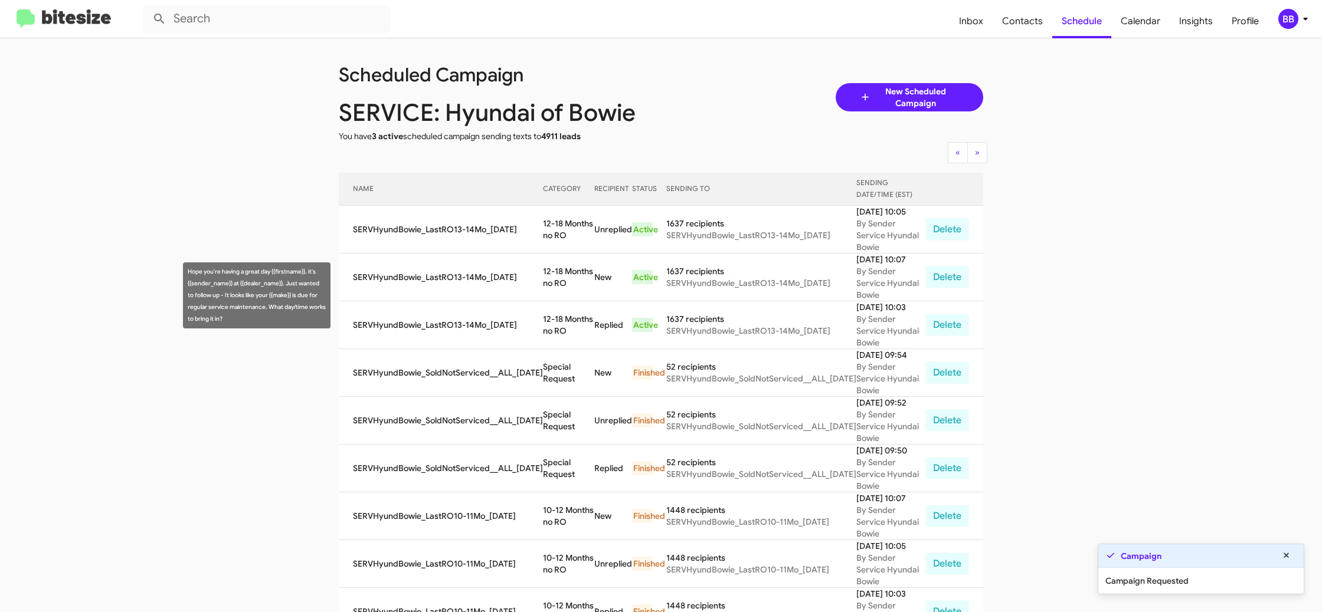
click at [566, 302] on td "12-18 Months no RO" at bounding box center [568, 326] width 51 height 48
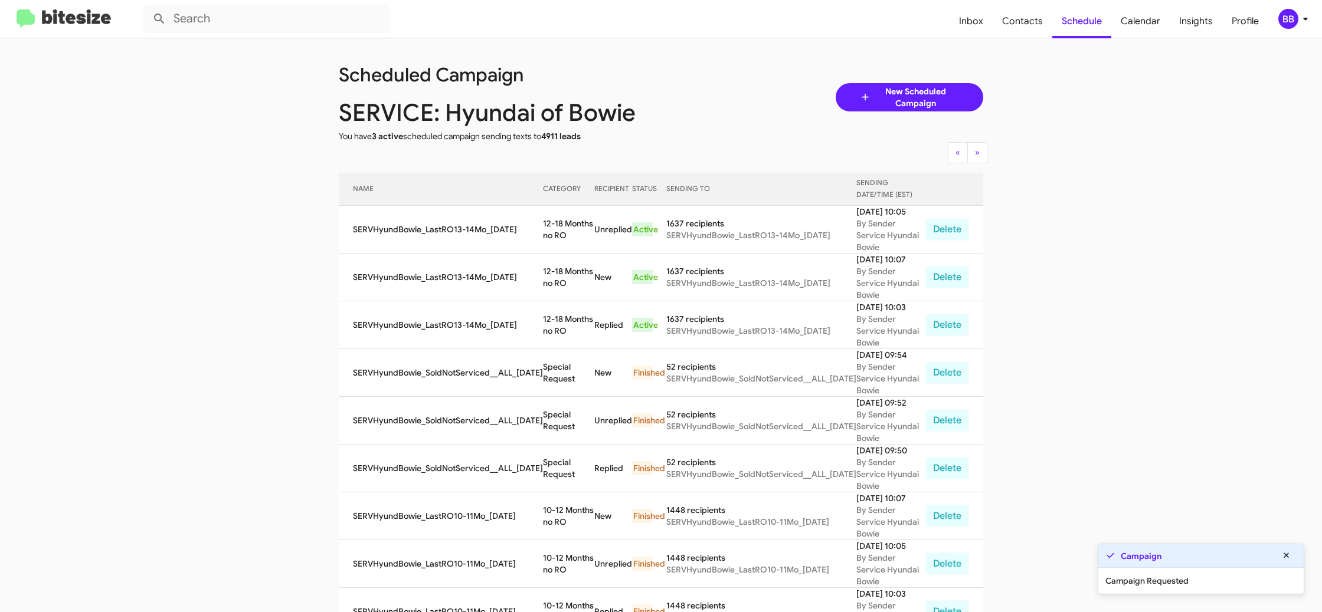
drag, startPoint x: 566, startPoint y: 281, endPoint x: 572, endPoint y: 276, distance: 7.6
click at [566, 302] on td "12-18 Months no RO" at bounding box center [568, 326] width 51 height 48
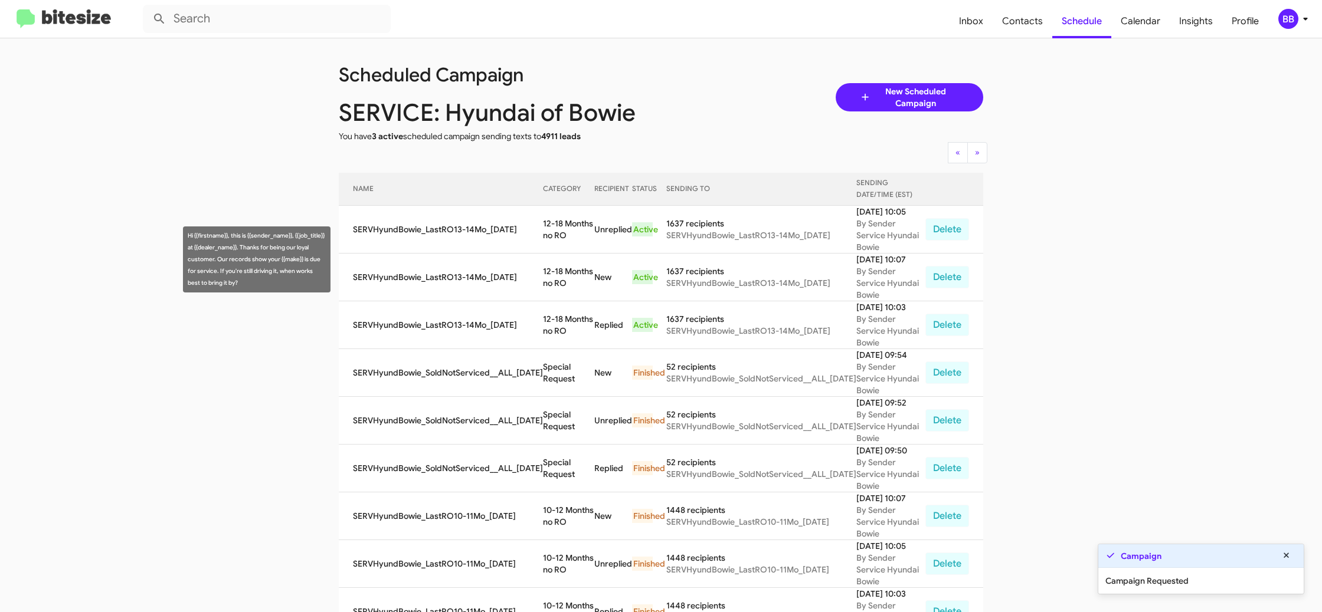
copy td "12-18 Months no RO"
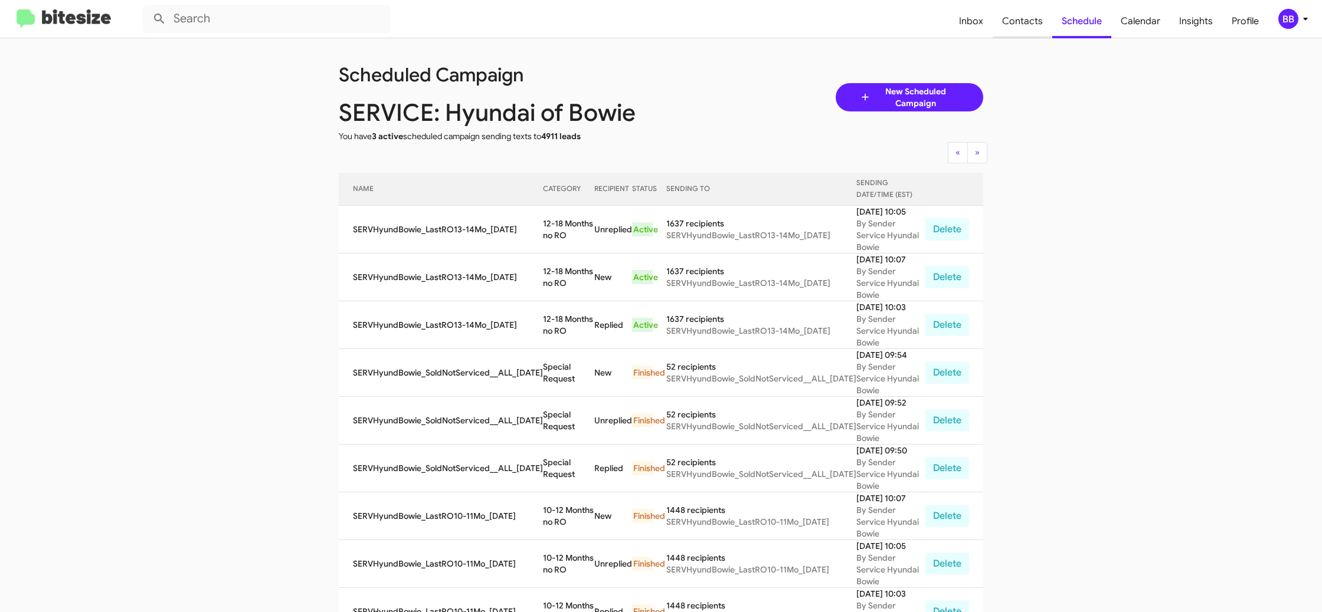
click at [1015, 26] on span "Contacts" at bounding box center [1022, 21] width 60 height 34
type input "in:groups"
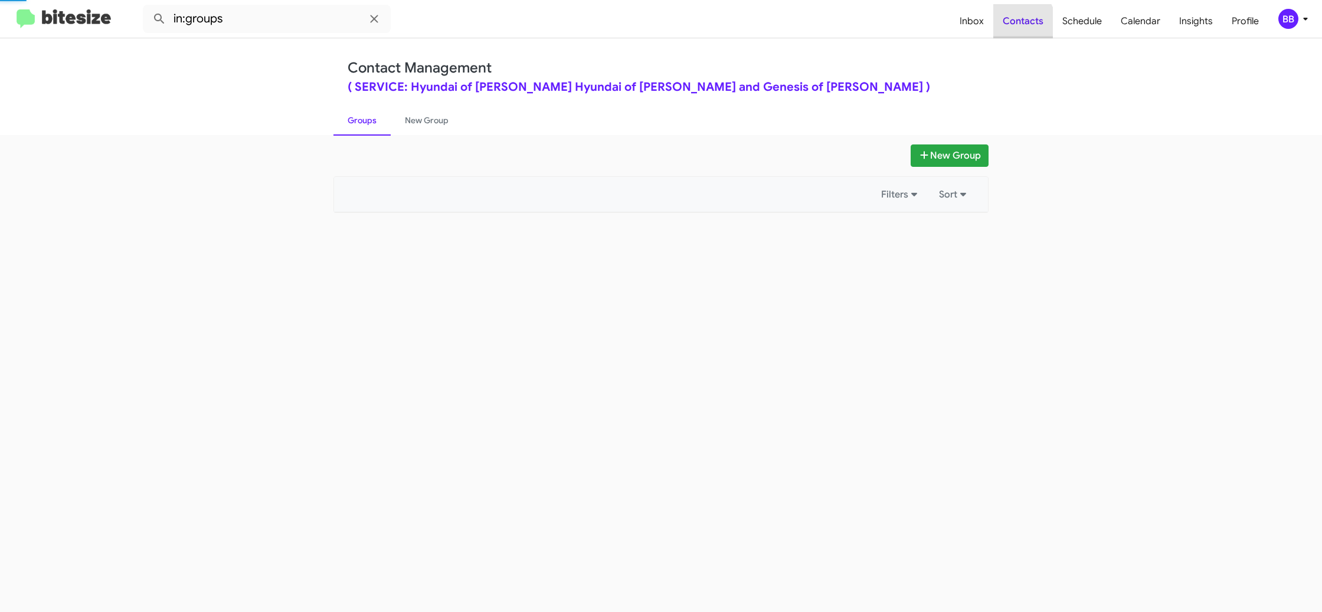
click at [1015, 26] on span "Contacts" at bounding box center [1023, 21] width 60 height 34
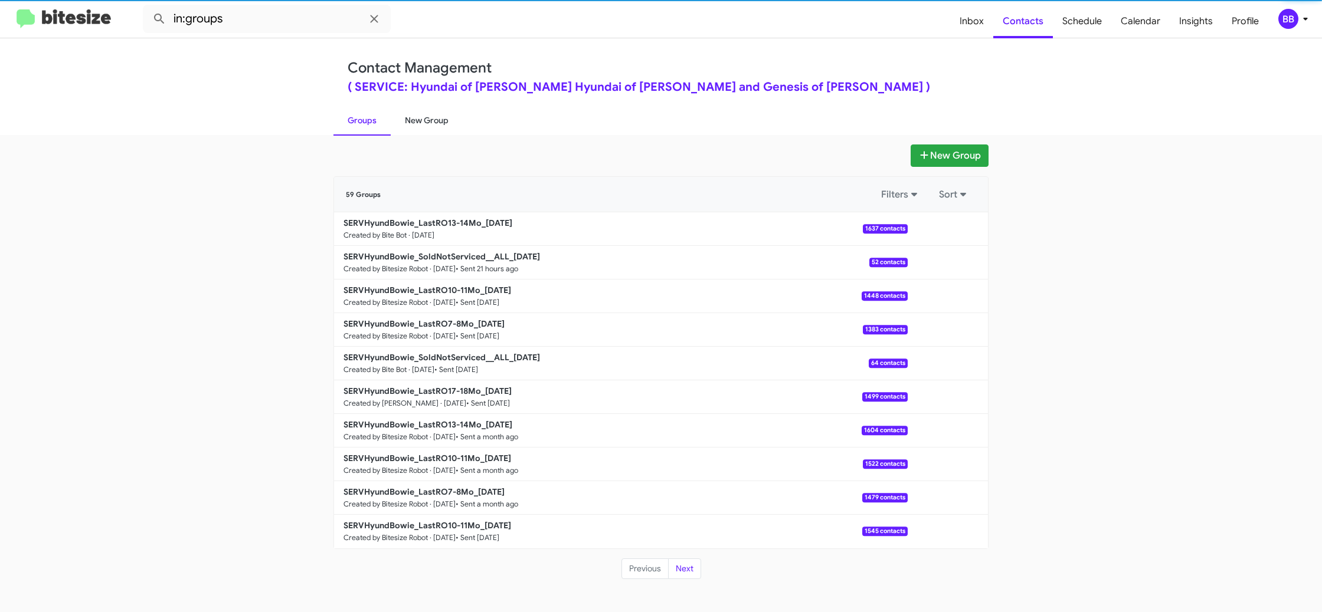
click at [454, 116] on link "New Group" at bounding box center [427, 120] width 72 height 31
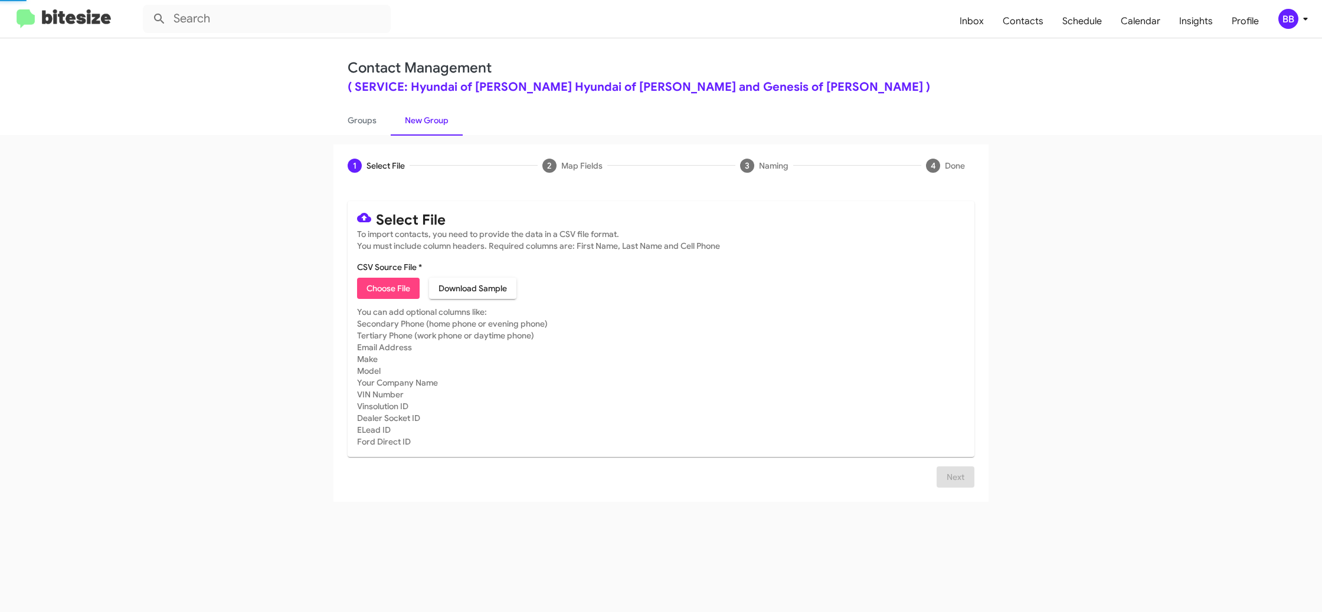
click at [454, 116] on link "New Group" at bounding box center [427, 120] width 72 height 31
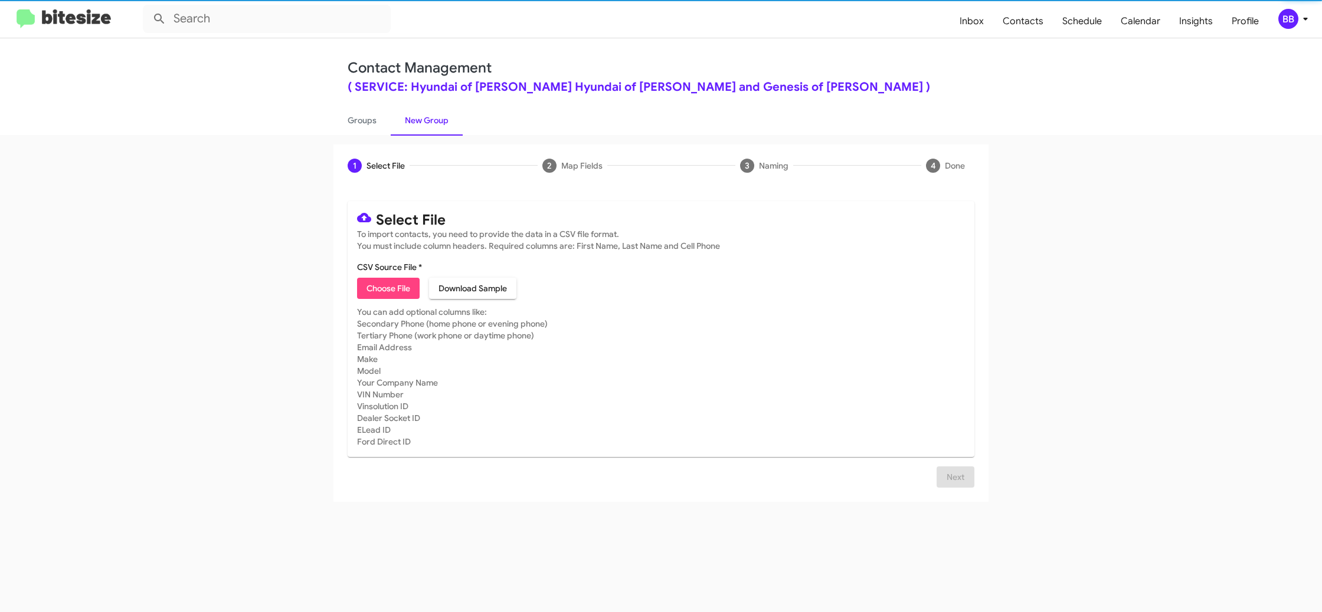
click at [368, 284] on span "Choose File" at bounding box center [388, 288] width 44 height 21
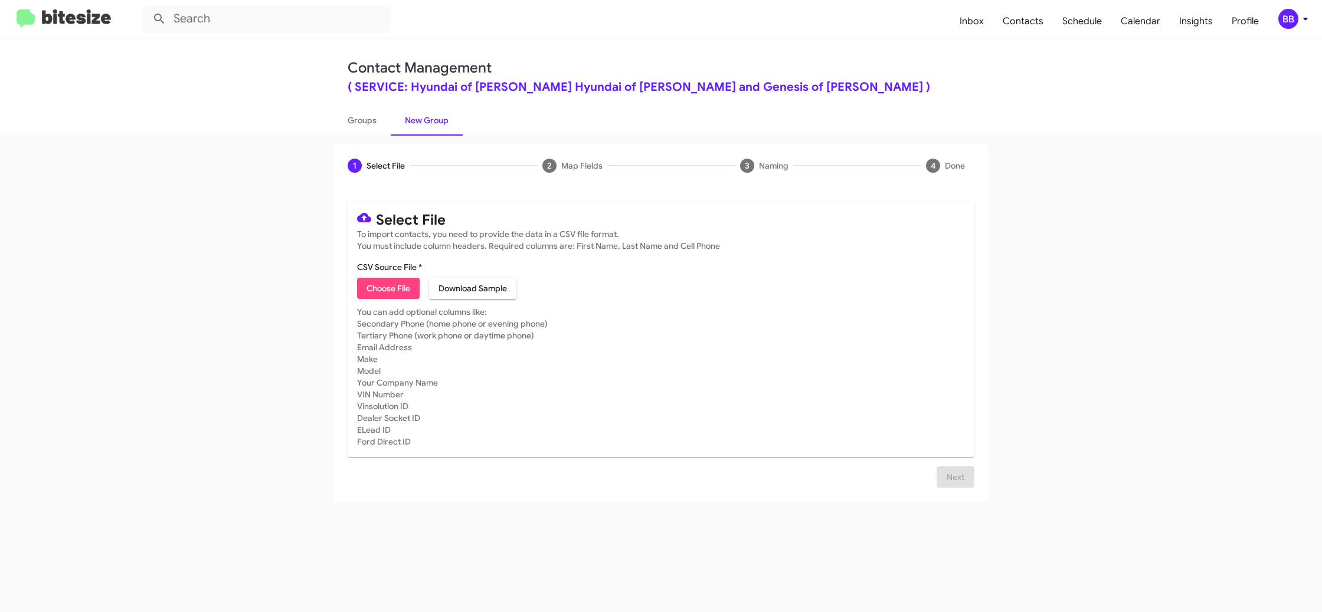
type input "SERVHyundBowie_LastRO13-14Mo_[DATE]"
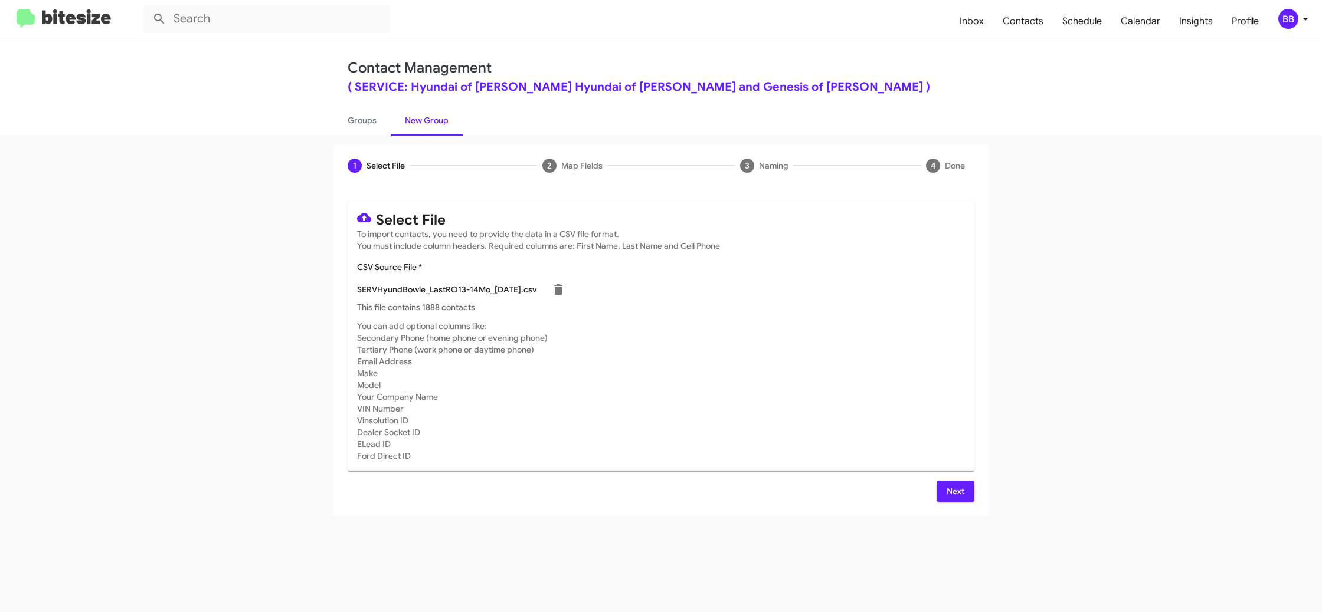
click at [950, 493] on span "Next" at bounding box center [955, 491] width 19 height 21
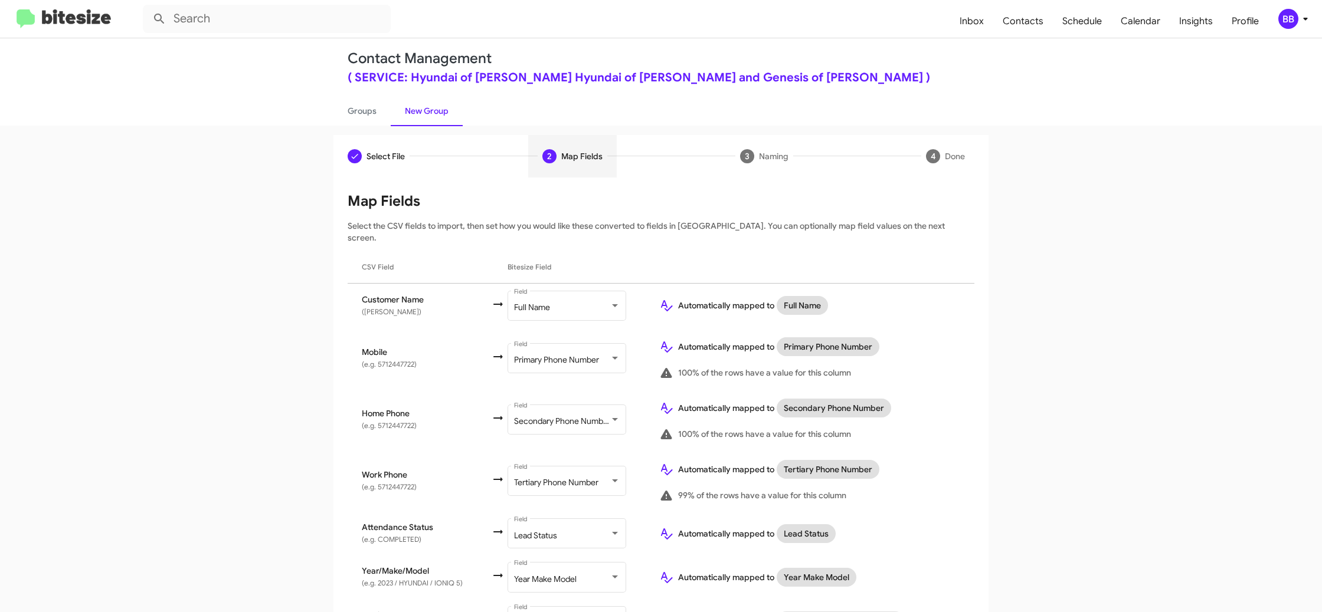
scroll to position [119, 0]
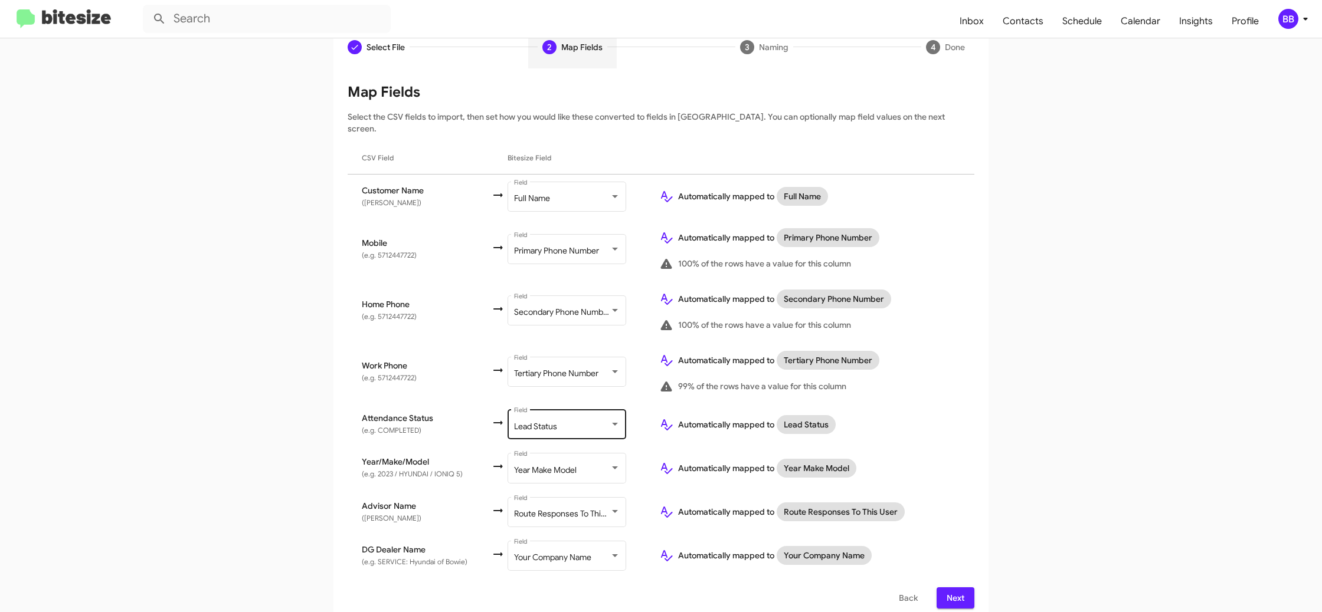
click at [579, 423] on div "Lead Status Field" at bounding box center [567, 424] width 106 height 32
click at [589, 352] on span "Don't map this field" at bounding box center [578, 352] width 133 height 25
drag, startPoint x: 1089, startPoint y: 371, endPoint x: 1060, endPoint y: 362, distance: 30.8
click at [1089, 371] on app-new-group "Select File 2 Map Fields 3 Naming 4 Done Select File To import contacts, you ne…" at bounding box center [661, 324] width 1322 height 597
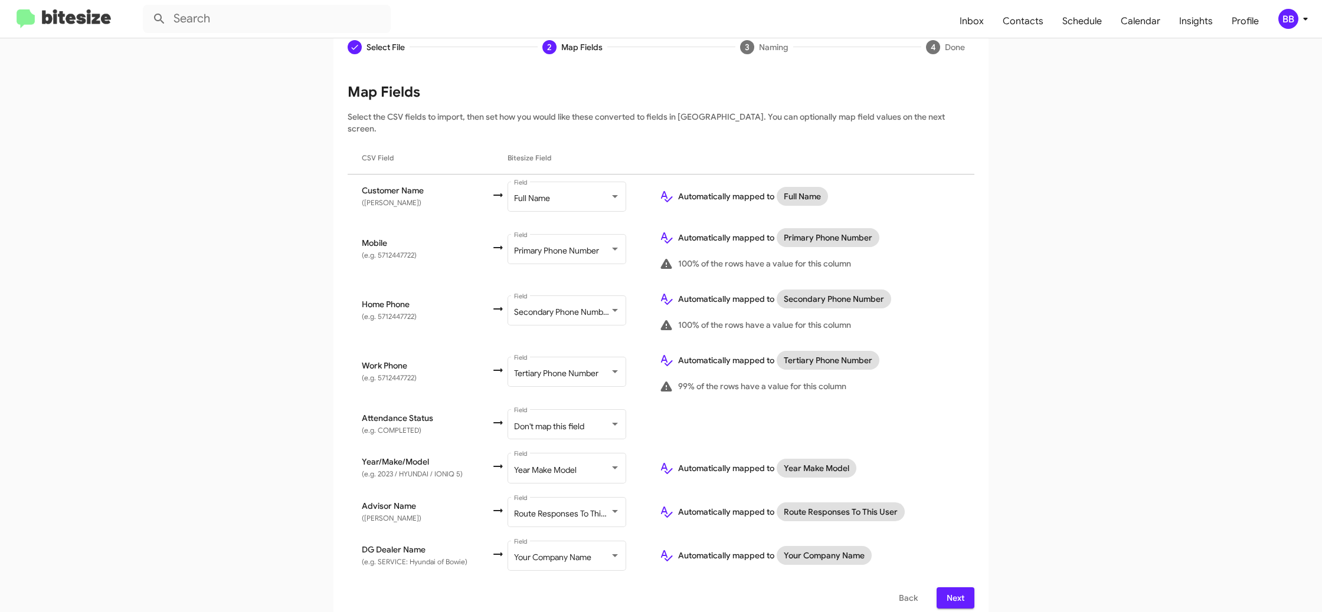
click at [954, 588] on span "Next" at bounding box center [955, 598] width 19 height 21
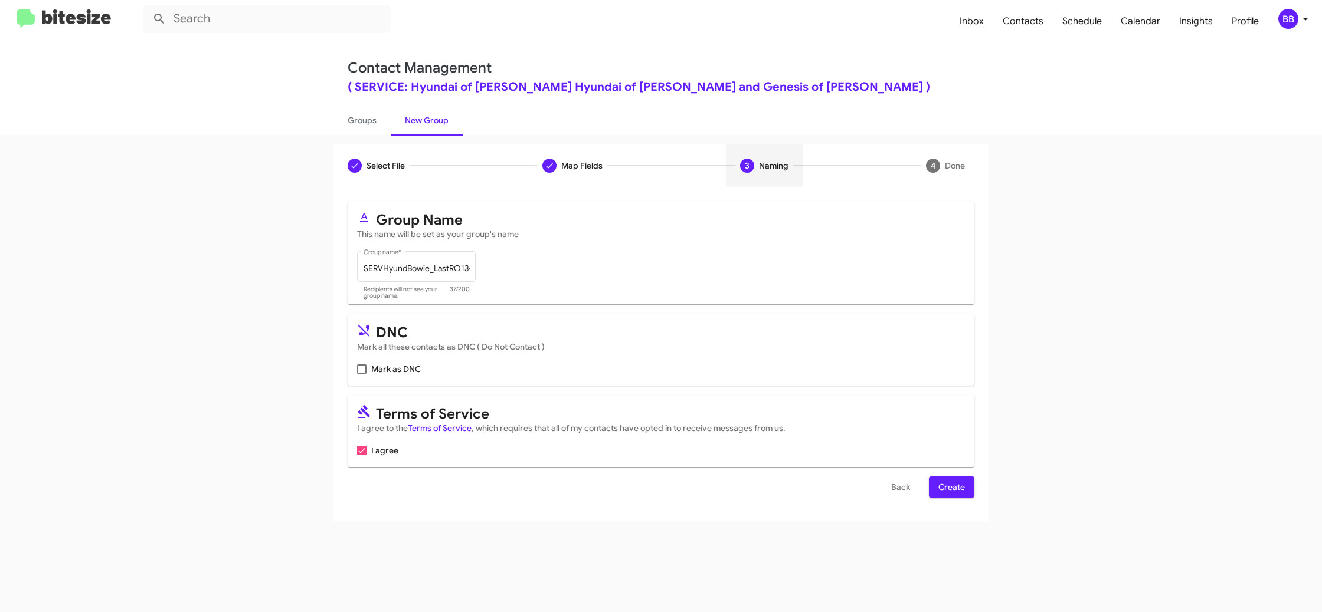
click at [939, 490] on span "Create" at bounding box center [951, 487] width 27 height 21
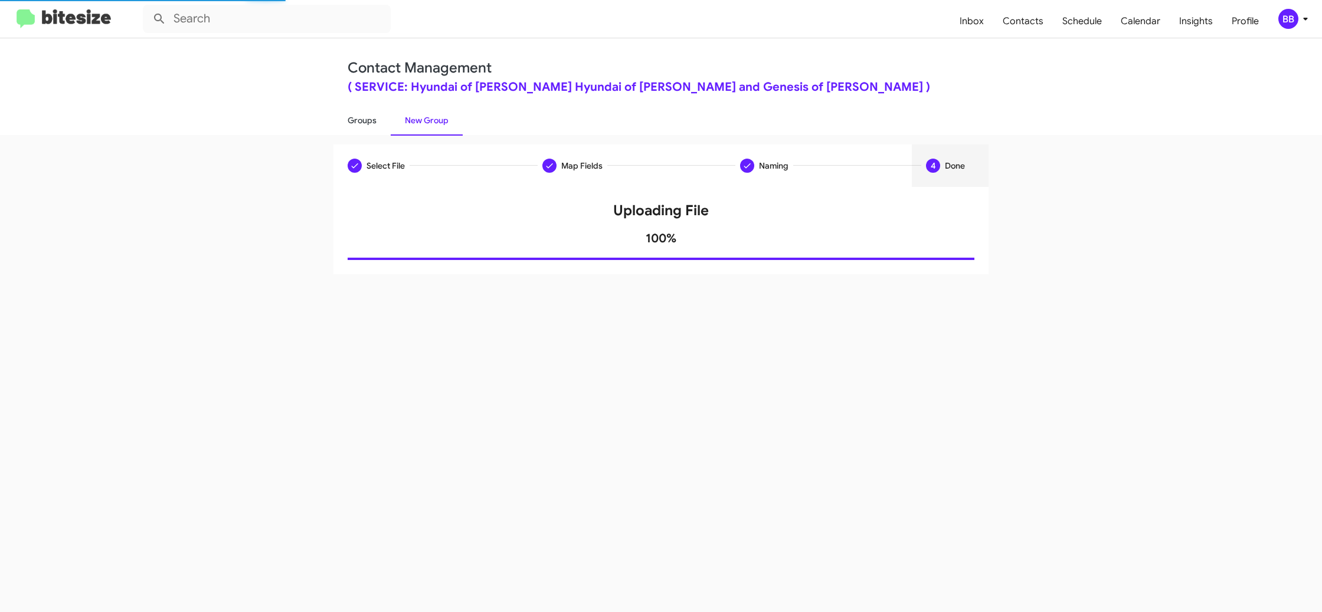
click at [371, 120] on link "Groups" at bounding box center [361, 120] width 57 height 31
type input "in:groups"
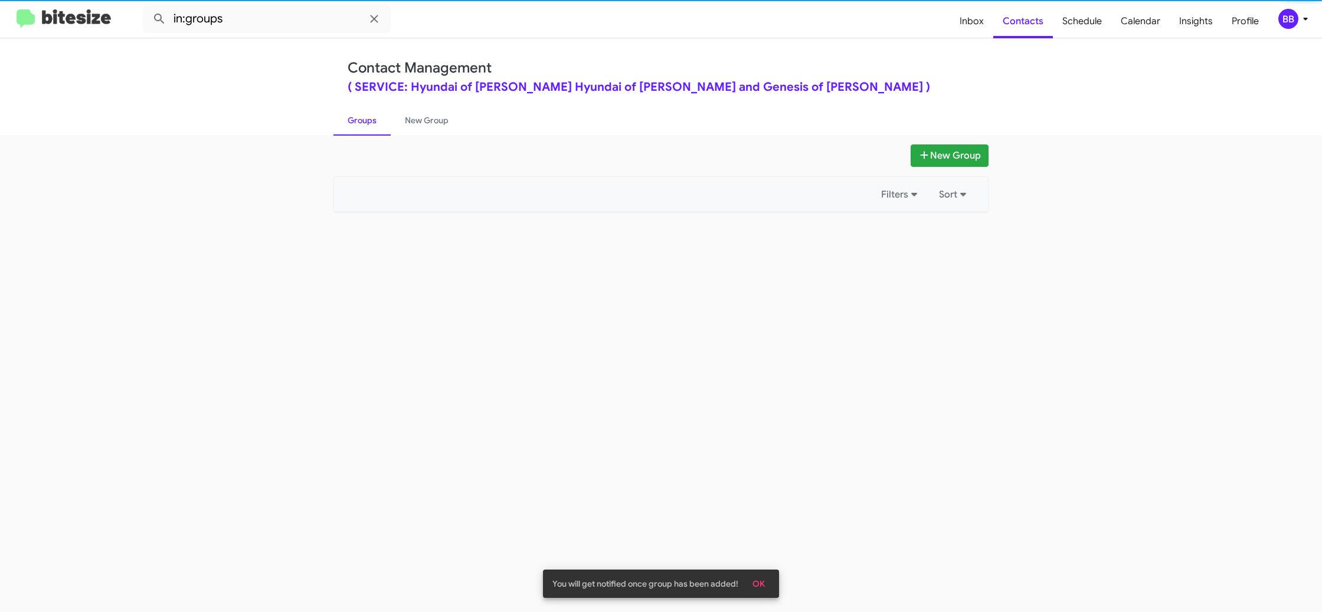
click at [371, 120] on link "Groups" at bounding box center [361, 120] width 57 height 31
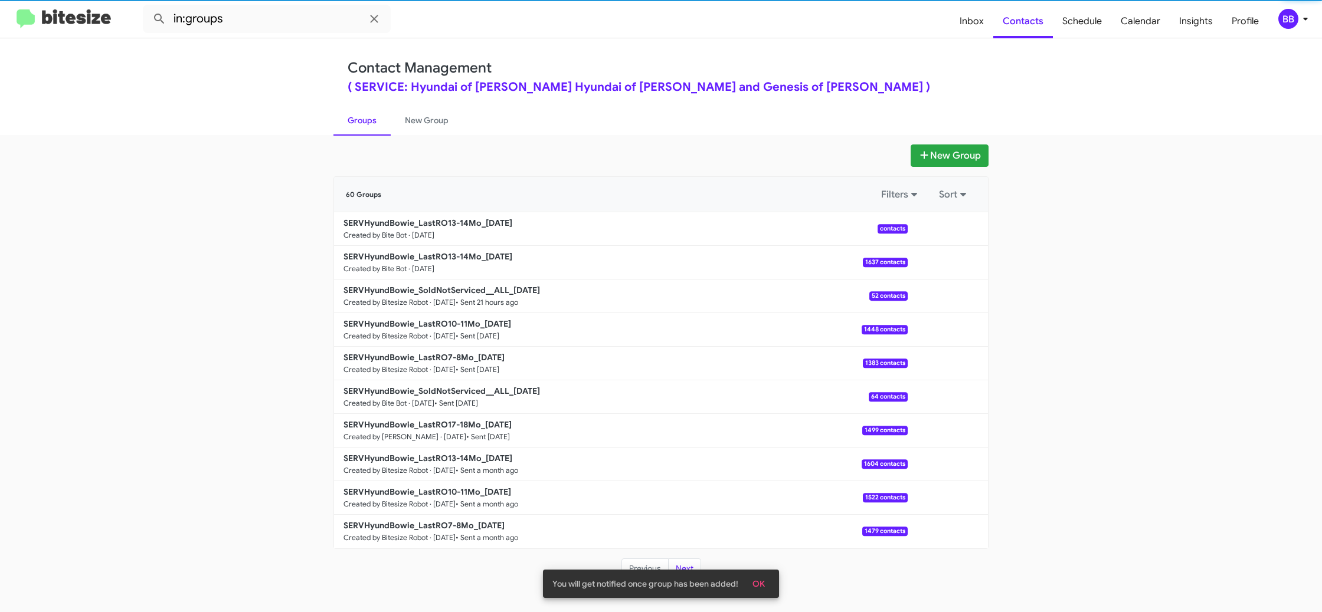
click at [371, 120] on link "Groups" at bounding box center [361, 120] width 57 height 31
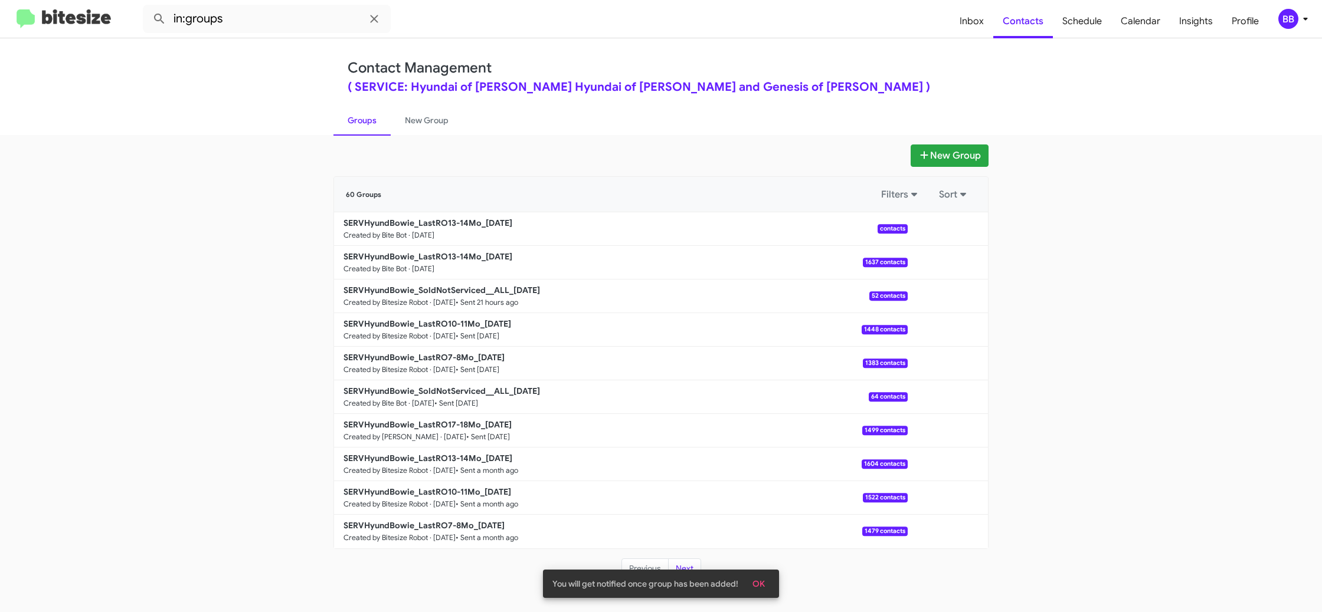
click at [371, 120] on link "Groups" at bounding box center [361, 120] width 57 height 31
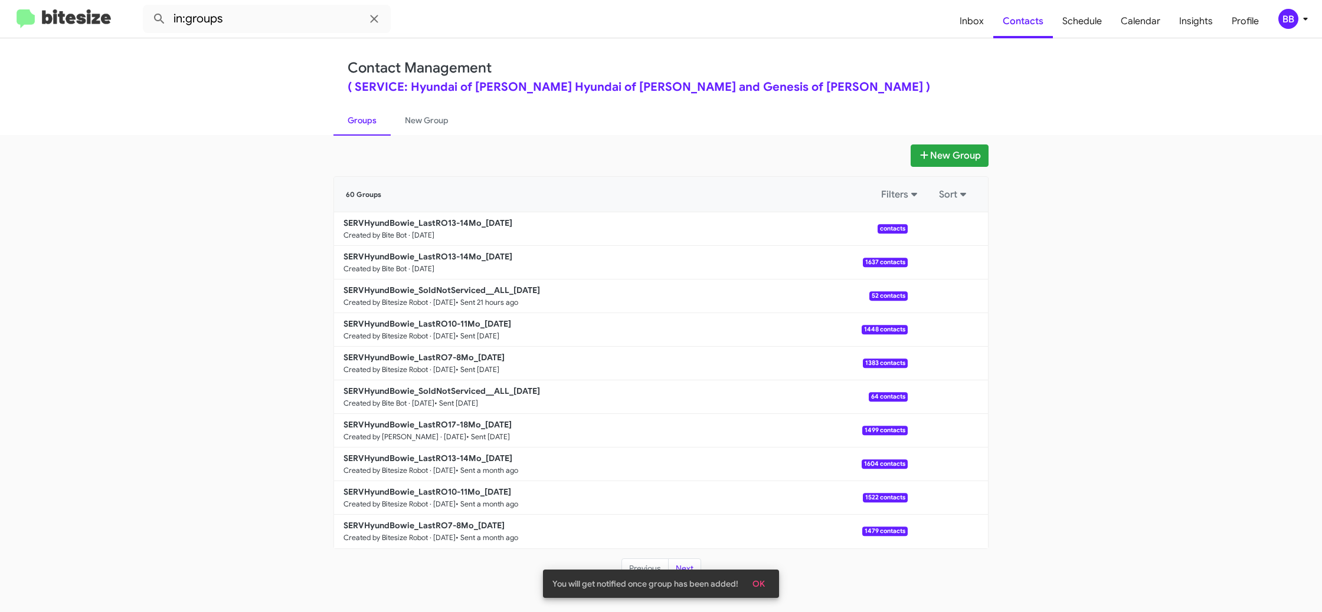
click at [371, 120] on link "Groups" at bounding box center [361, 120] width 57 height 31
click at [411, 119] on link "New Group" at bounding box center [427, 120] width 72 height 31
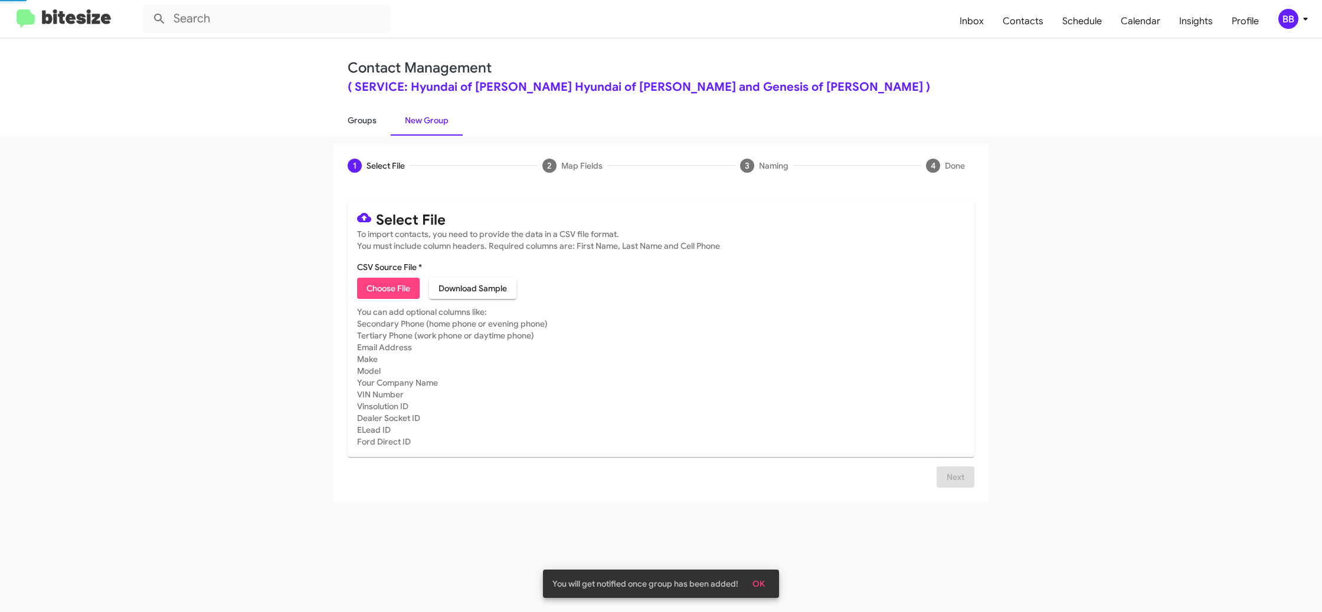
click at [371, 118] on link "Groups" at bounding box center [361, 120] width 57 height 31
type input "in:groups"
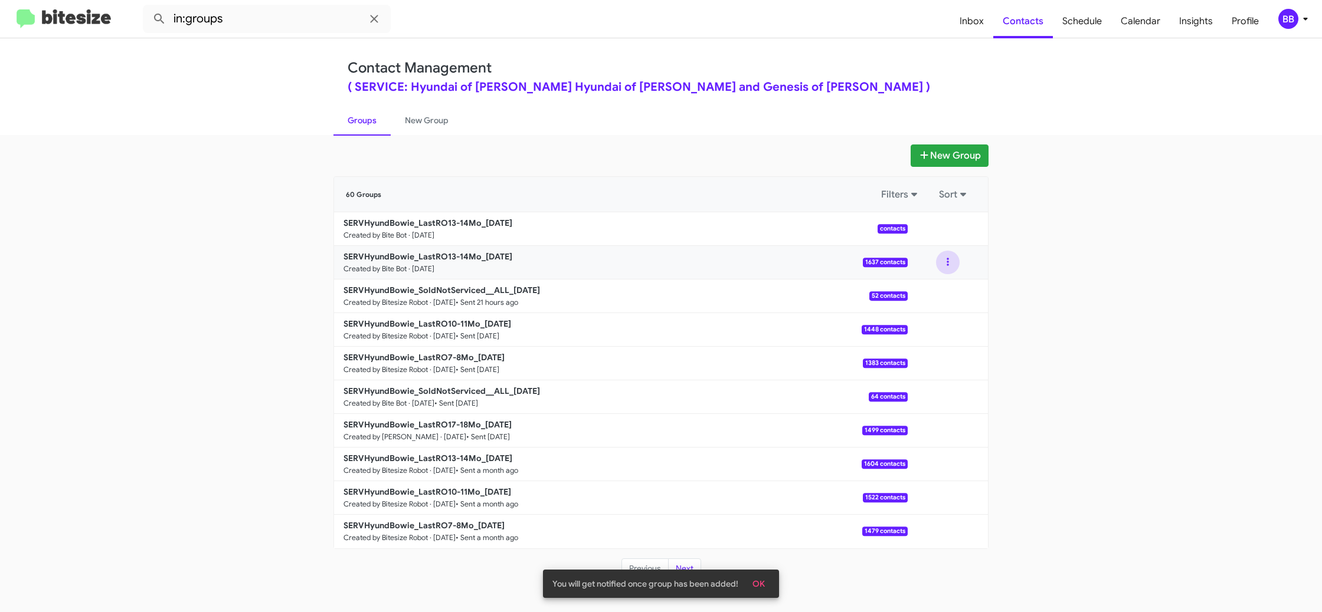
click at [944, 266] on button at bounding box center [948, 263] width 24 height 24
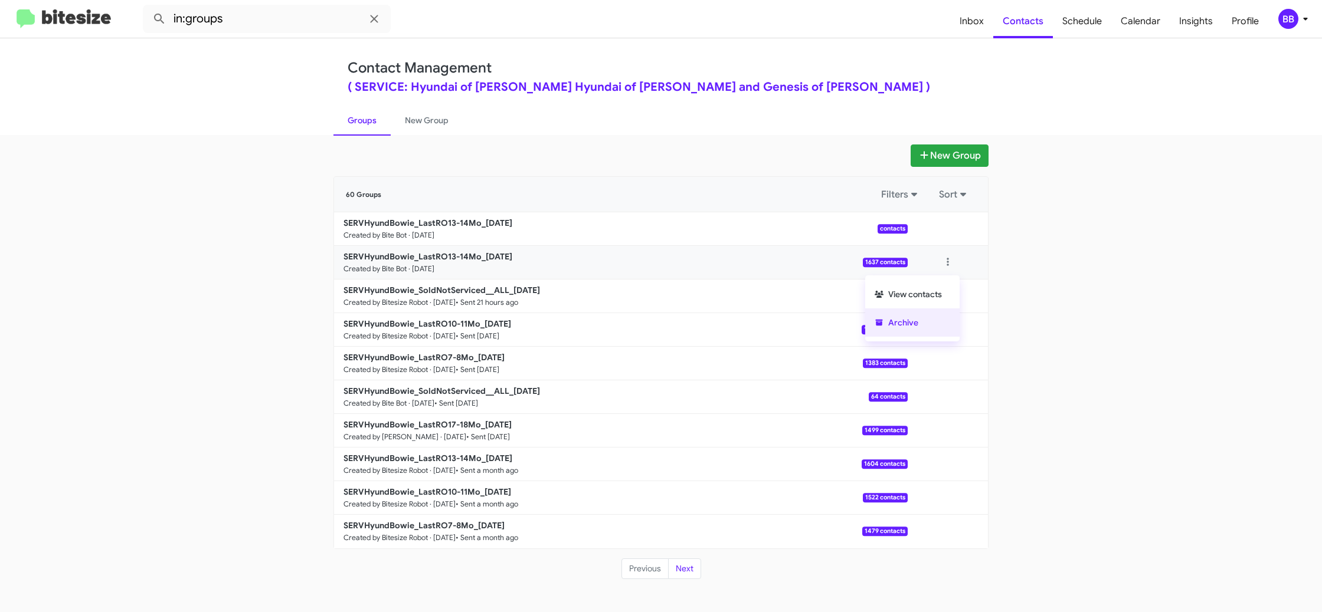
click at [918, 324] on button "Archive" at bounding box center [912, 323] width 94 height 28
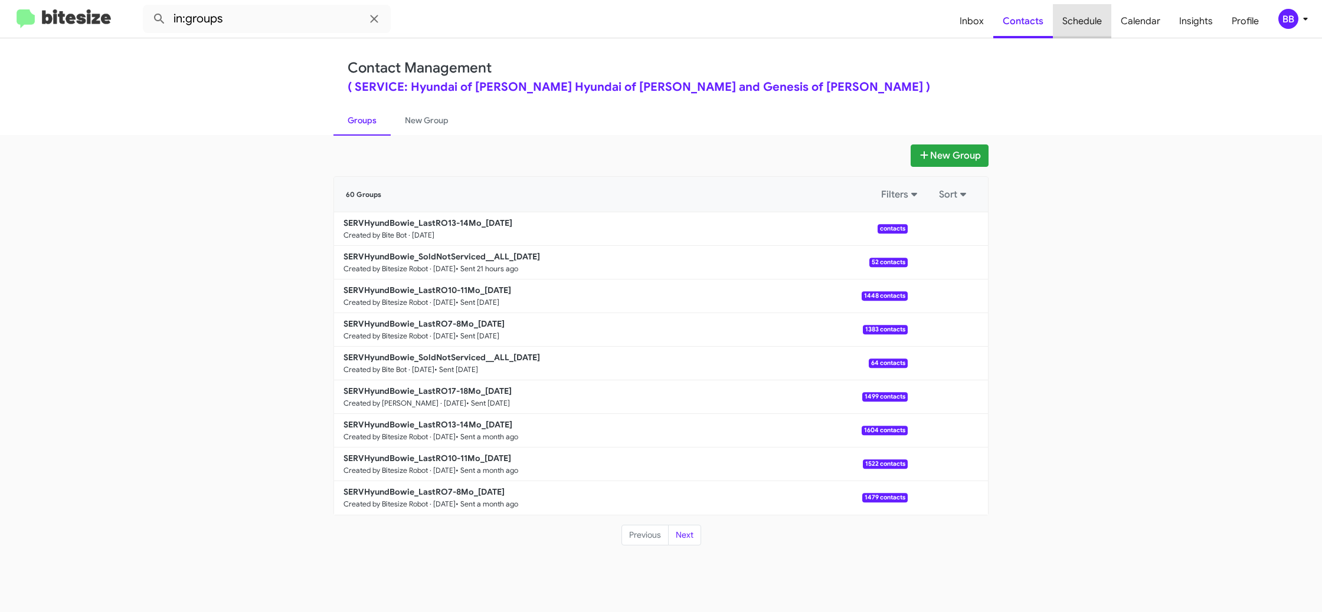
click at [1090, 21] on span "Schedule" at bounding box center [1082, 21] width 58 height 34
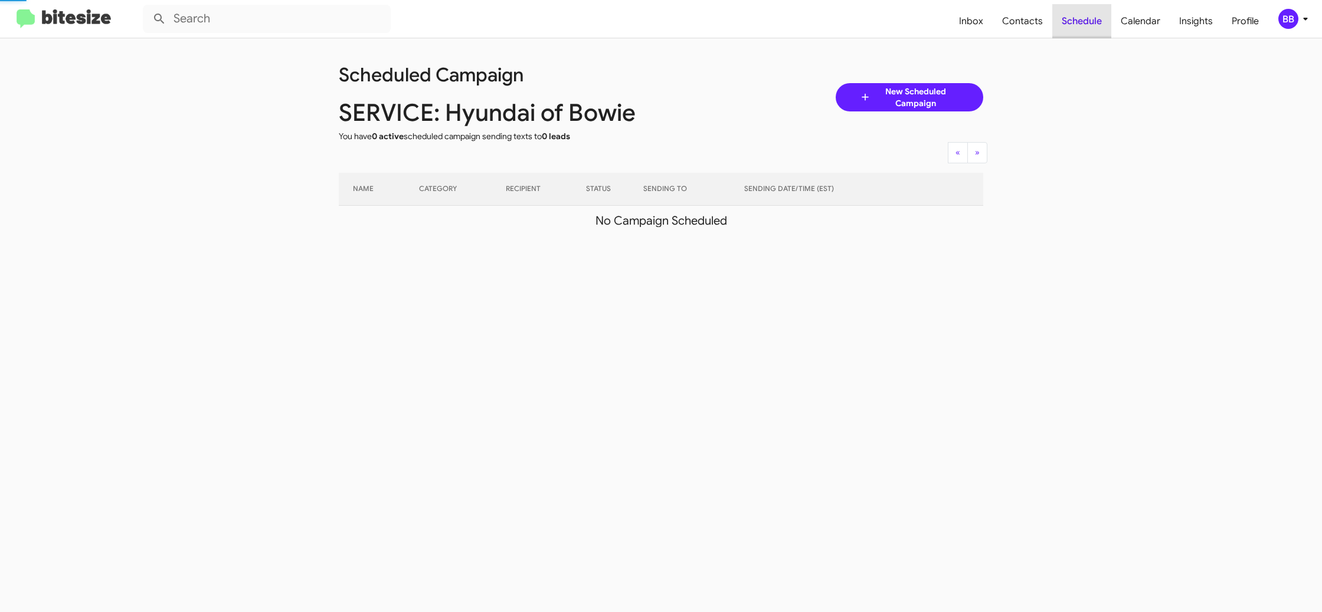
click at [1090, 21] on span "Schedule" at bounding box center [1081, 21] width 59 height 34
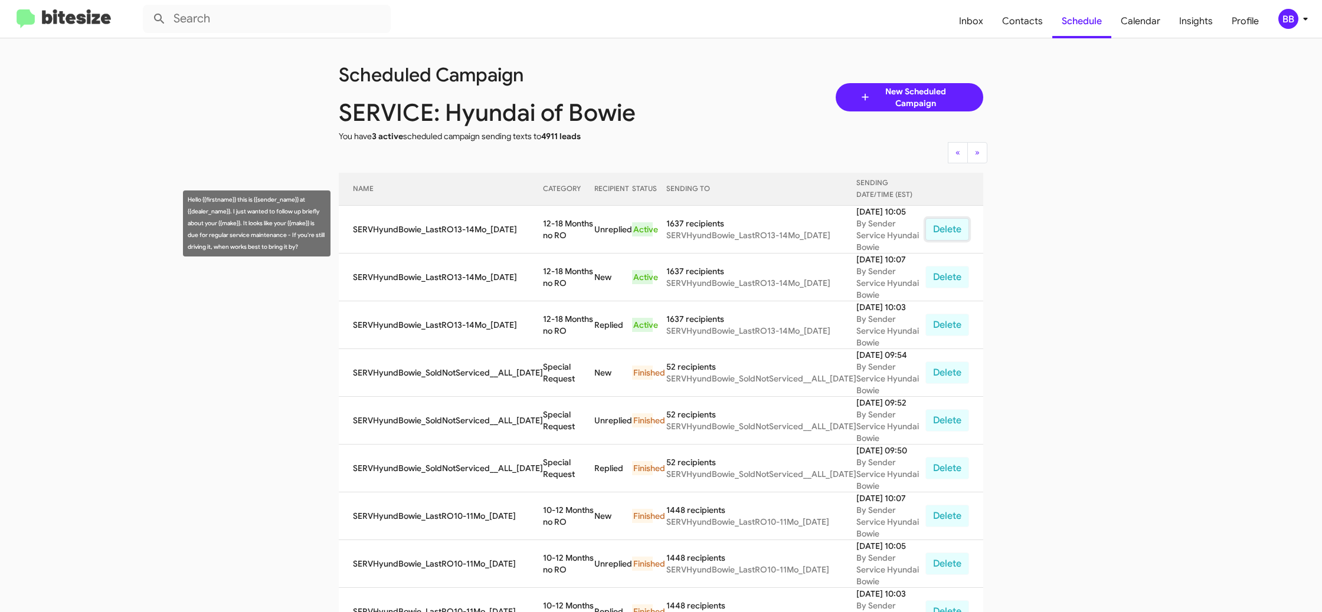
click at [946, 226] on button "Delete" at bounding box center [947, 229] width 44 height 22
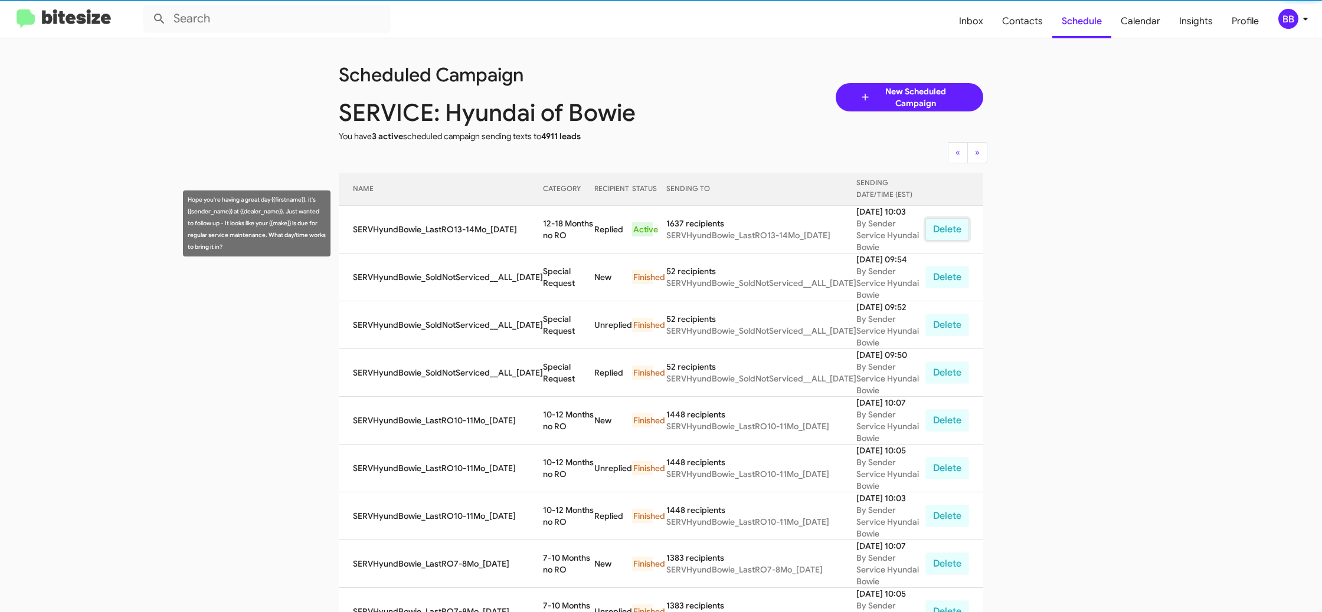
click at [946, 226] on button "Delete" at bounding box center [947, 229] width 44 height 22
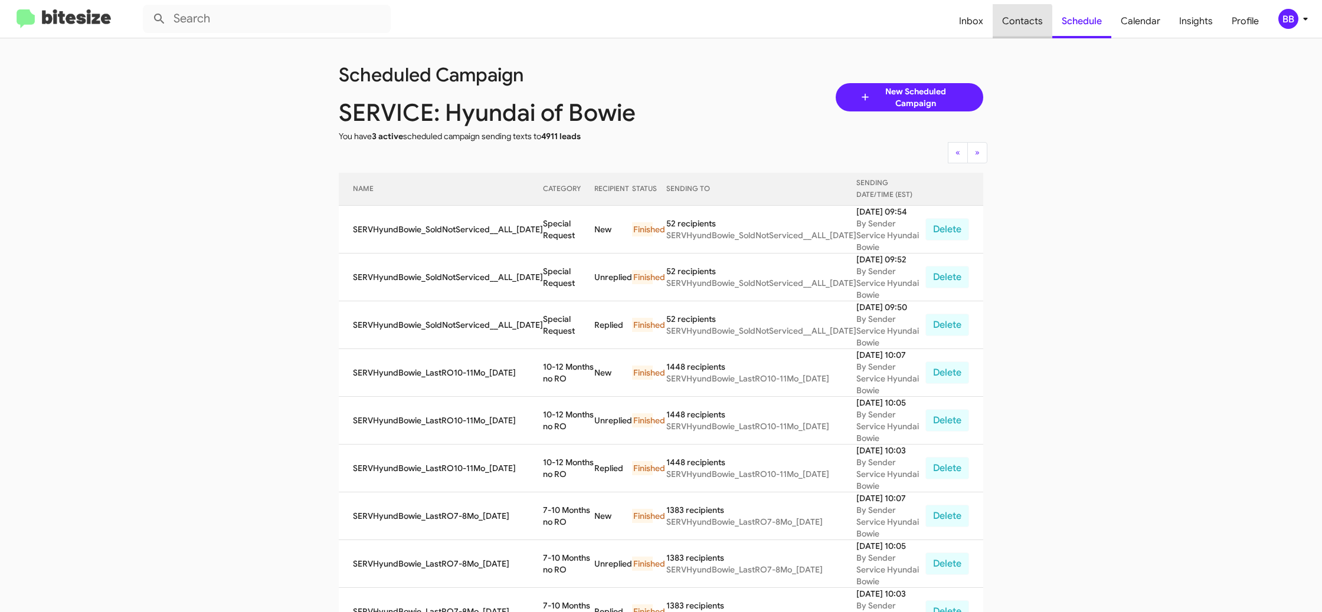
click at [1026, 25] on span "Contacts" at bounding box center [1022, 21] width 60 height 34
type input "in:groups"
click at [1026, 25] on span "Contacts" at bounding box center [1022, 21] width 60 height 34
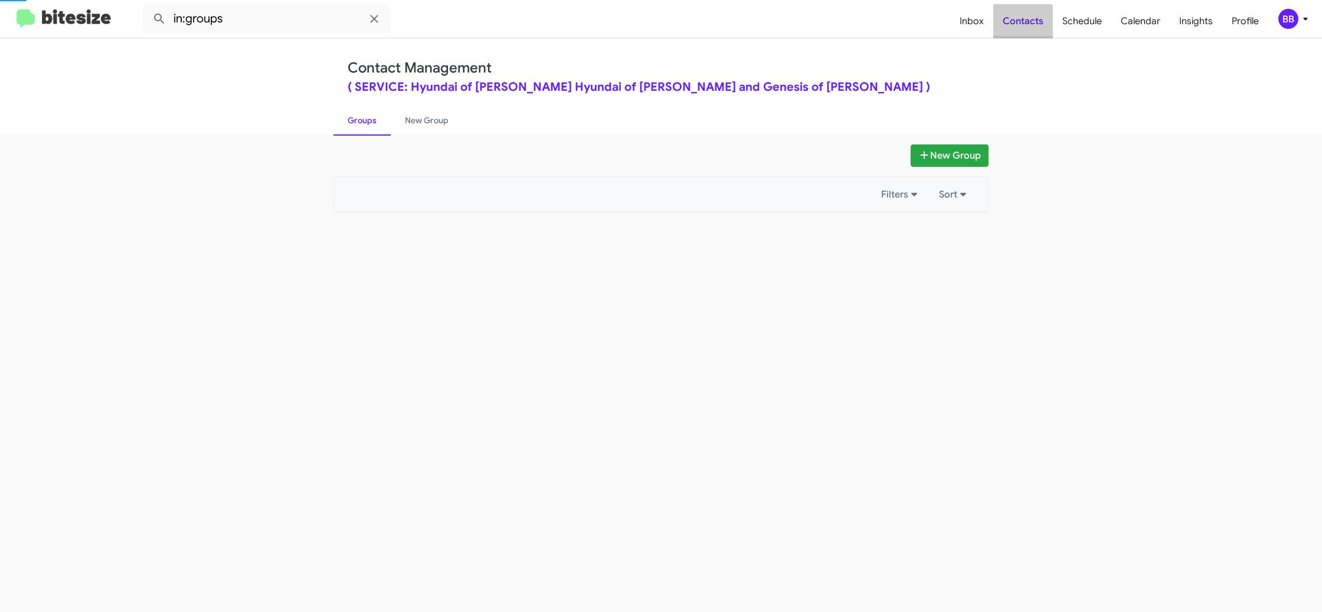
click at [1026, 25] on span "Contacts" at bounding box center [1023, 21] width 60 height 34
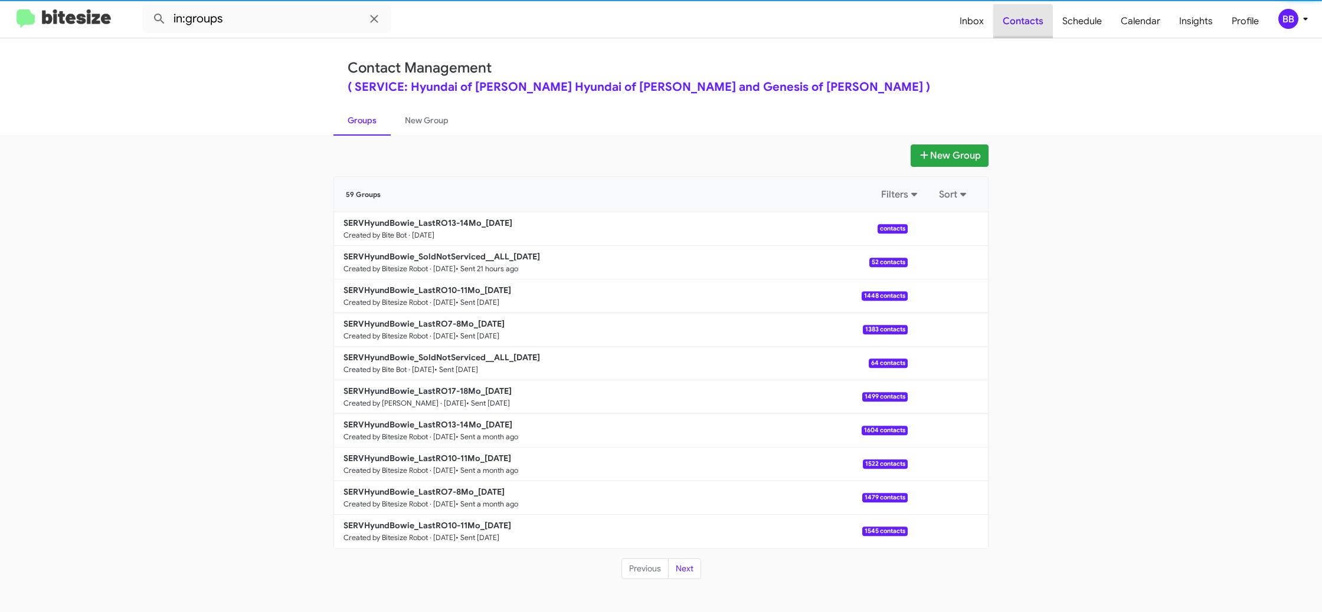
click at [1025, 25] on span "Contacts" at bounding box center [1023, 21] width 60 height 34
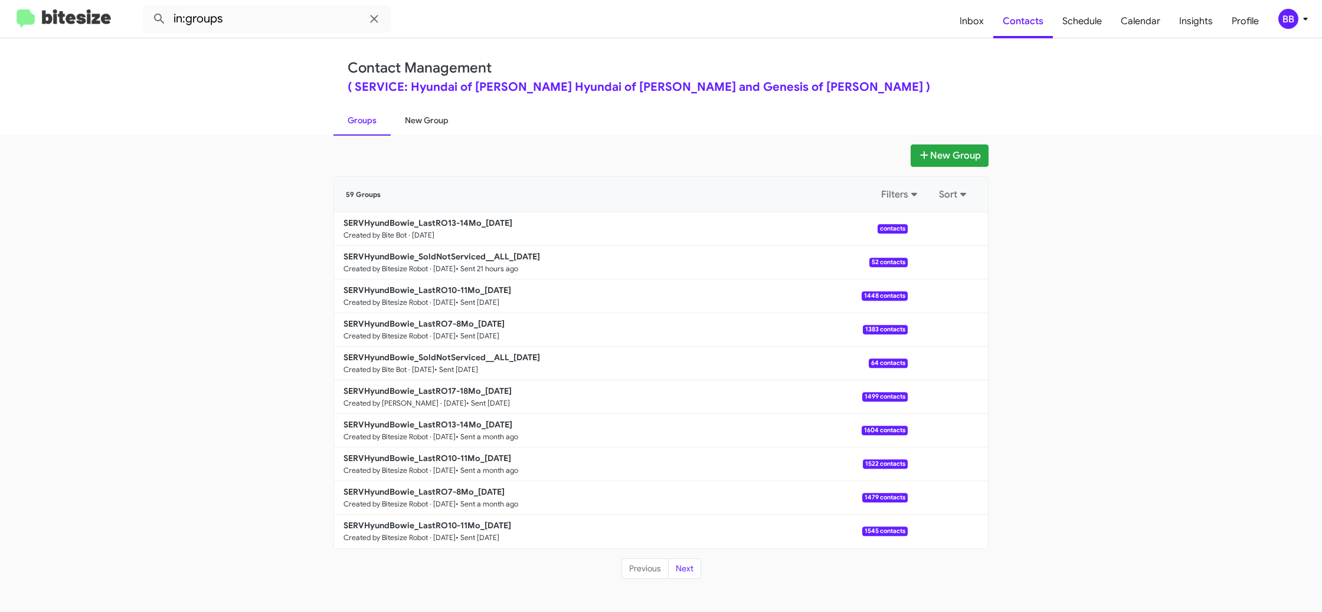
click at [426, 125] on link "New Group" at bounding box center [427, 120] width 72 height 31
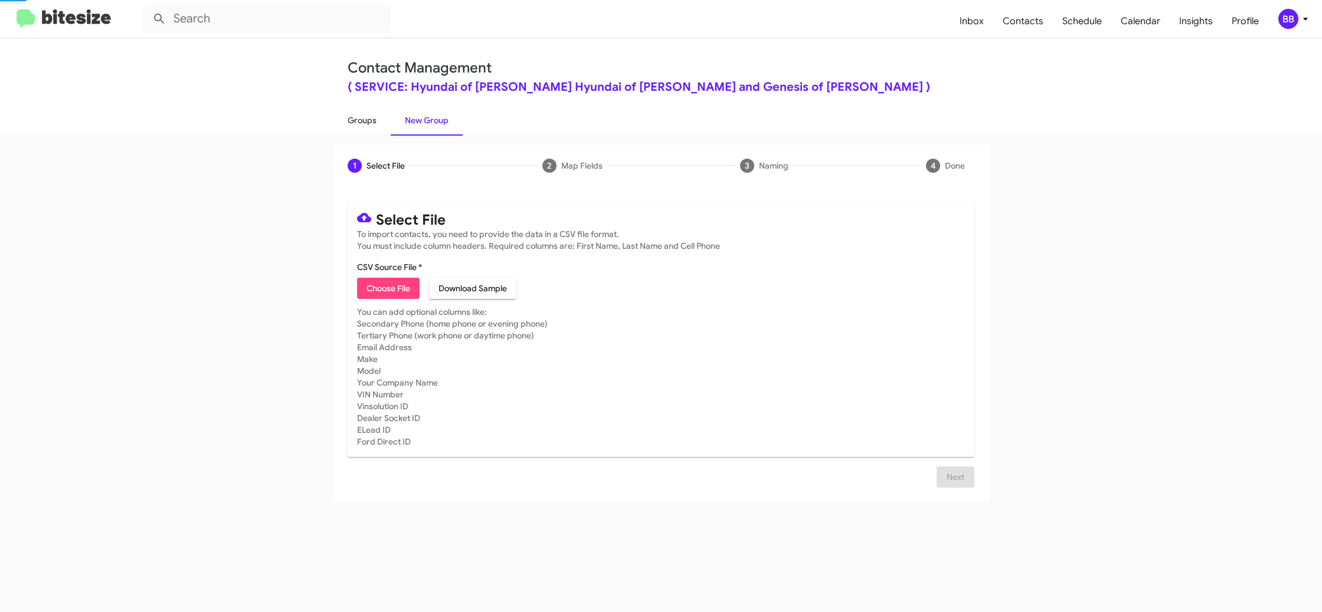
click at [349, 120] on link "Groups" at bounding box center [361, 120] width 57 height 31
type input "in:groups"
click at [349, 120] on link "Groups" at bounding box center [361, 120] width 57 height 31
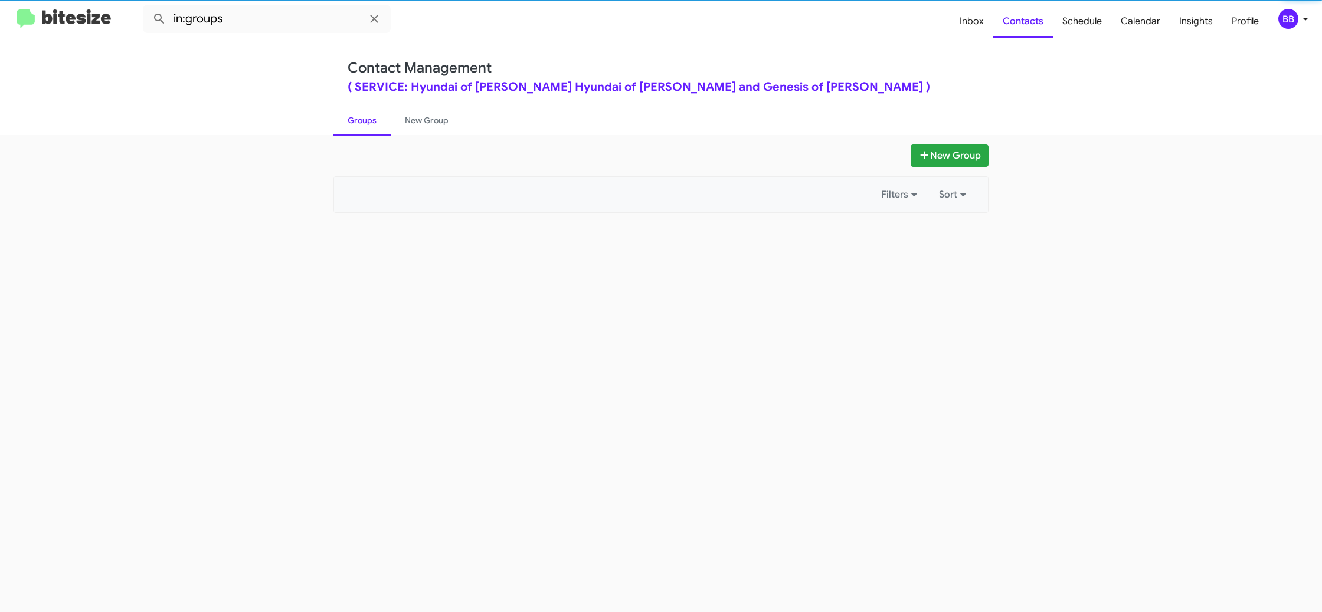
click at [349, 120] on link "Groups" at bounding box center [361, 120] width 57 height 31
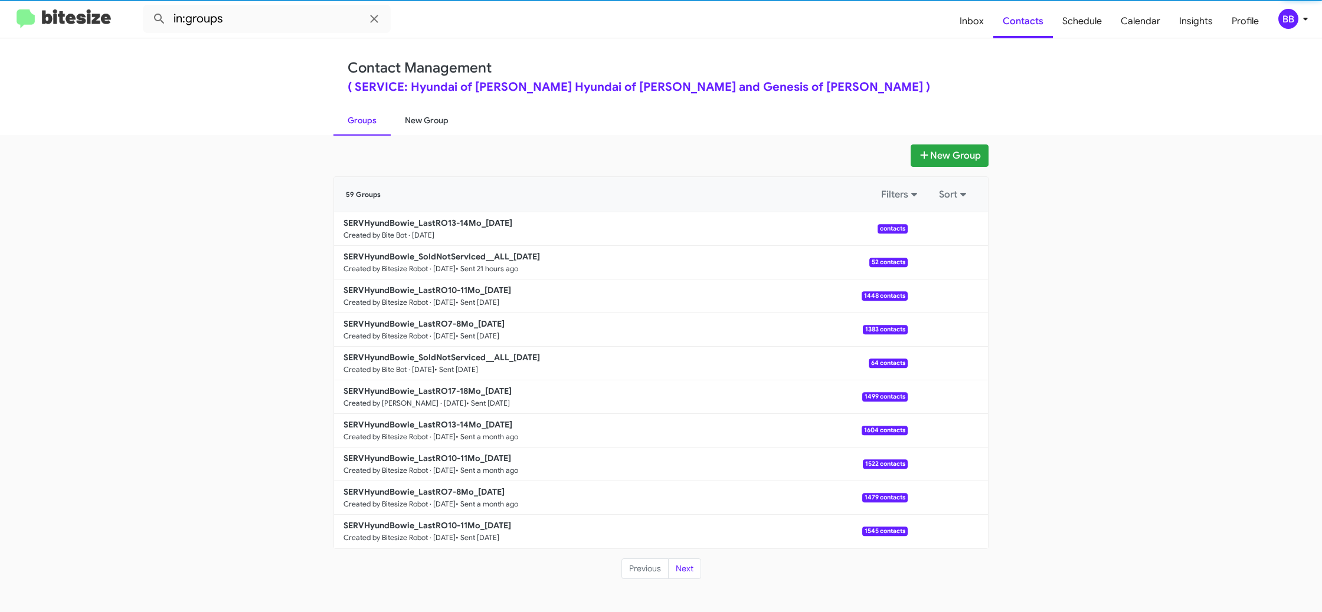
click at [433, 114] on link "New Group" at bounding box center [427, 120] width 72 height 31
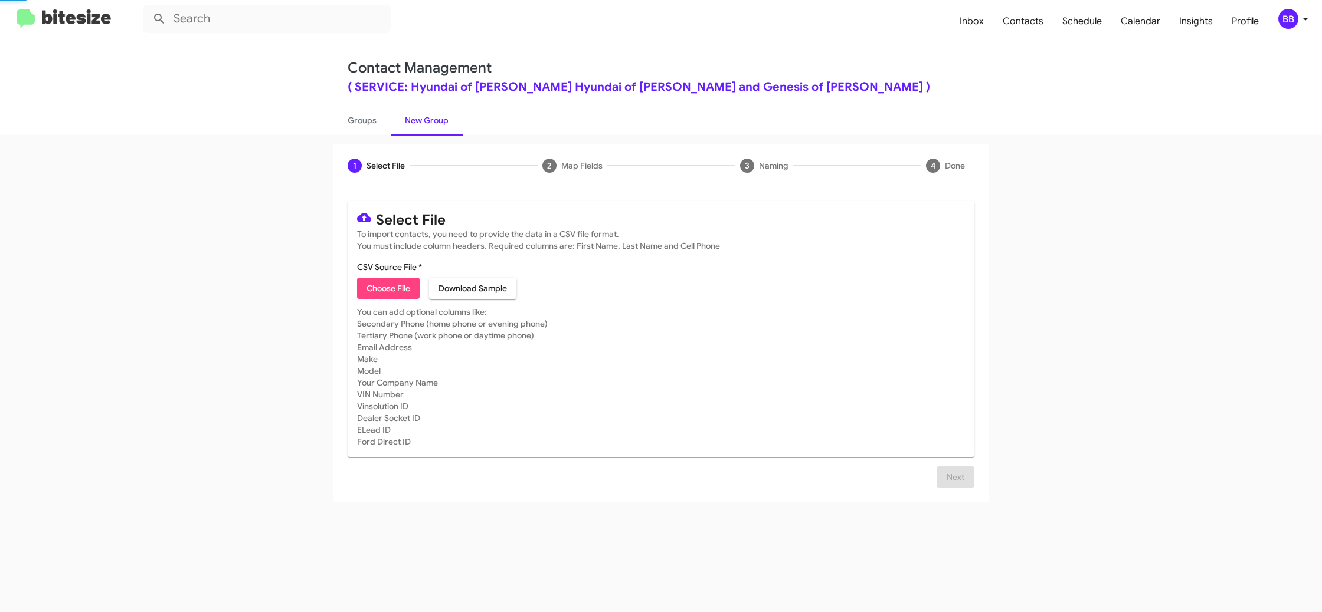
click at [391, 118] on link "New Group" at bounding box center [427, 120] width 72 height 31
click at [368, 125] on link "Groups" at bounding box center [361, 120] width 57 height 31
type input "in:groups"
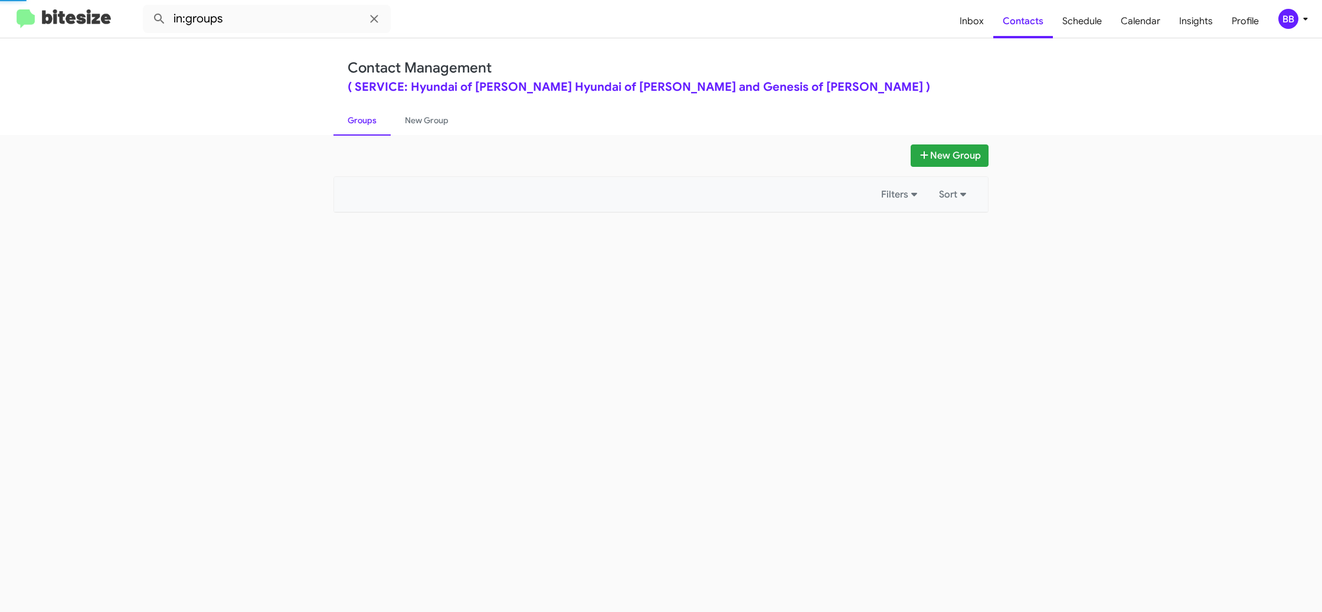
drag, startPoint x: 368, startPoint y: 125, endPoint x: 398, endPoint y: 30, distance: 100.0
click at [368, 115] on link "Groups" at bounding box center [361, 120] width 57 height 31
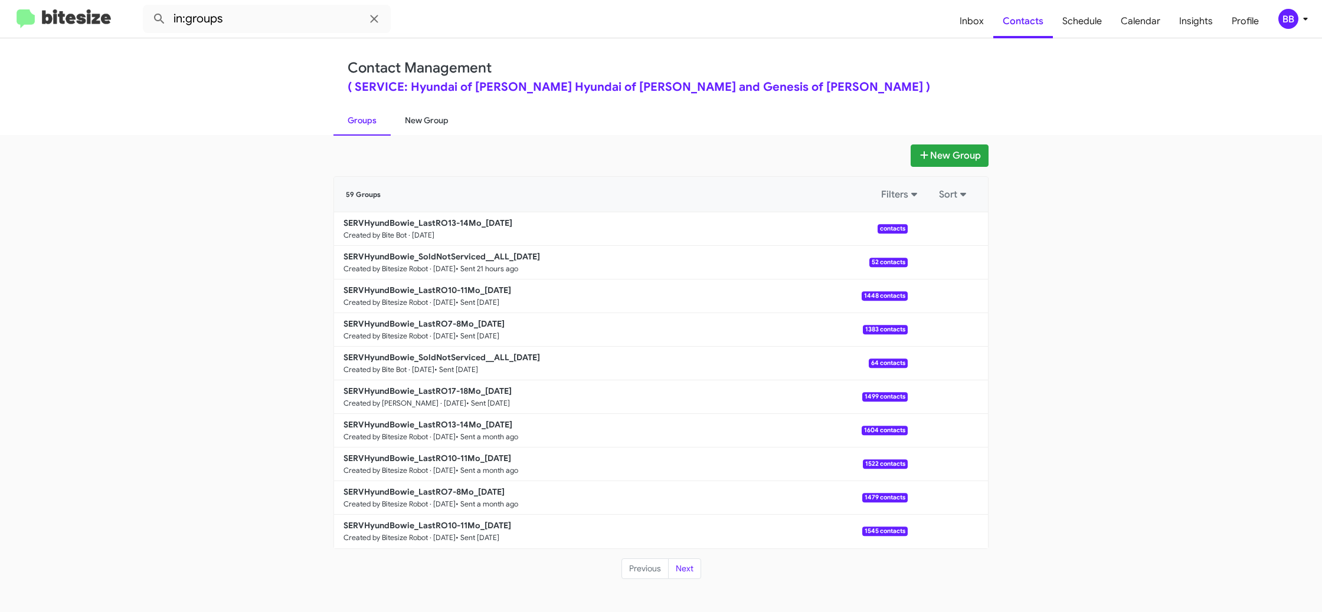
click at [422, 124] on link "New Group" at bounding box center [427, 120] width 72 height 31
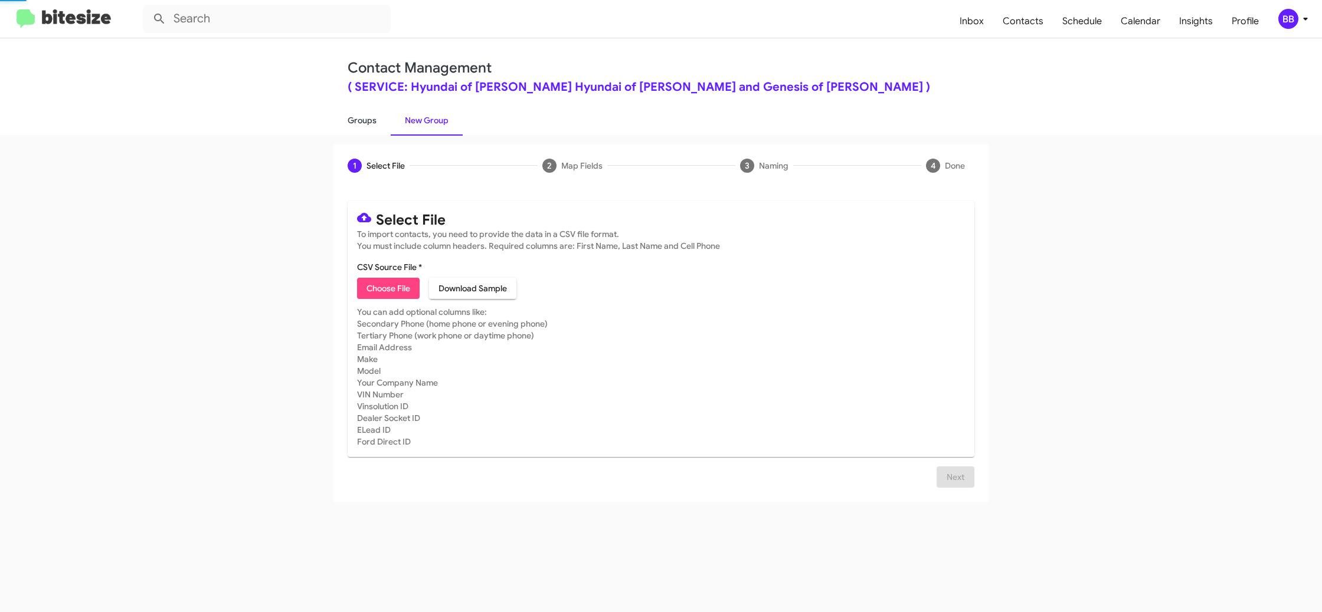
click at [370, 128] on link "Groups" at bounding box center [361, 120] width 57 height 31
type input "in:groups"
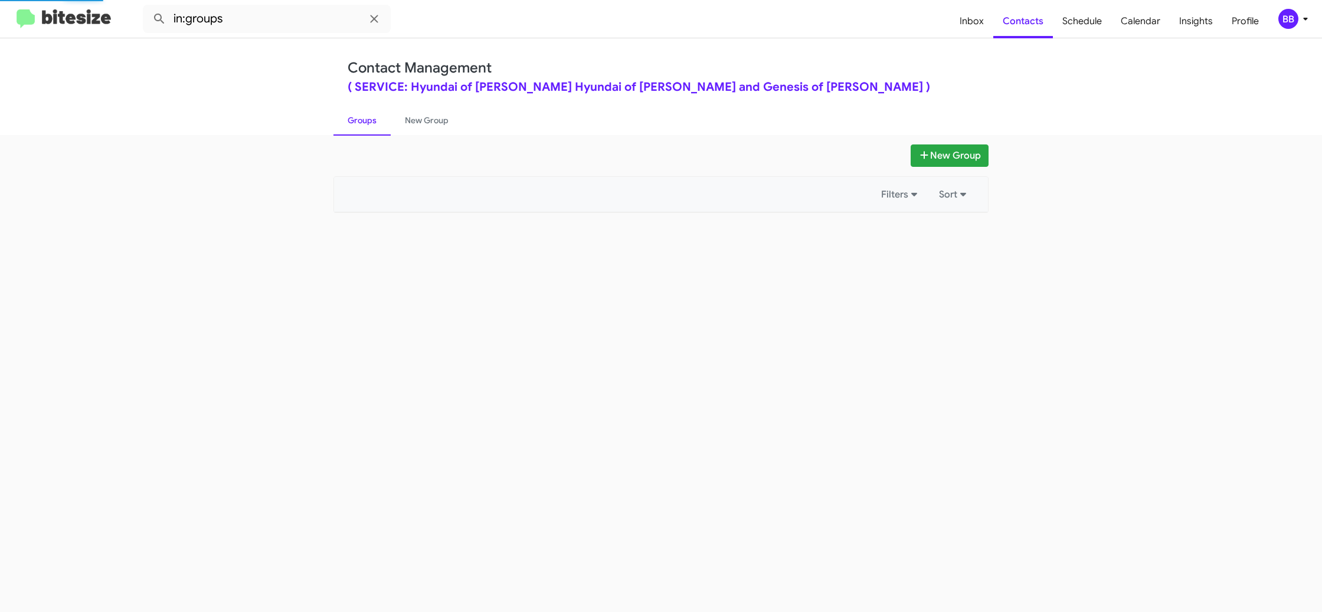
click at [370, 128] on link "Groups" at bounding box center [361, 120] width 57 height 31
drag, startPoint x: 370, startPoint y: 128, endPoint x: 395, endPoint y: 122, distance: 25.5
click at [371, 127] on link "Groups" at bounding box center [361, 120] width 57 height 31
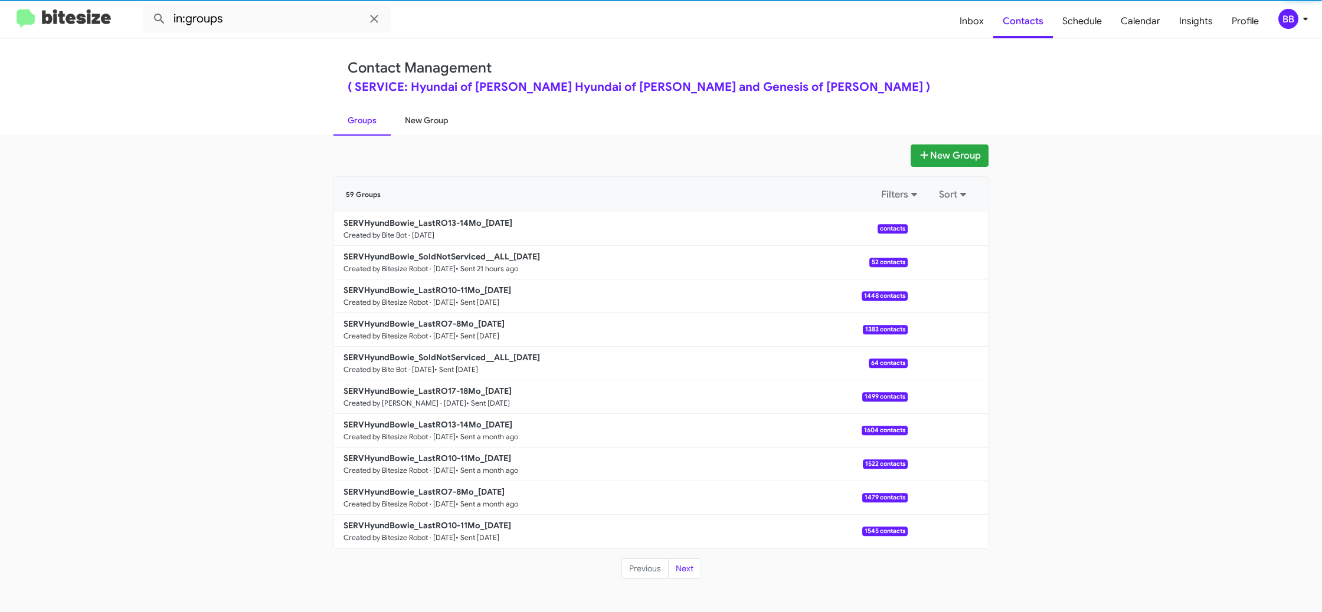
click at [411, 121] on link "New Group" at bounding box center [427, 120] width 72 height 31
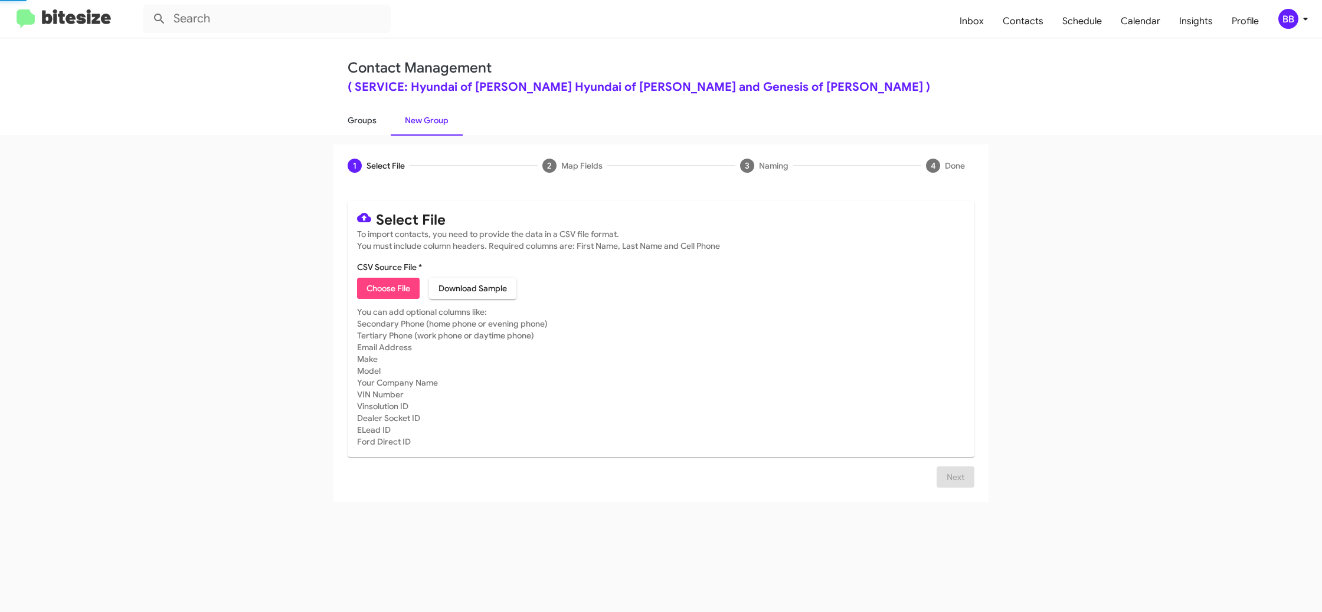
click at [376, 122] on link "Groups" at bounding box center [361, 120] width 57 height 31
type input "in:groups"
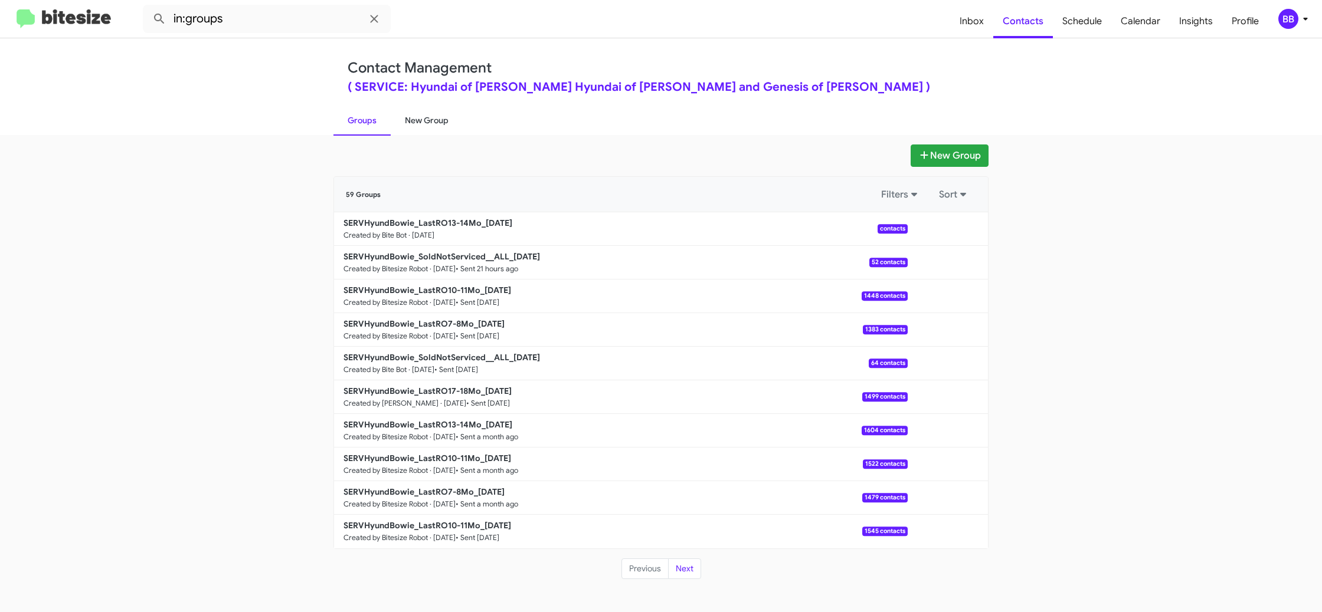
click at [425, 127] on link "New Group" at bounding box center [427, 120] width 72 height 31
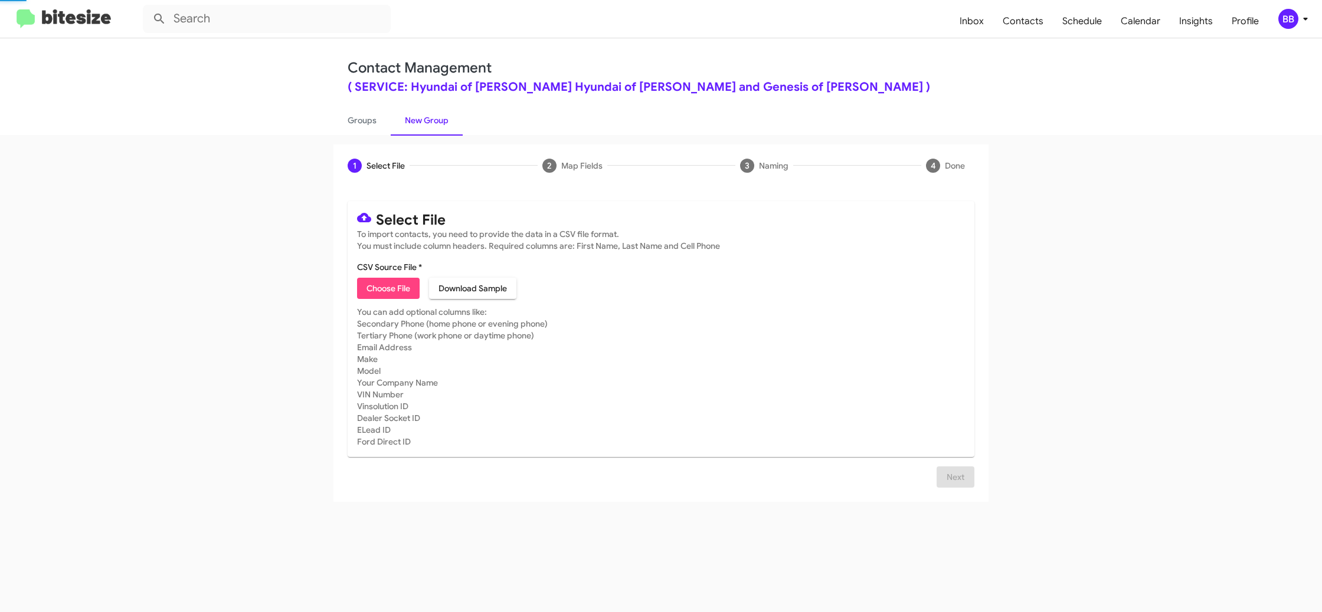
click at [396, 127] on link "New Group" at bounding box center [427, 120] width 72 height 31
click at [385, 126] on link "Groups" at bounding box center [361, 120] width 57 height 31
type input "in:groups"
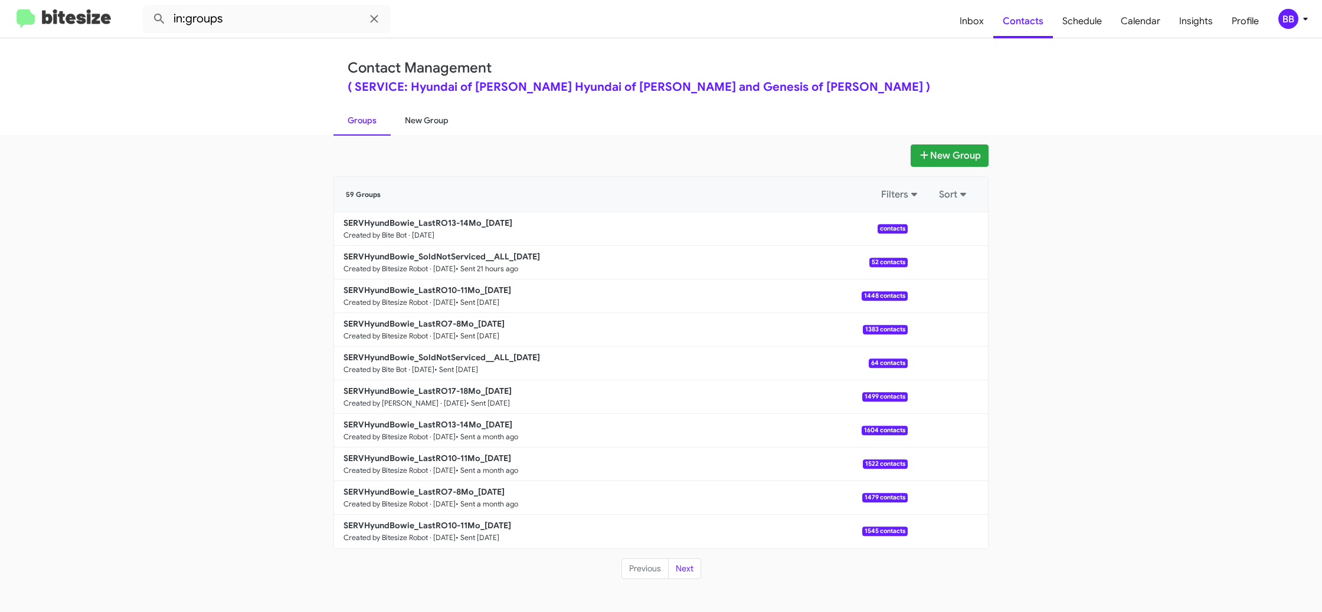
click at [421, 120] on link "New Group" at bounding box center [427, 120] width 72 height 31
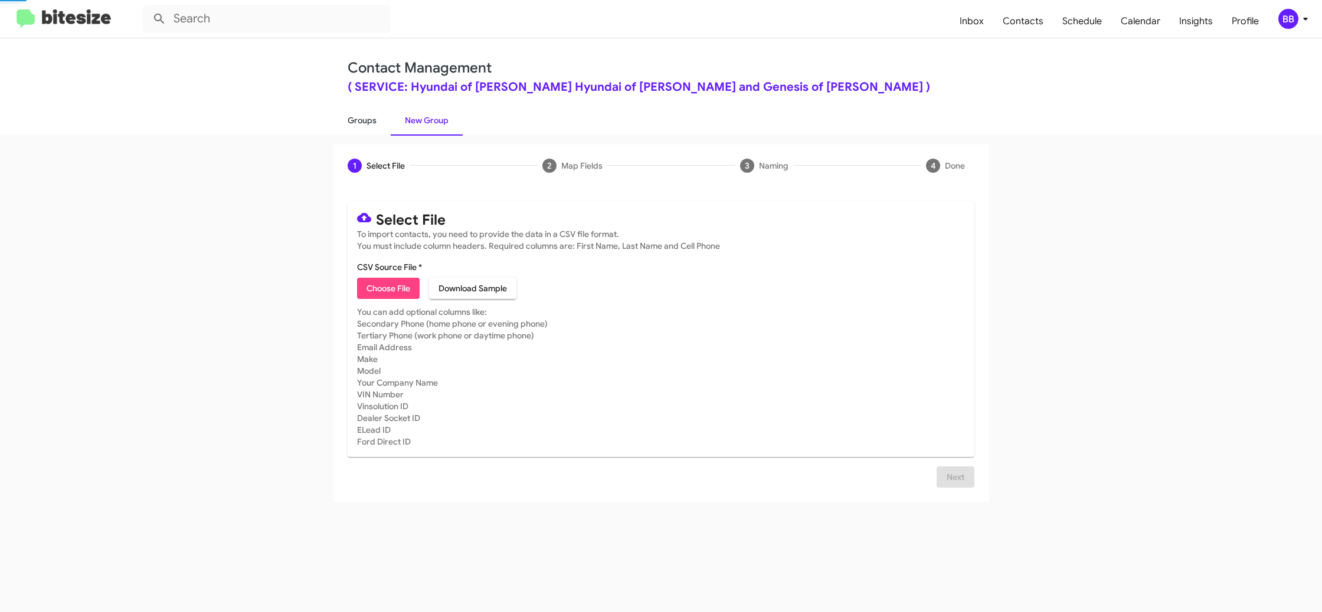
click at [369, 122] on link "Groups" at bounding box center [361, 120] width 57 height 31
type input "in:groups"
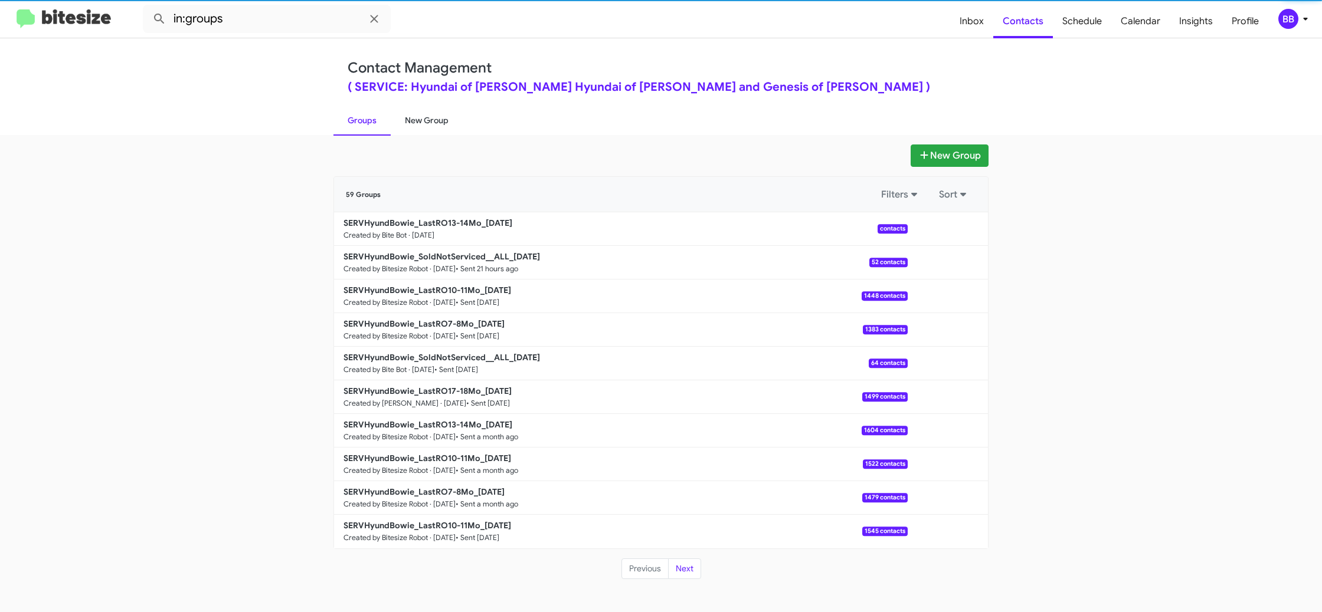
click at [417, 123] on link "New Group" at bounding box center [427, 120] width 72 height 31
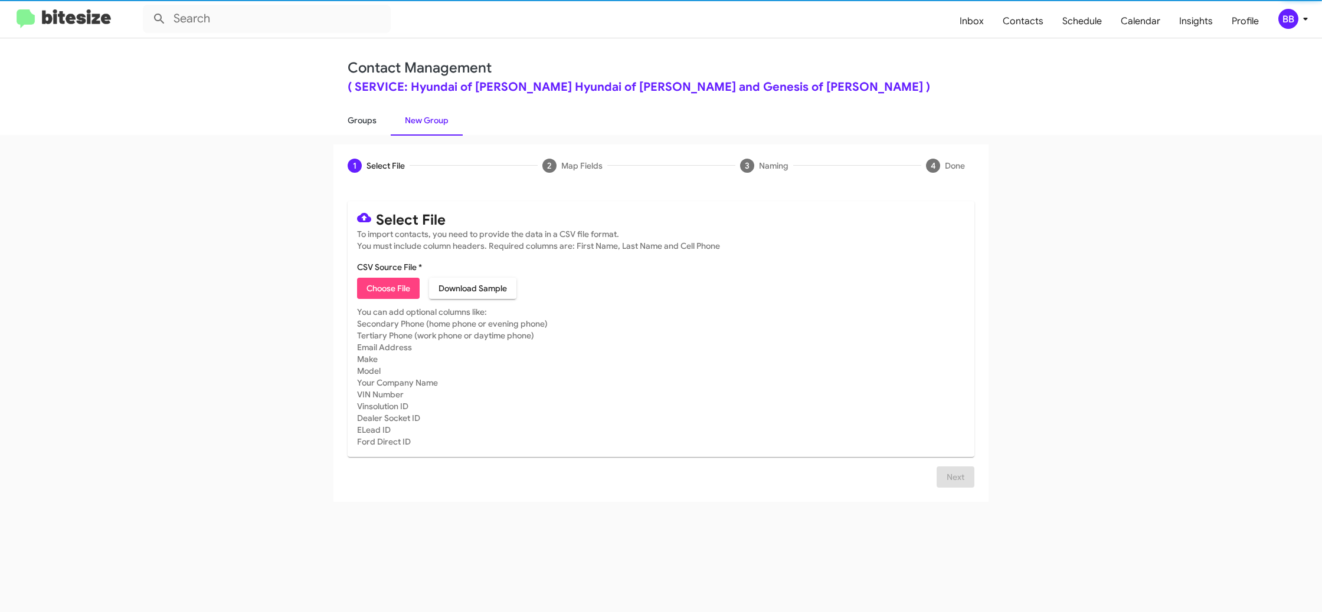
click at [376, 124] on link "Groups" at bounding box center [361, 120] width 57 height 31
type input "in:groups"
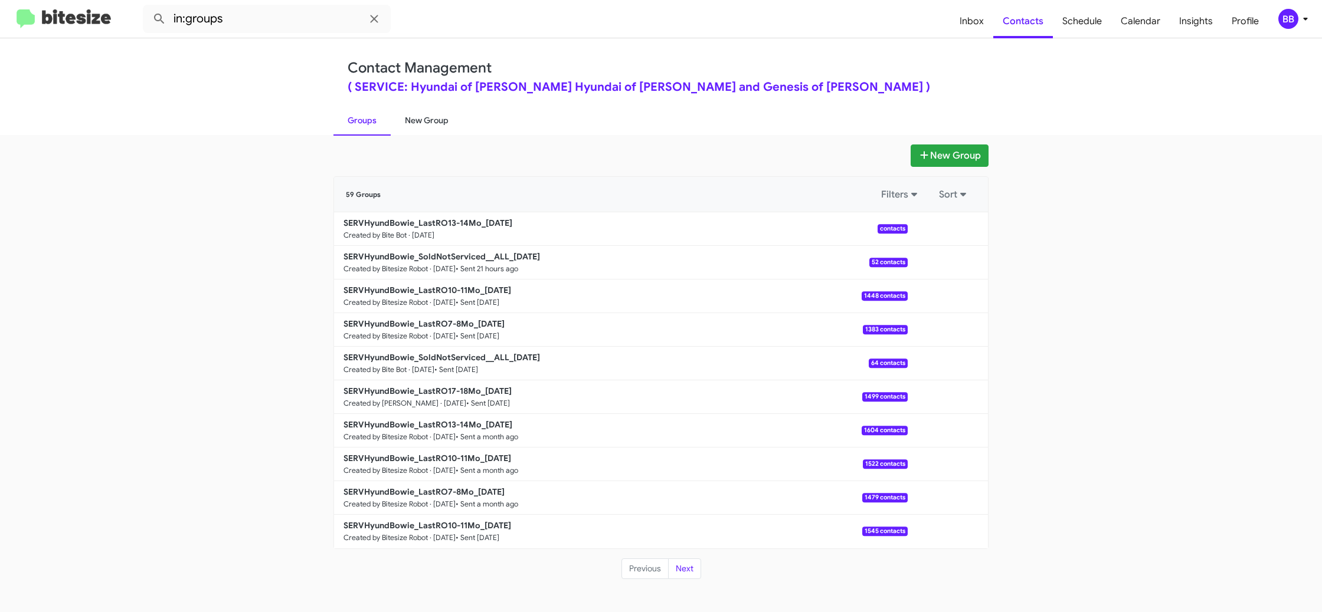
click at [424, 122] on link "New Group" at bounding box center [427, 120] width 72 height 31
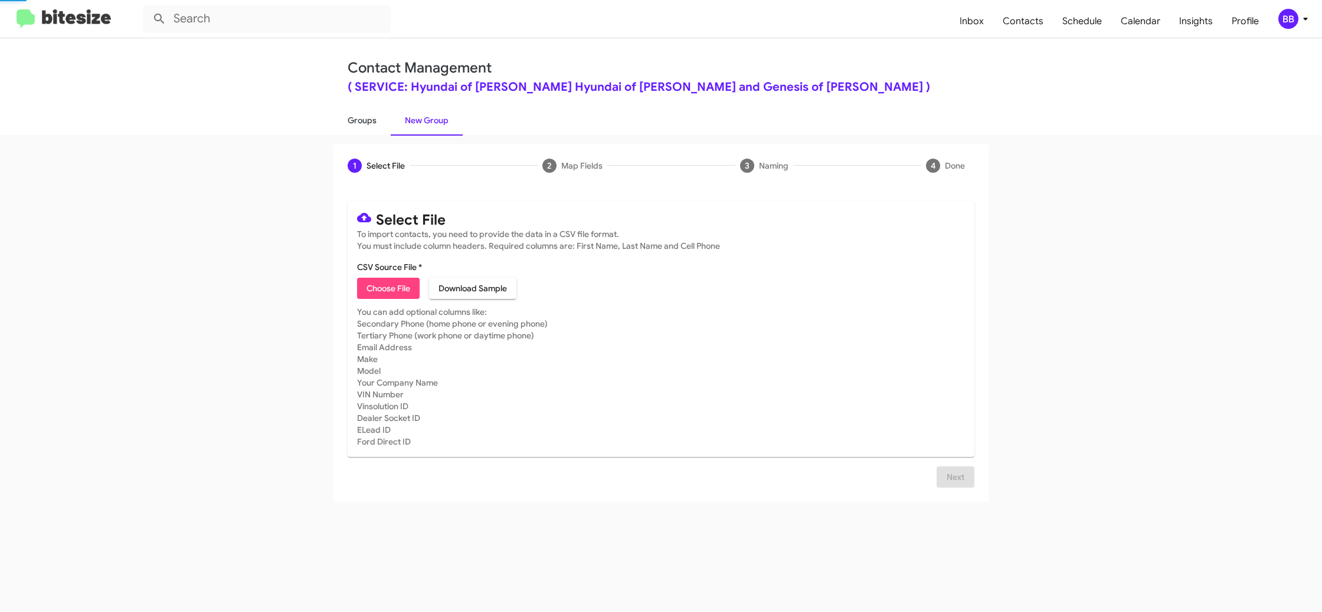
click at [367, 125] on link "Groups" at bounding box center [361, 120] width 57 height 31
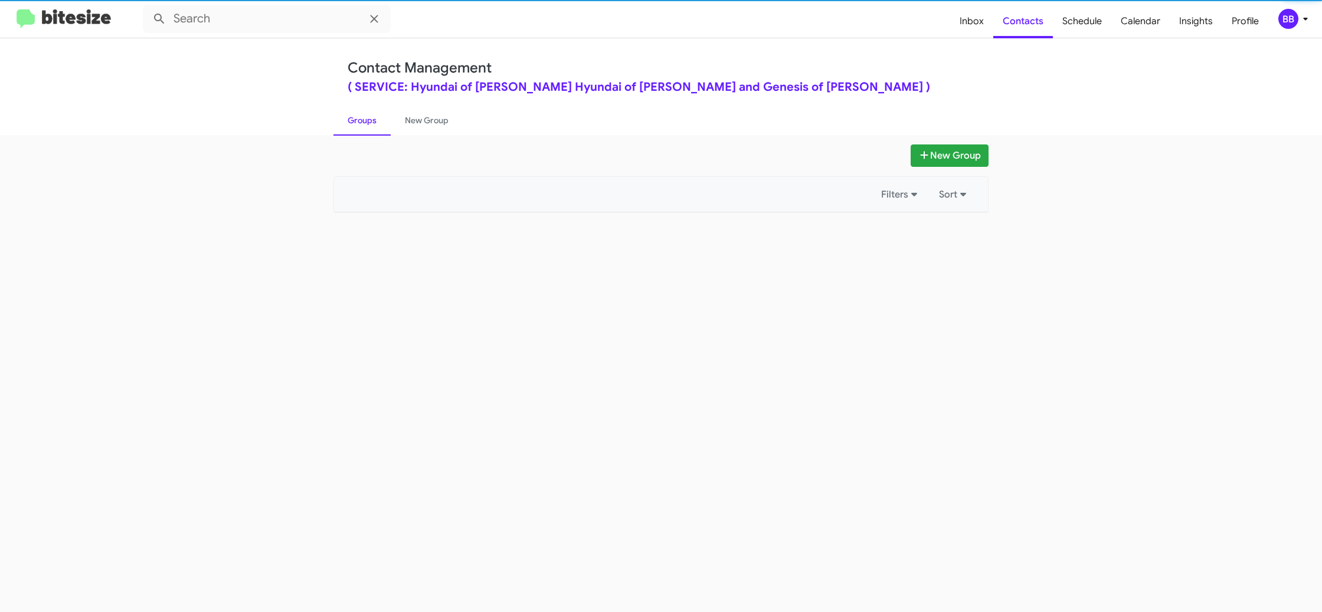
type input "in:groups"
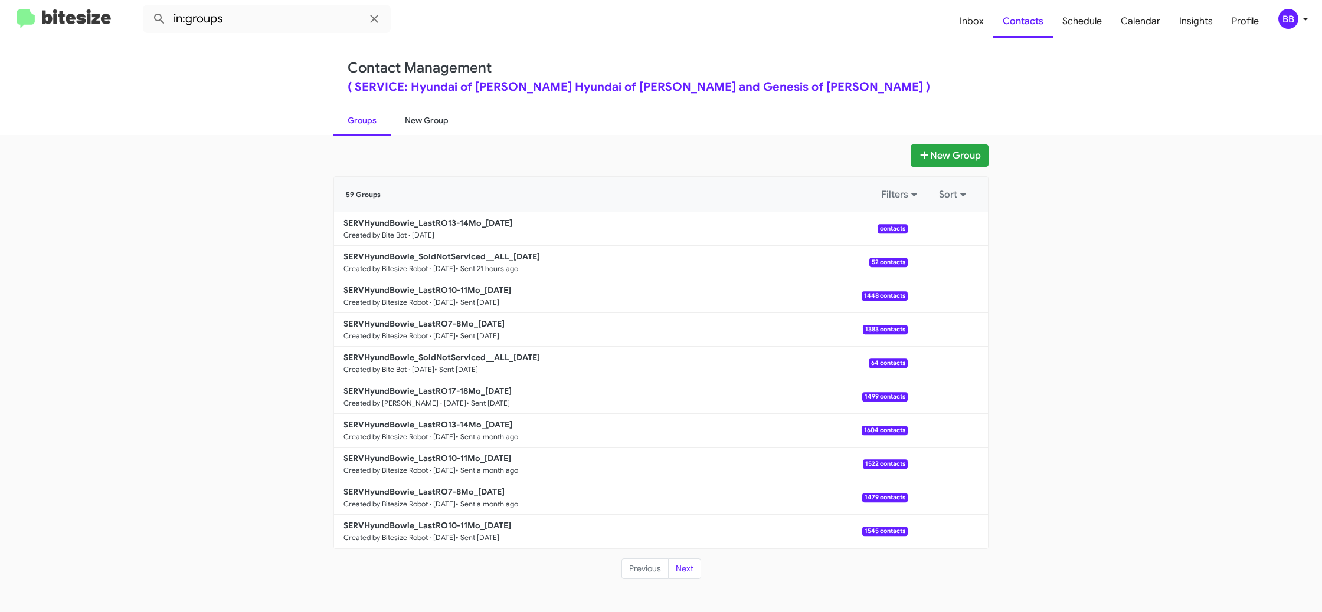
click at [422, 119] on link "New Group" at bounding box center [427, 120] width 72 height 31
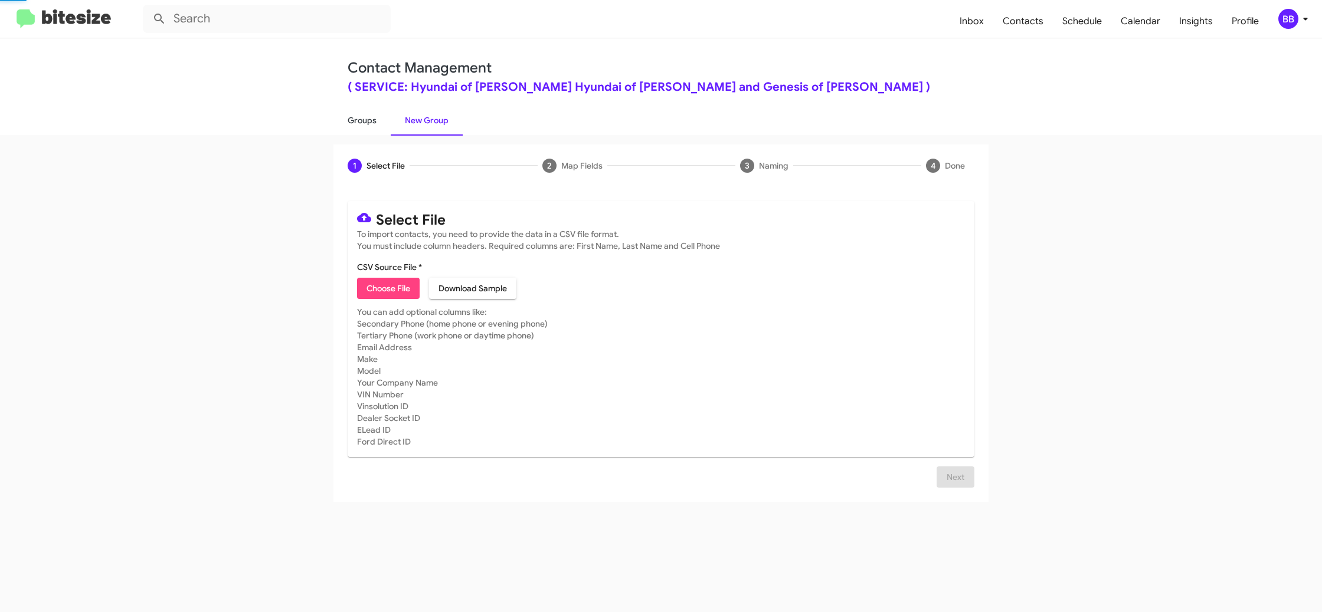
click at [368, 121] on link "Groups" at bounding box center [361, 120] width 57 height 31
type input "in:groups"
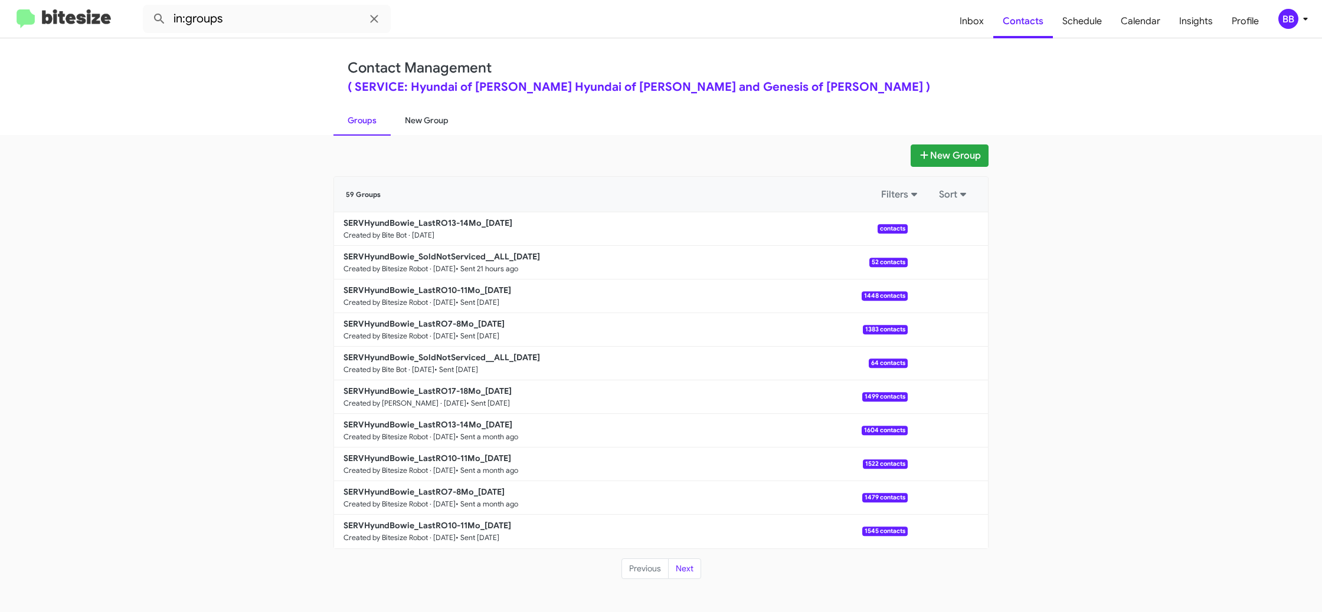
click at [422, 123] on link "New Group" at bounding box center [427, 120] width 72 height 31
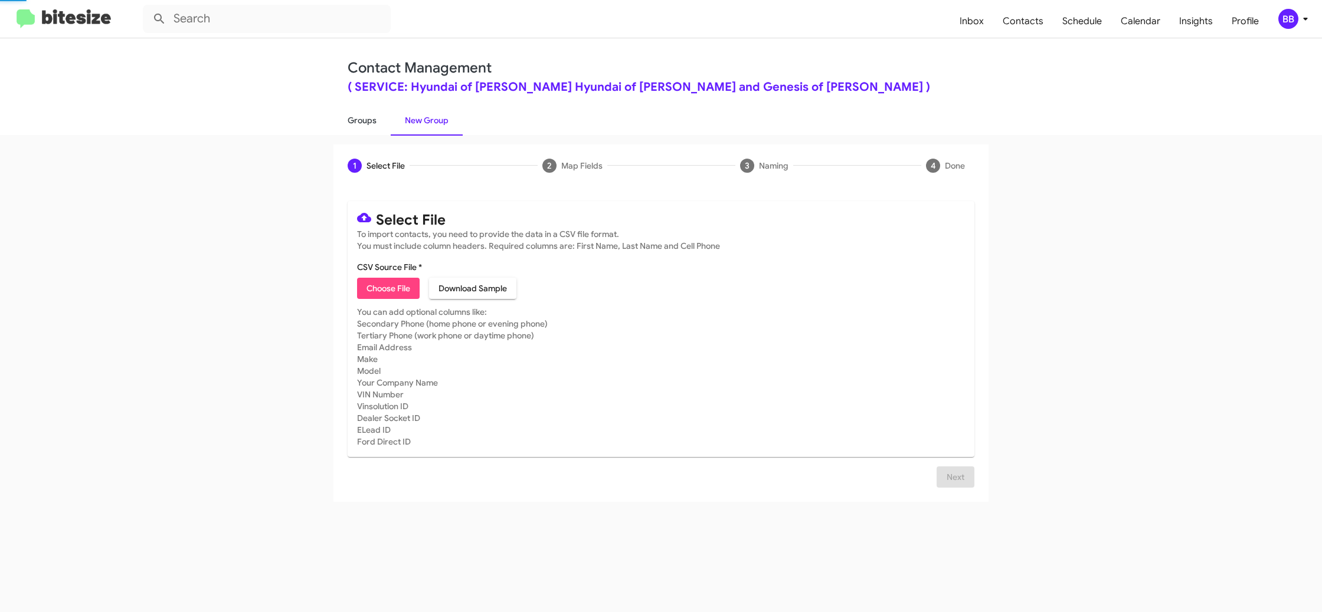
click at [358, 122] on link "Groups" at bounding box center [361, 120] width 57 height 31
type input "in:groups"
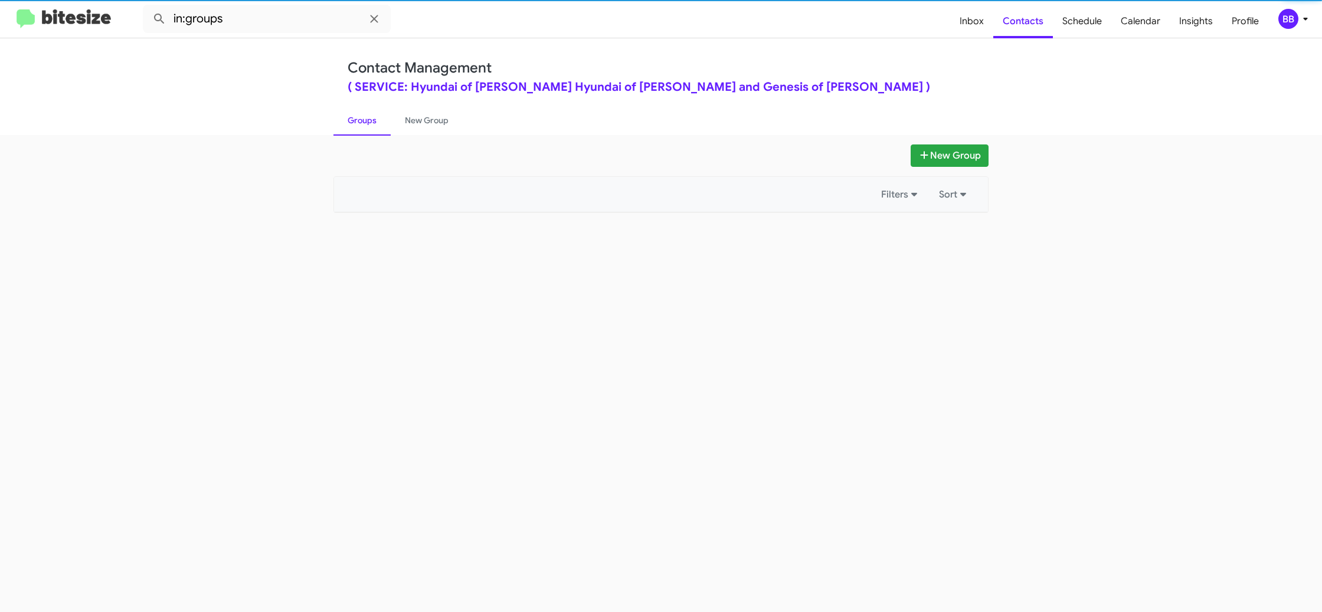
click at [358, 122] on link "Groups" at bounding box center [361, 120] width 57 height 31
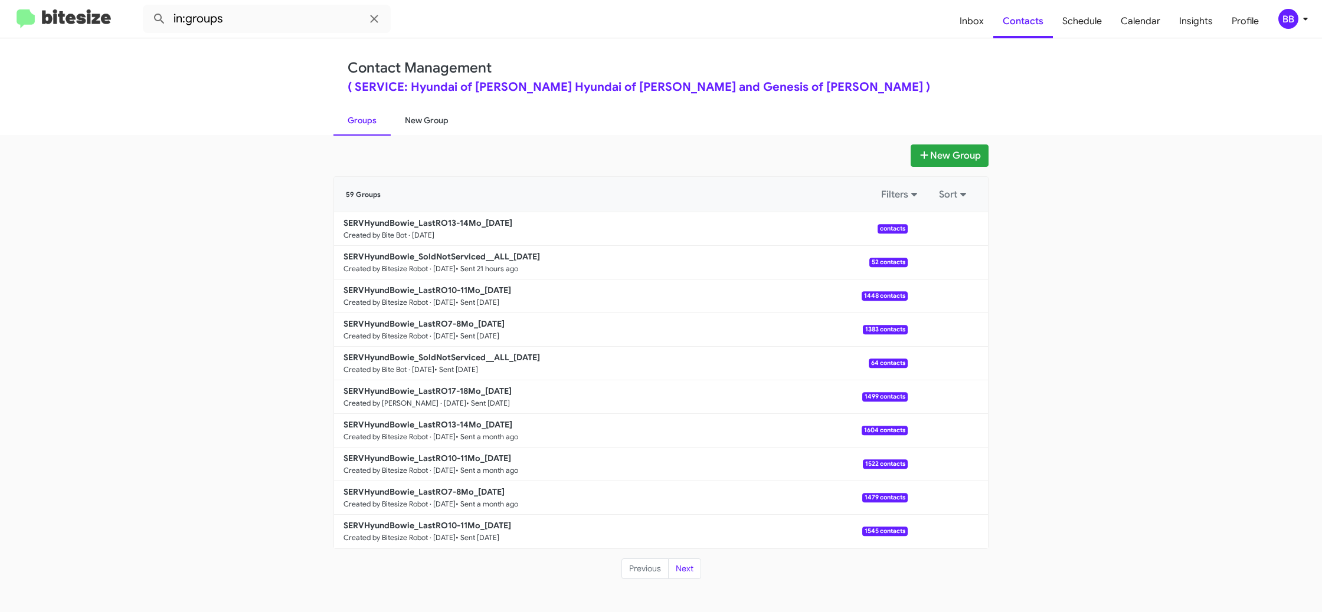
click at [402, 120] on link "New Group" at bounding box center [427, 120] width 72 height 31
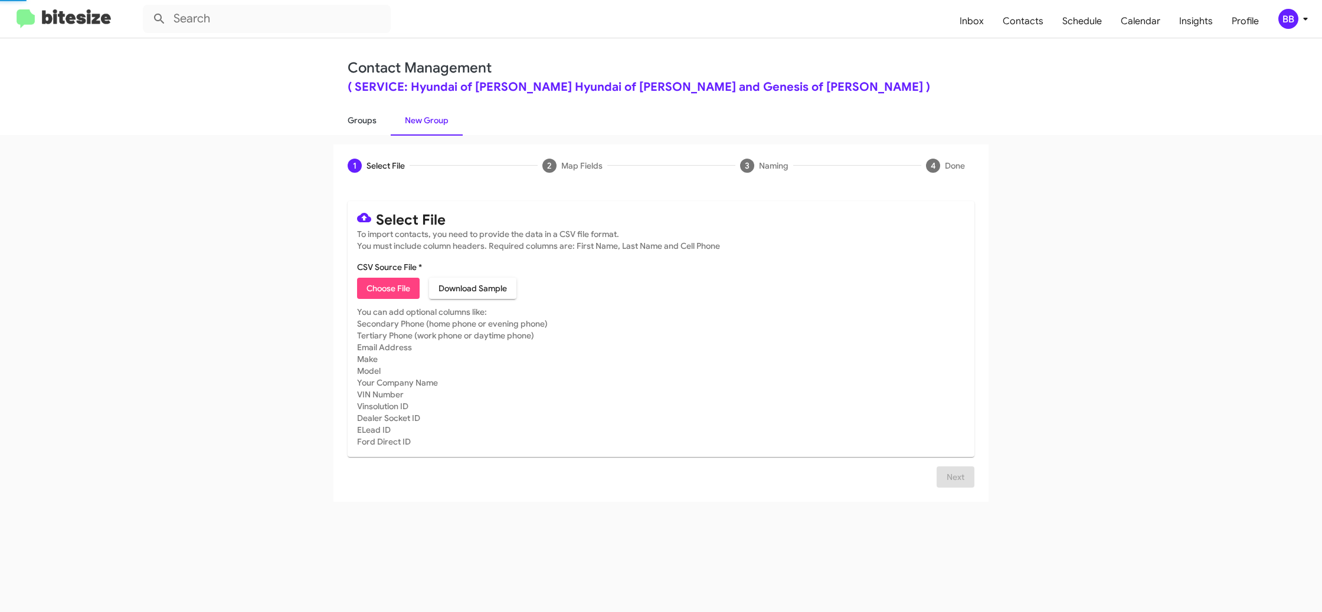
click at [363, 125] on link "Groups" at bounding box center [361, 120] width 57 height 31
type input "in:groups"
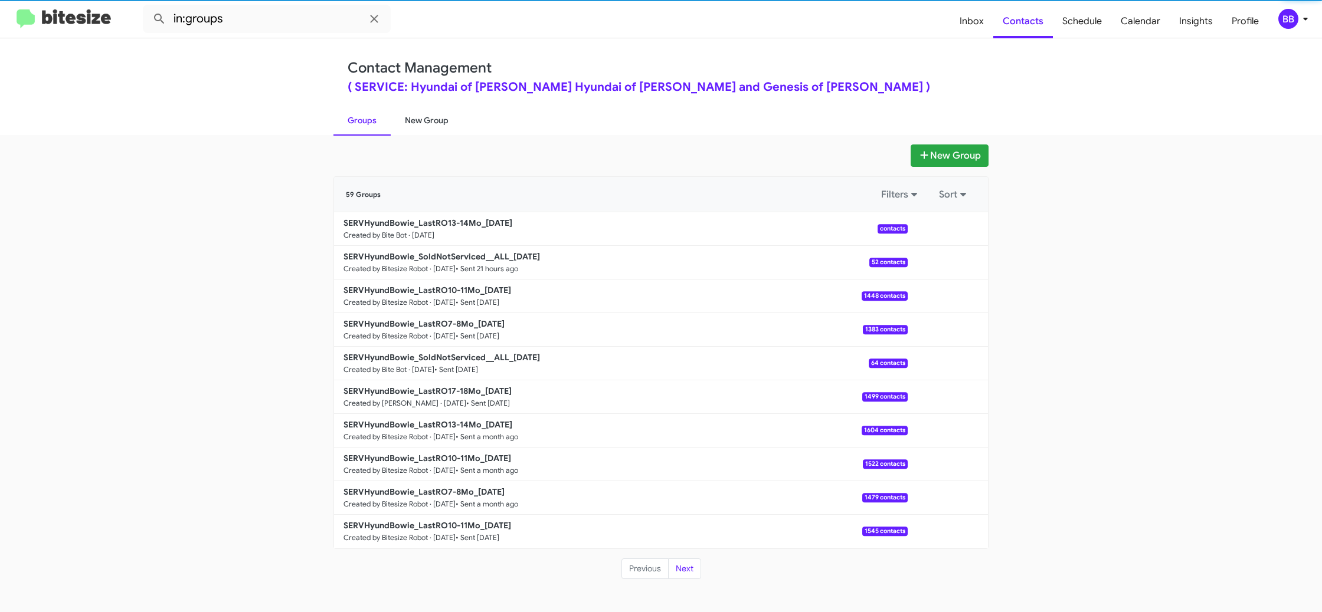
click at [428, 118] on link "New Group" at bounding box center [427, 120] width 72 height 31
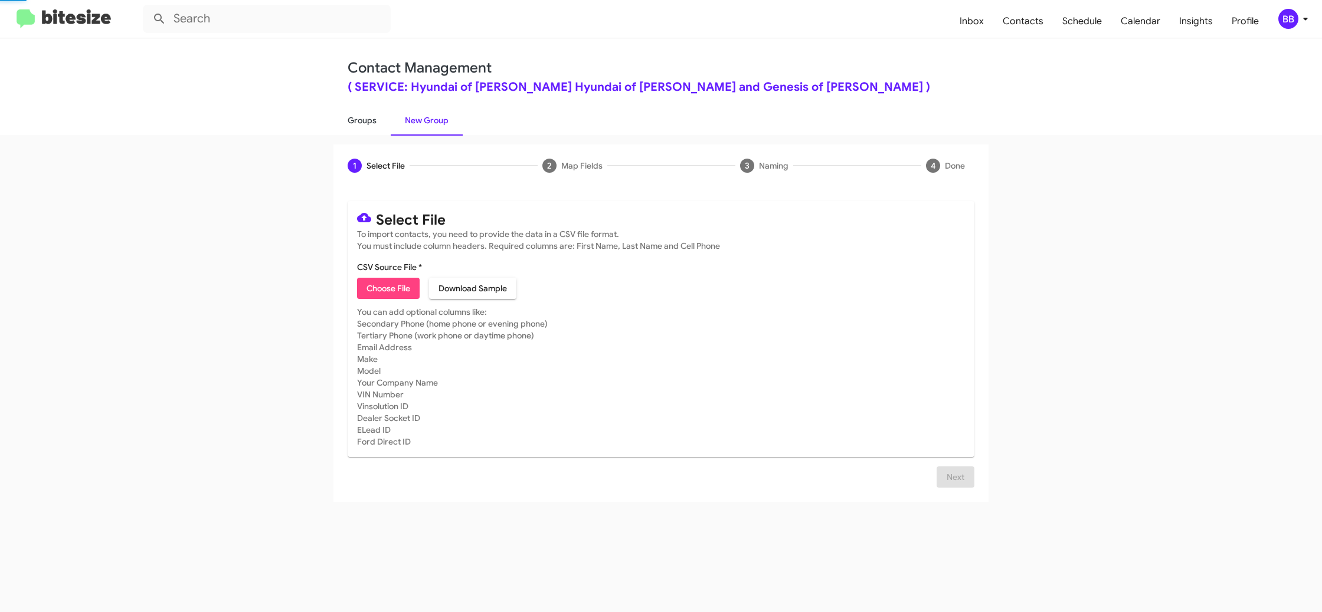
click at [369, 116] on link "Groups" at bounding box center [361, 120] width 57 height 31
type input "in:groups"
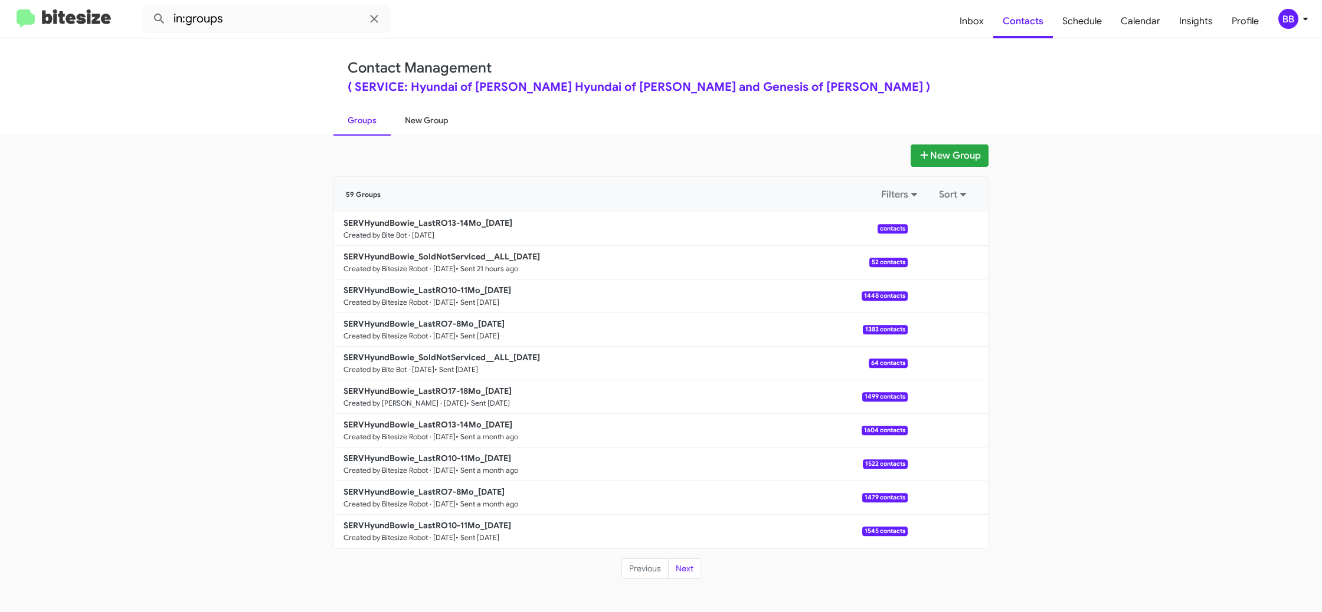
click at [410, 113] on link "New Group" at bounding box center [427, 120] width 72 height 31
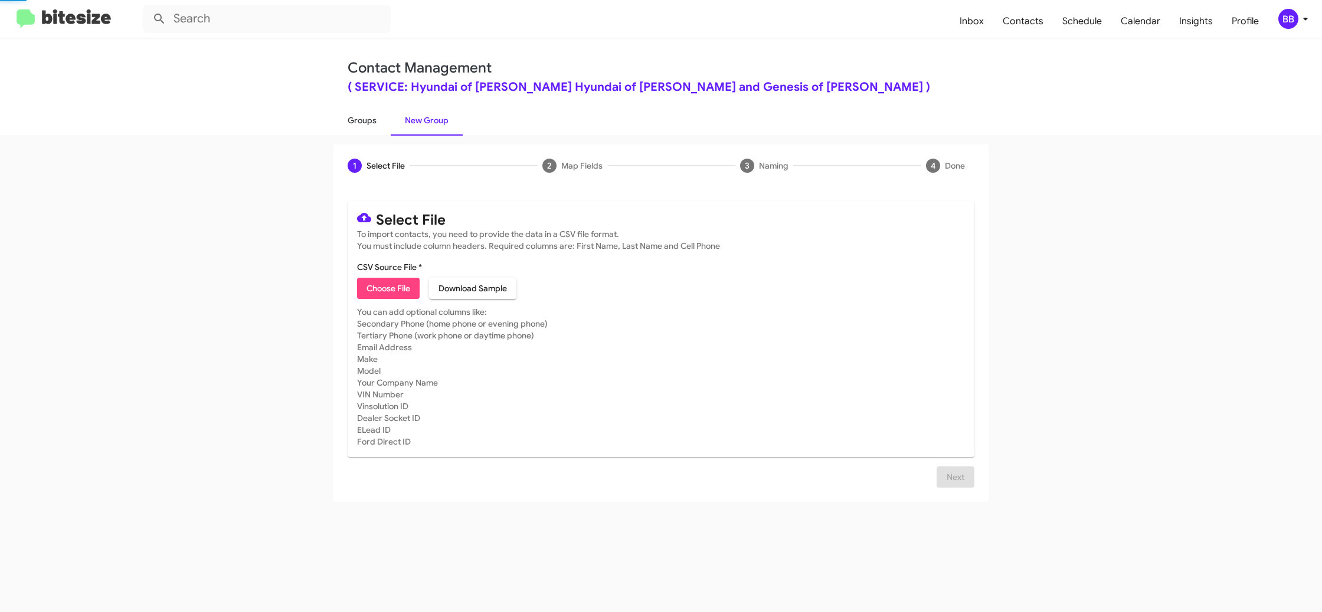
click at [371, 117] on link "Groups" at bounding box center [361, 120] width 57 height 31
type input "in:groups"
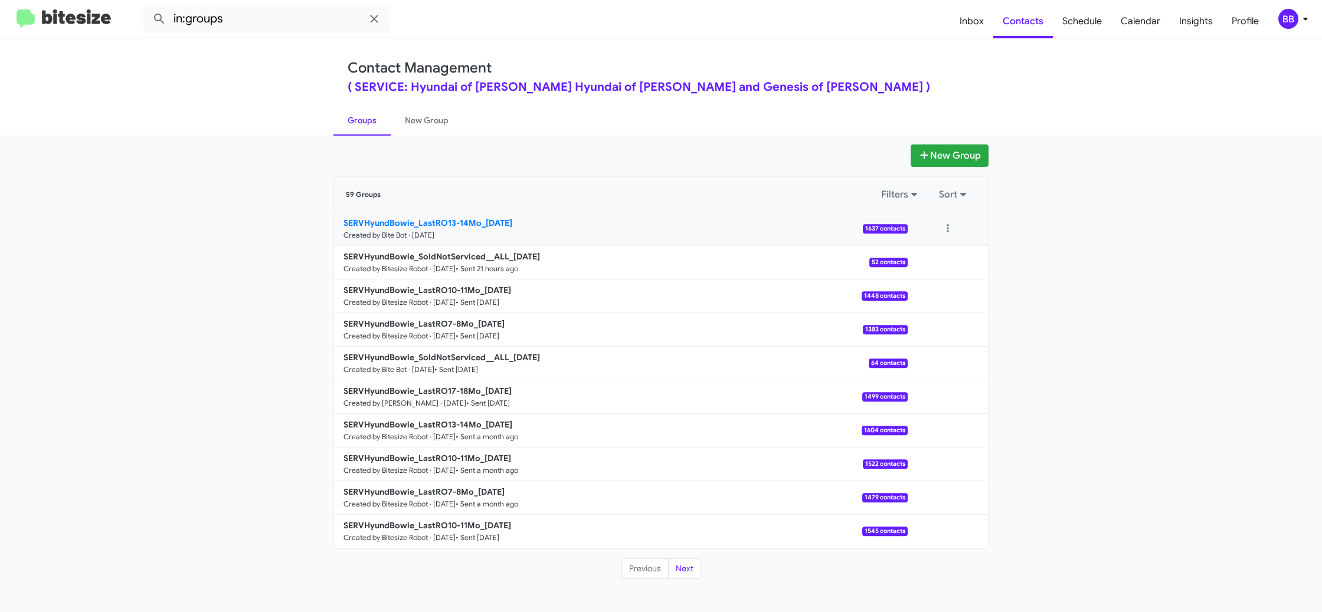
click at [500, 225] on b "SERVHyundBowie_LastRO13-14Mo_[DATE]" at bounding box center [427, 223] width 169 height 11
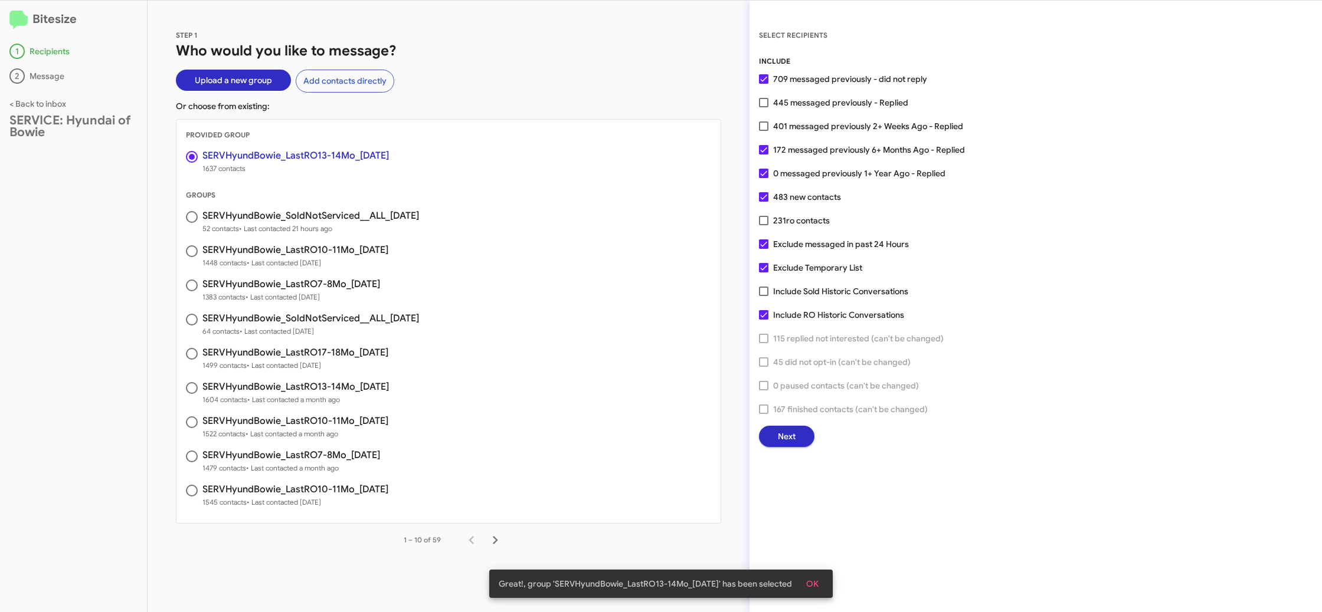
click at [787, 434] on span "Next" at bounding box center [787, 436] width 18 height 21
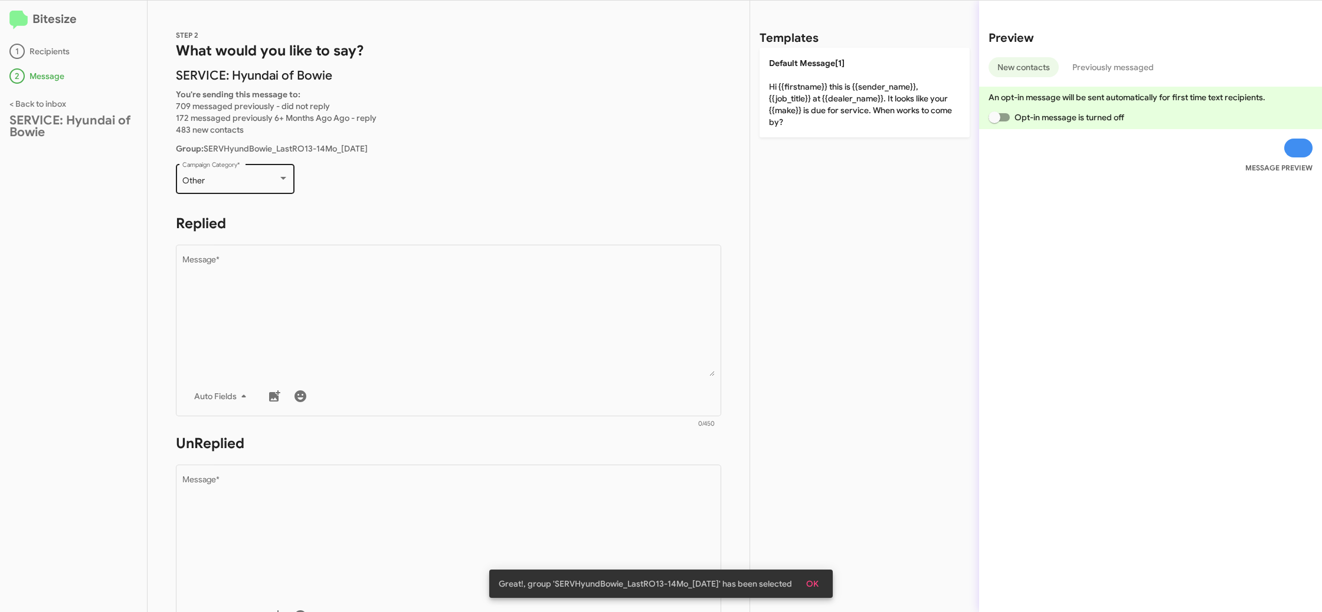
click at [266, 177] on div "Other" at bounding box center [230, 180] width 96 height 9
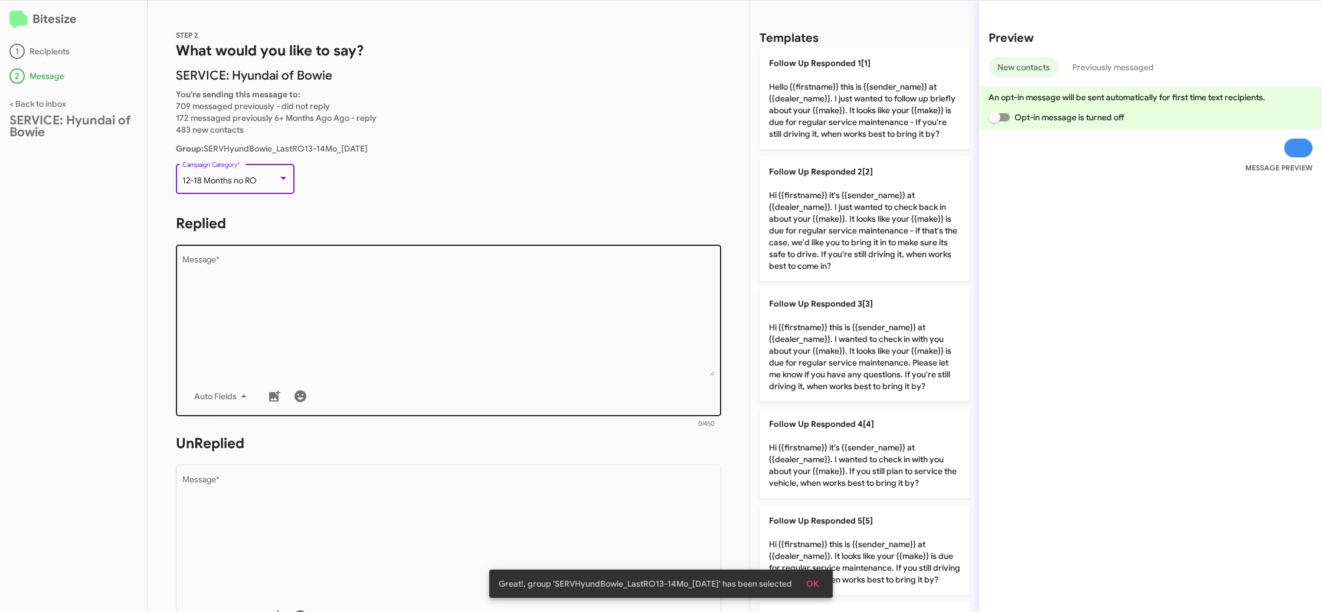
click at [431, 292] on textarea "Message *" at bounding box center [448, 316] width 533 height 120
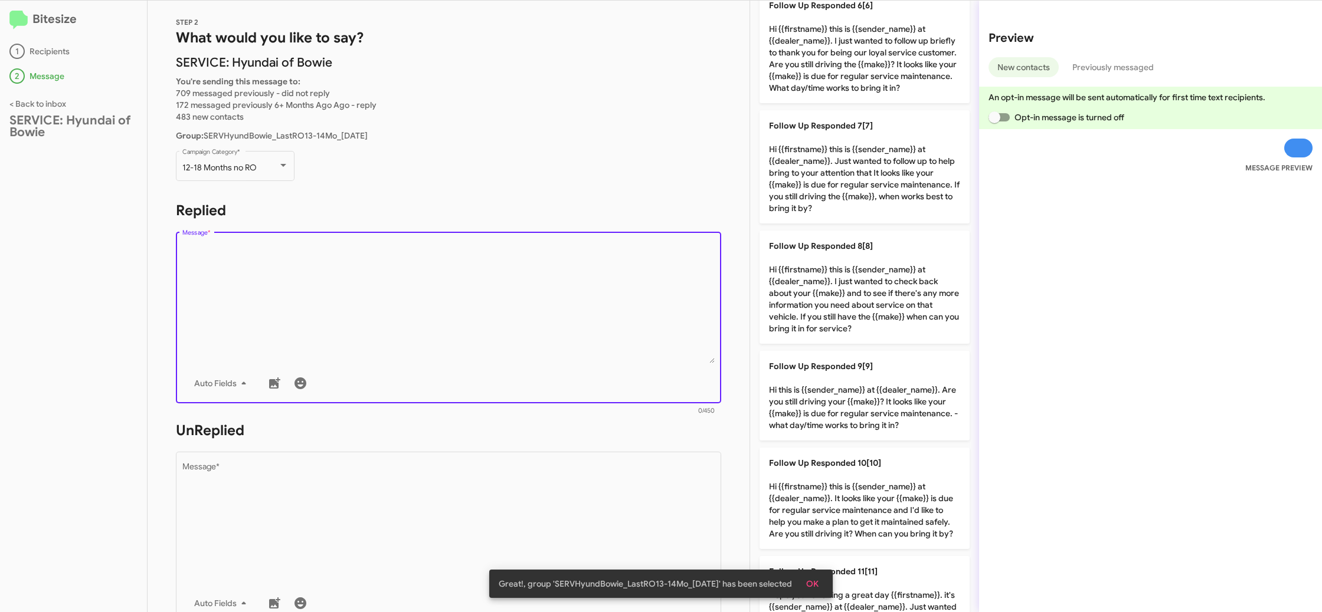
scroll to position [665, 0]
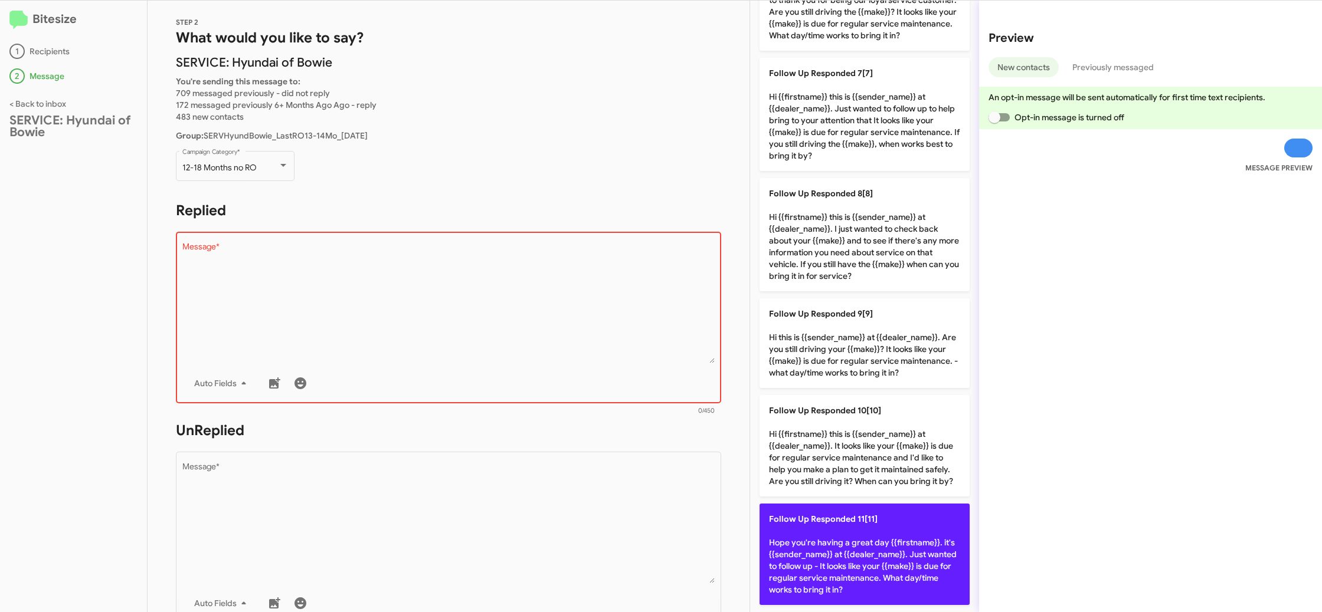
drag, startPoint x: 824, startPoint y: 557, endPoint x: 784, endPoint y: 549, distance: 41.5
click at [824, 557] on p "Follow Up Responded 11[11] Hope you're having a great day {{firstname}}. it's {…" at bounding box center [864, 554] width 210 height 101
type textarea "Hope you're having a great day {{firstname}}. it's {{sender_name}} at {{dealer_…"
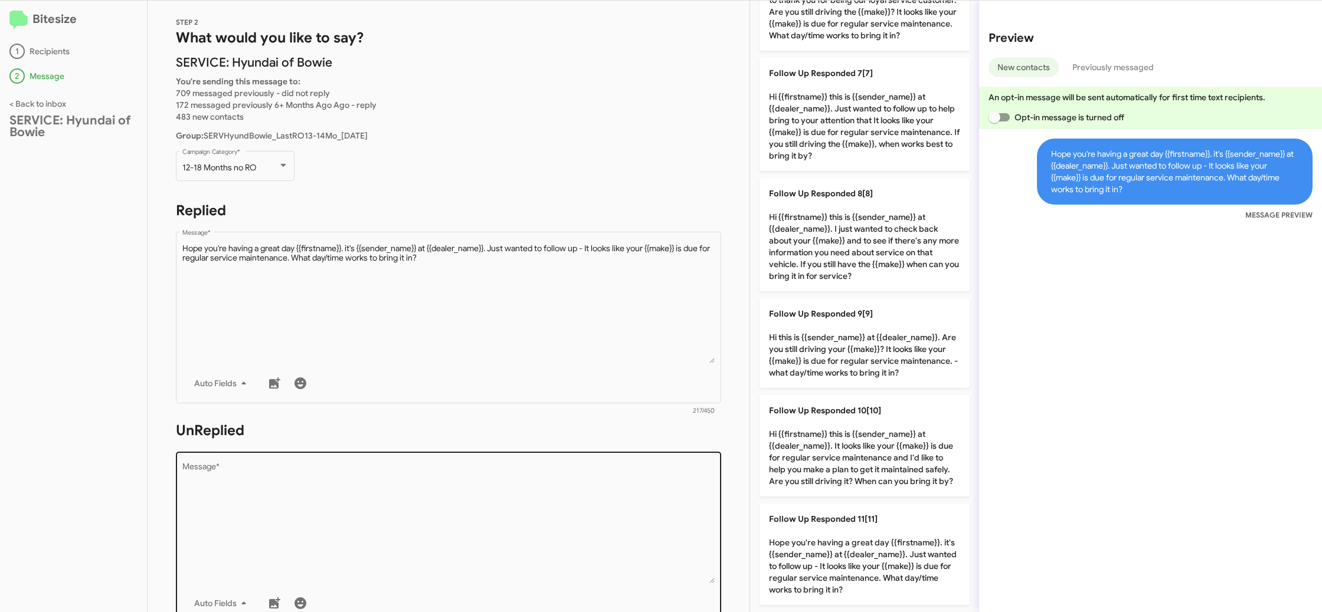
click at [505, 501] on textarea "Message *" at bounding box center [448, 523] width 533 height 120
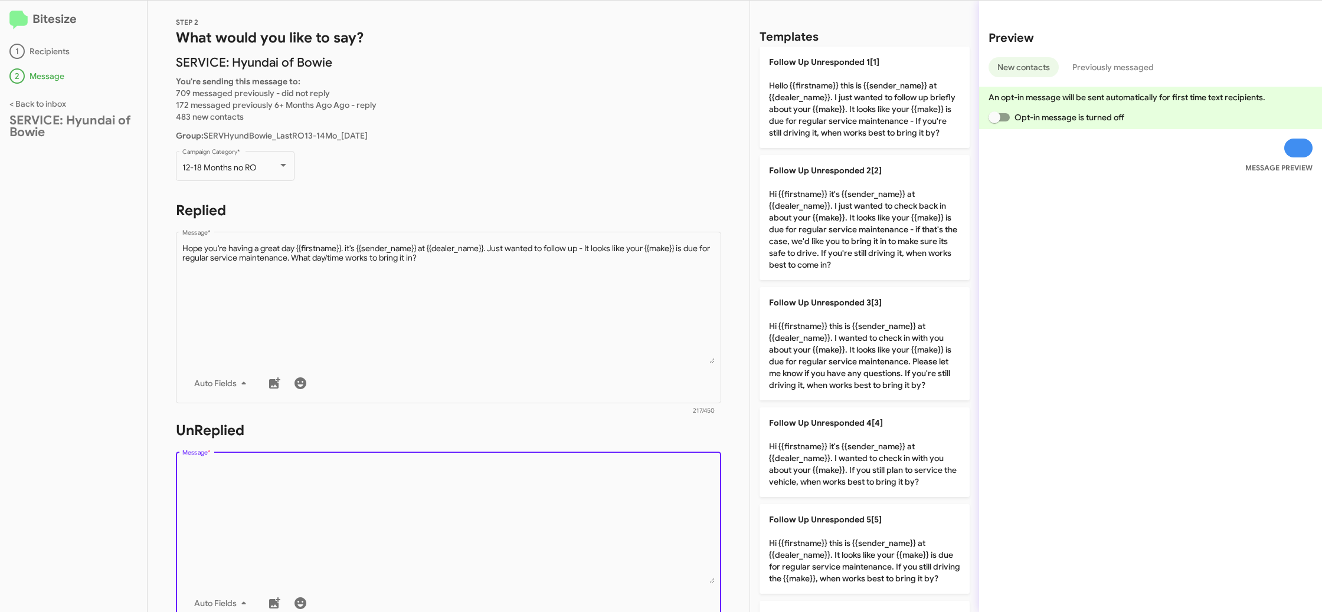
scroll to position [0, 0]
click at [845, 119] on p "Follow Up Unresponded 1[1] Hello {{firstname}} this is {{sender_name}} at {{dea…" at bounding box center [864, 98] width 210 height 101
type textarea "Hello {{firstname}} this is {{sender_name}} at {{dealer_name}}. I just wanted t…"
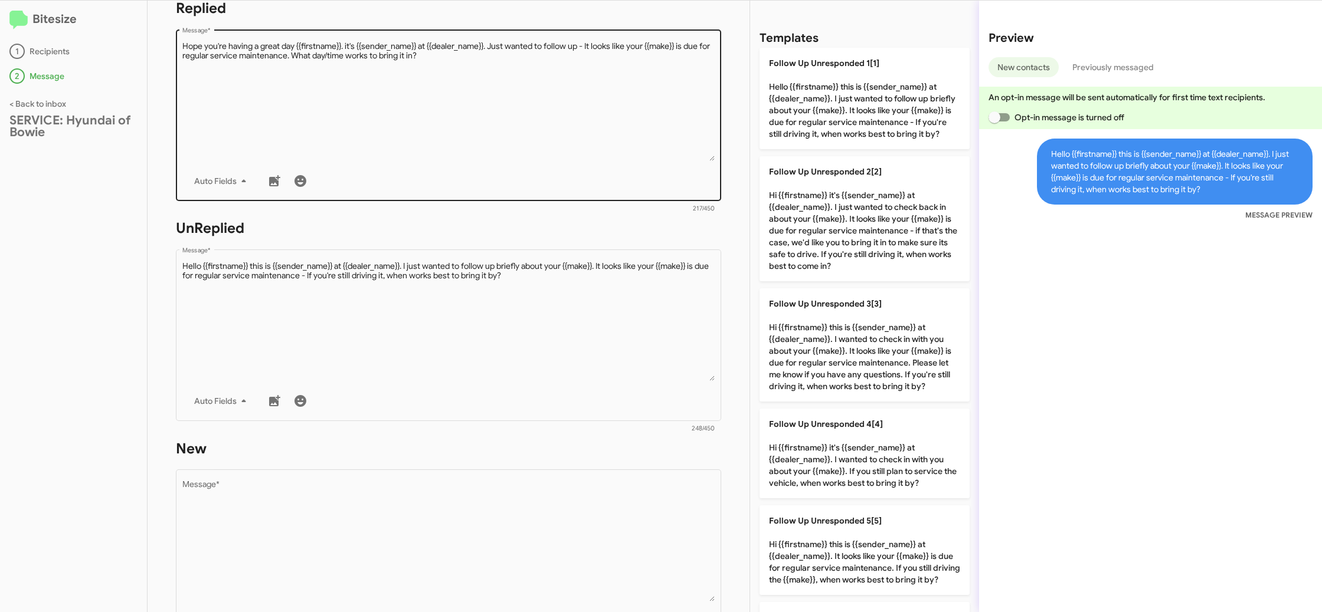
scroll to position [410, 0]
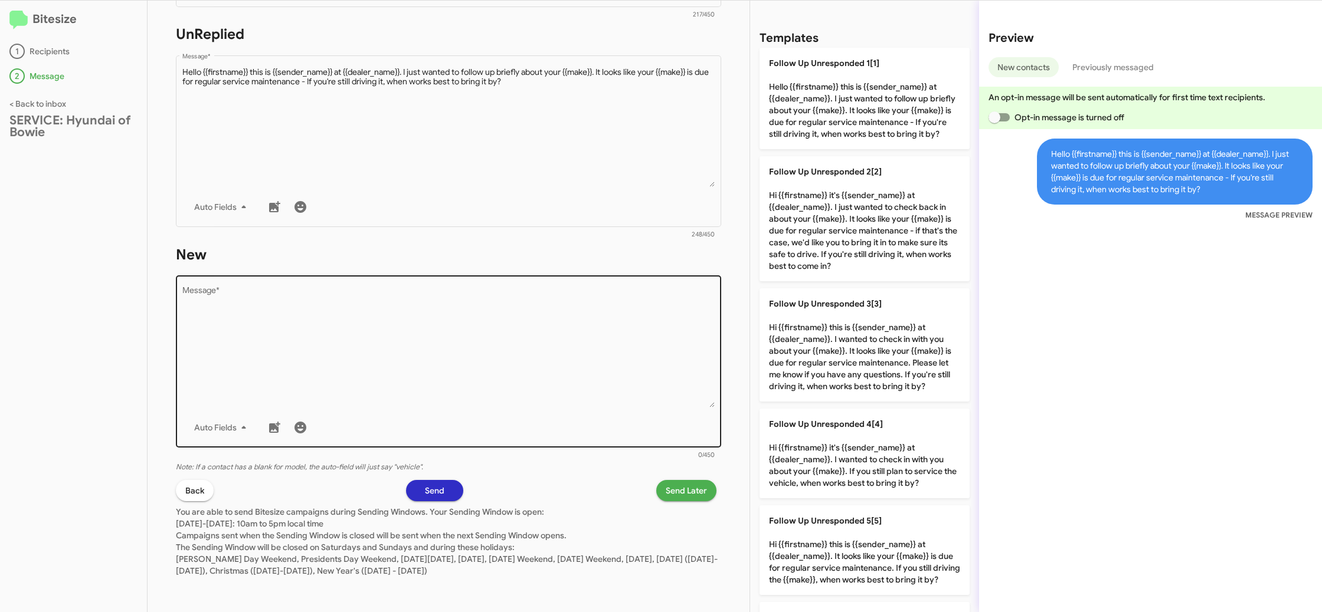
click at [538, 348] on textarea "Message *" at bounding box center [448, 347] width 533 height 120
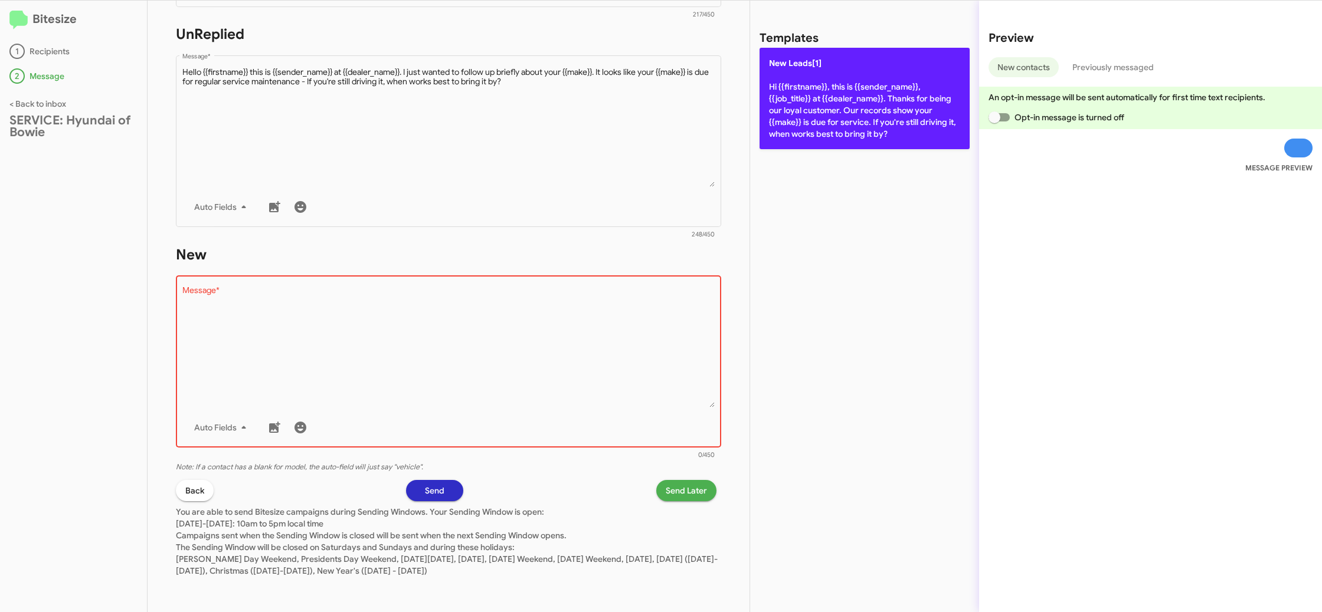
click at [812, 122] on p "New Leads[1] Hi {{firstname}}, this is {{sender_name}}, {{job_title}} at {{deal…" at bounding box center [864, 98] width 210 height 101
type textarea "Hi {{firstname}}, this is {{sender_name}}, {{job_title}} at {{dealer_name}}. Th…"
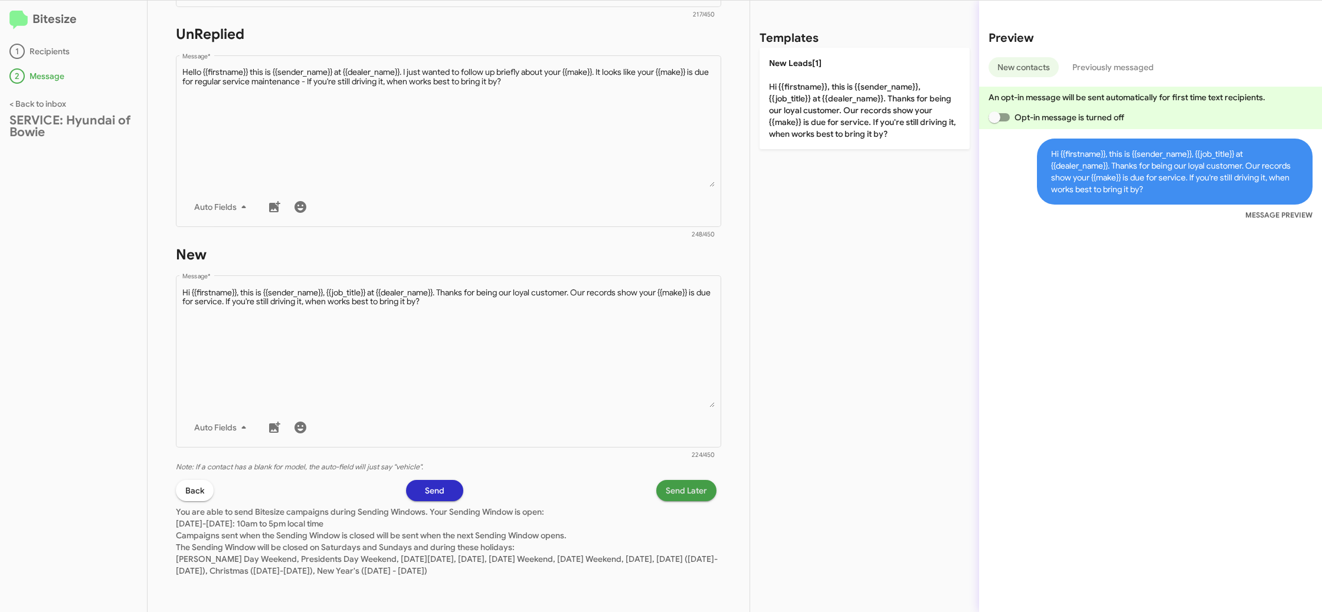
click at [678, 489] on span "Send Later" at bounding box center [686, 490] width 41 height 21
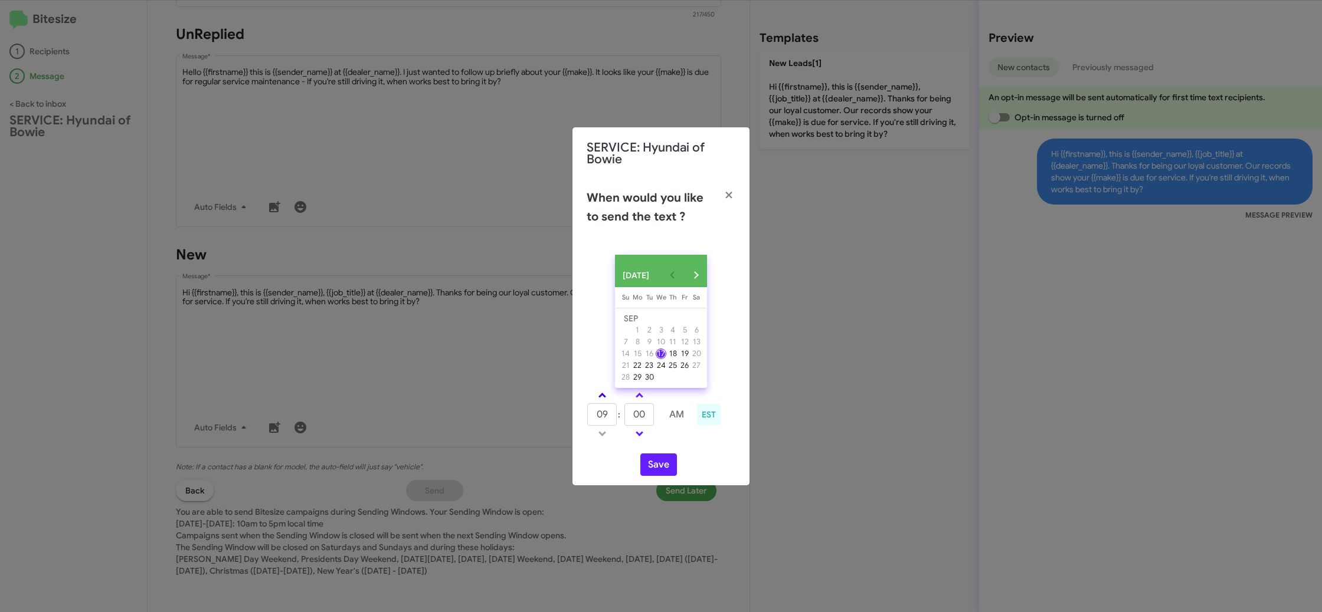
click at [607, 397] on link at bounding box center [602, 396] width 21 height 14
type input "10"
click at [649, 417] on input "00" at bounding box center [639, 415] width 30 height 22
type input "03"
click at [672, 451] on div "[DATE] [DATE] Su [DATE] Mo [DATE] Tu [DATE] We [DATE] Th [DATE] Fr [DATE] [DATE…" at bounding box center [660, 365] width 177 height 240
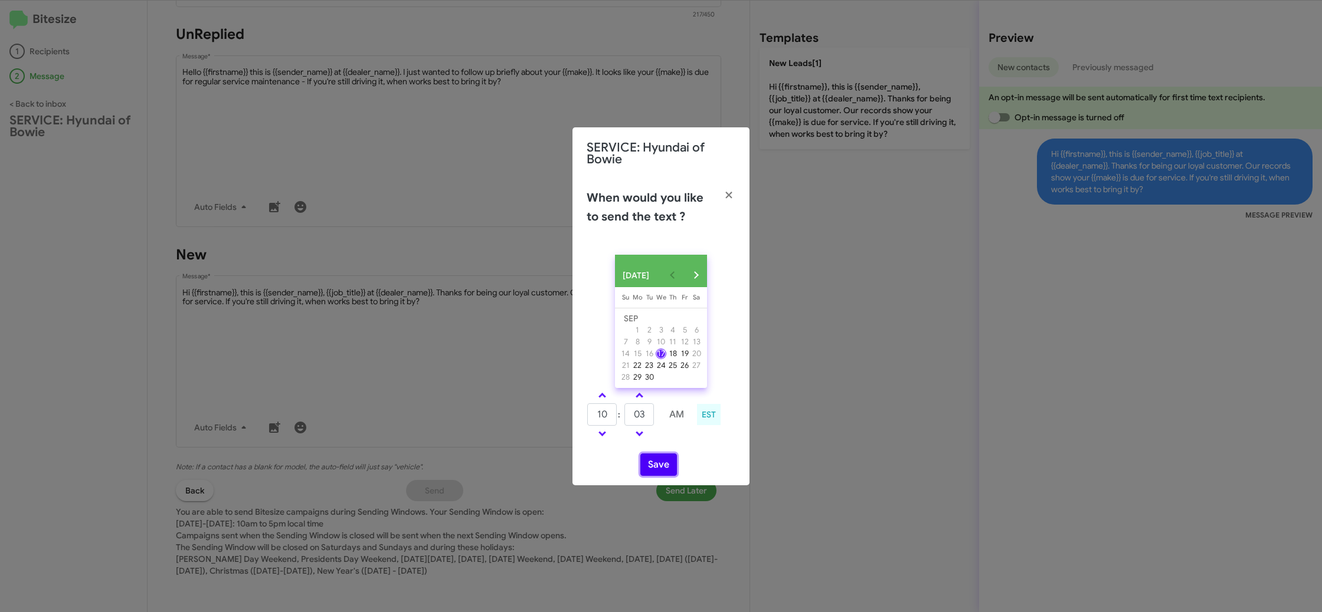
click at [657, 464] on button "Save" at bounding box center [658, 465] width 37 height 22
